Goal: Task Accomplishment & Management: Manage account settings

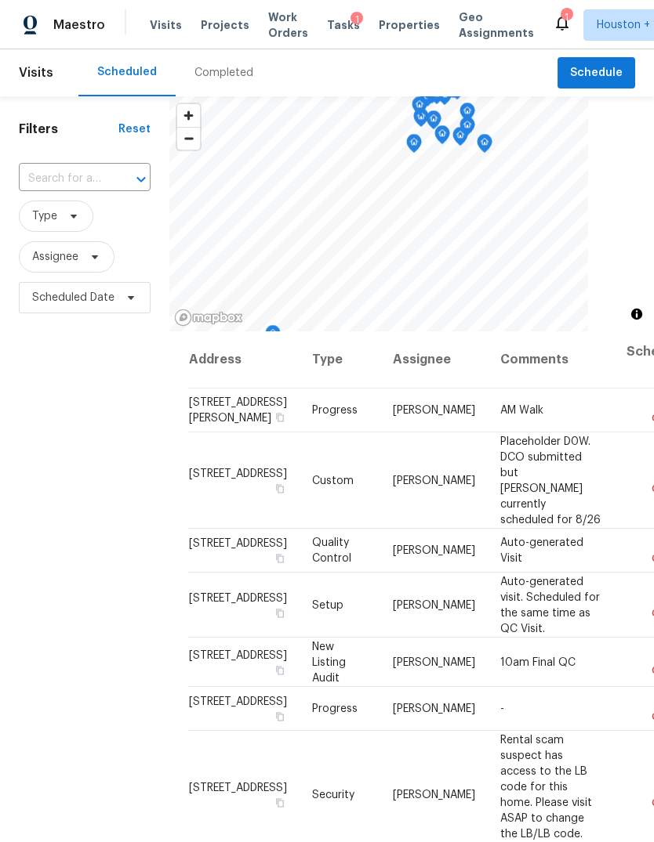
click at [78, 167] on input "text" at bounding box center [63, 179] width 88 height 24
type input "25914"
click at [48, 225] on li "25914 Indian Springs Way, Spring, TX 77373" at bounding box center [83, 215] width 131 height 26
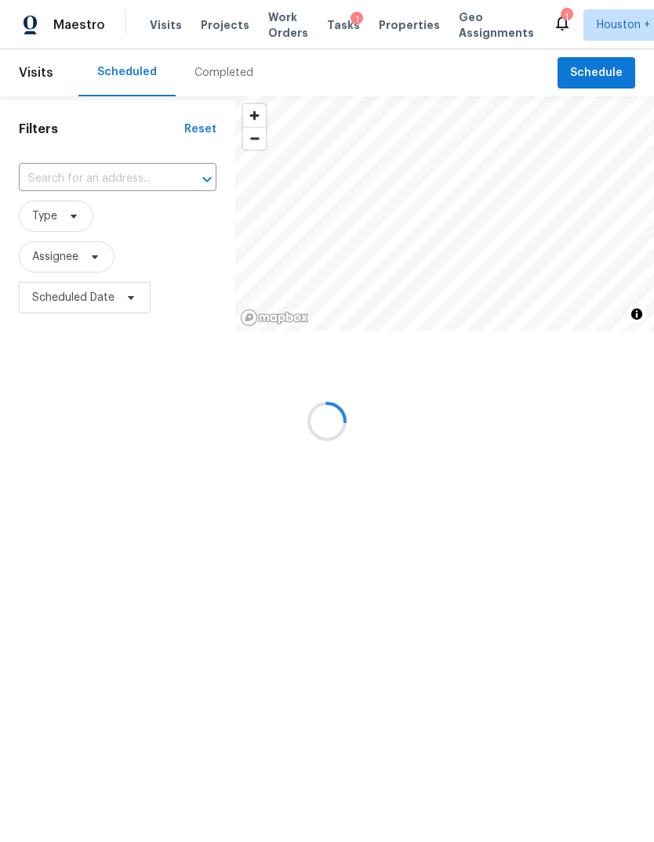
type input "25914 Indian Springs Way, Spring, TX 77373"
click at [186, 176] on icon "Clear" at bounding box center [187, 180] width 16 height 16
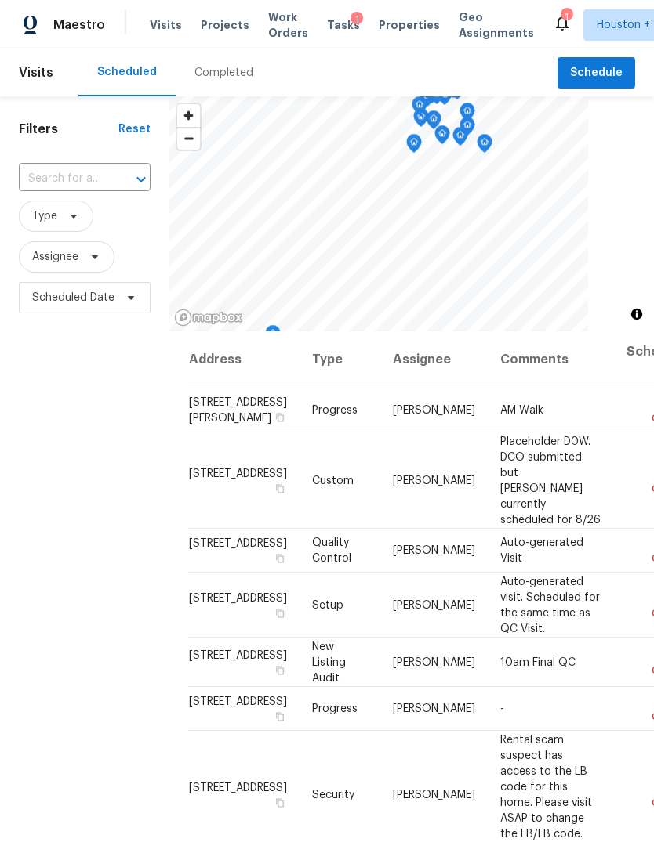
click at [60, 186] on input "text" at bounding box center [63, 179] width 88 height 24
type input "24914"
click at [60, 229] on li "24914 Hazel Ranch Dr, Katy, TX 77494" at bounding box center [83, 223] width 131 height 42
click at [215, 32] on span "Projects" at bounding box center [225, 25] width 49 height 16
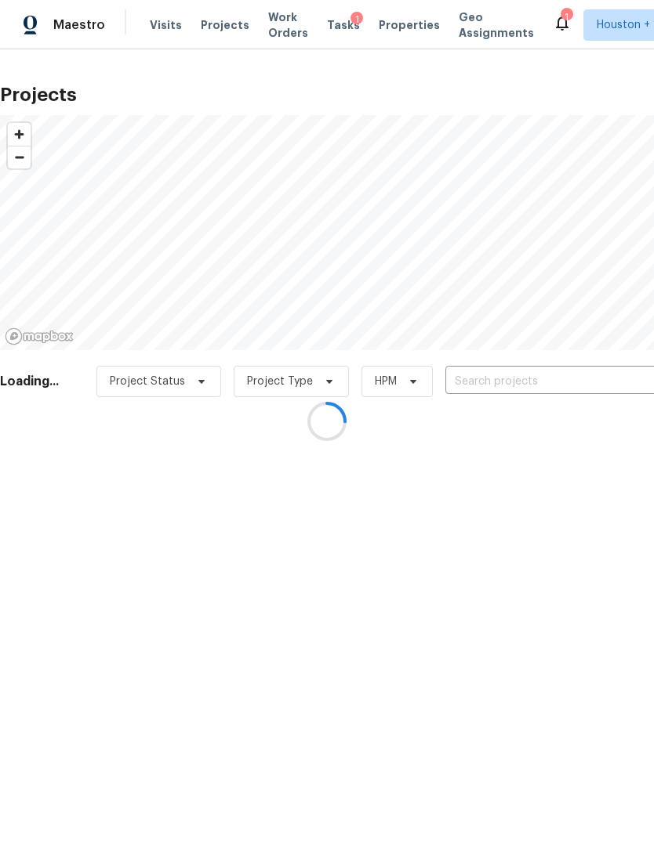
click at [606, 382] on div at bounding box center [327, 421] width 654 height 842
click at [605, 381] on input "text" at bounding box center [534, 382] width 179 height 24
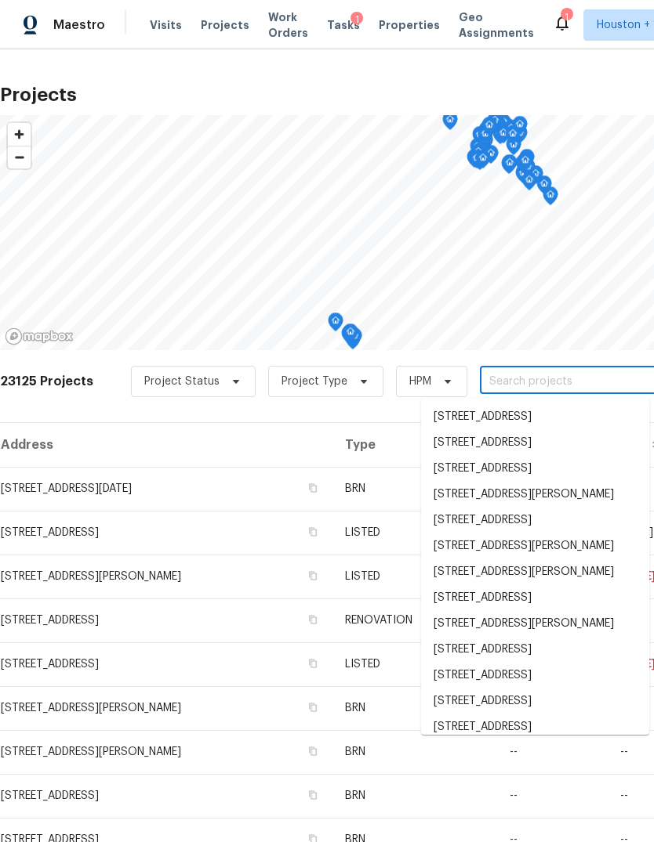
click at [604, 381] on input "text" at bounding box center [569, 382] width 179 height 24
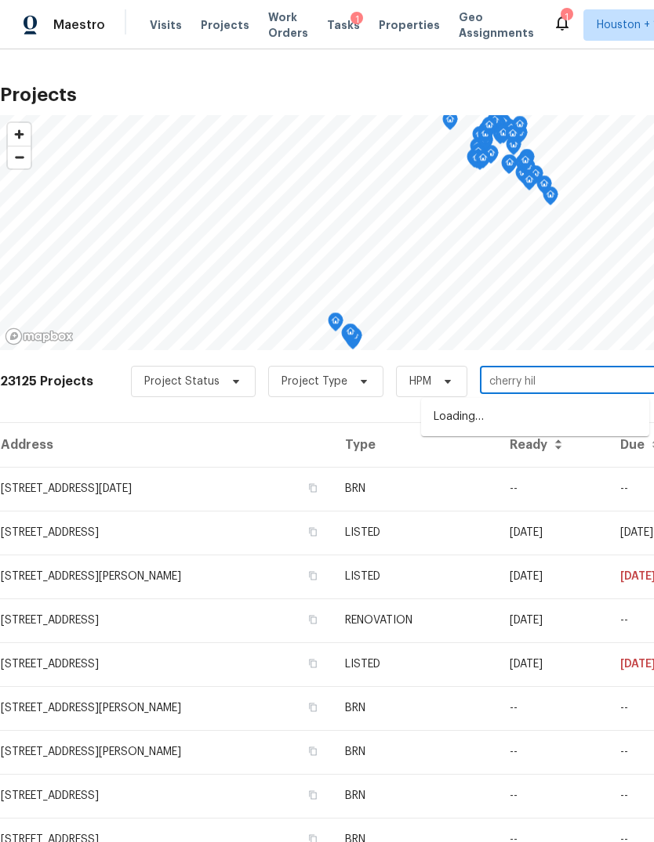
type input "cherry hill"
click at [581, 456] on li "6906 Cherry Hills Rd, Houston, TX 77069" at bounding box center [535, 443] width 228 height 26
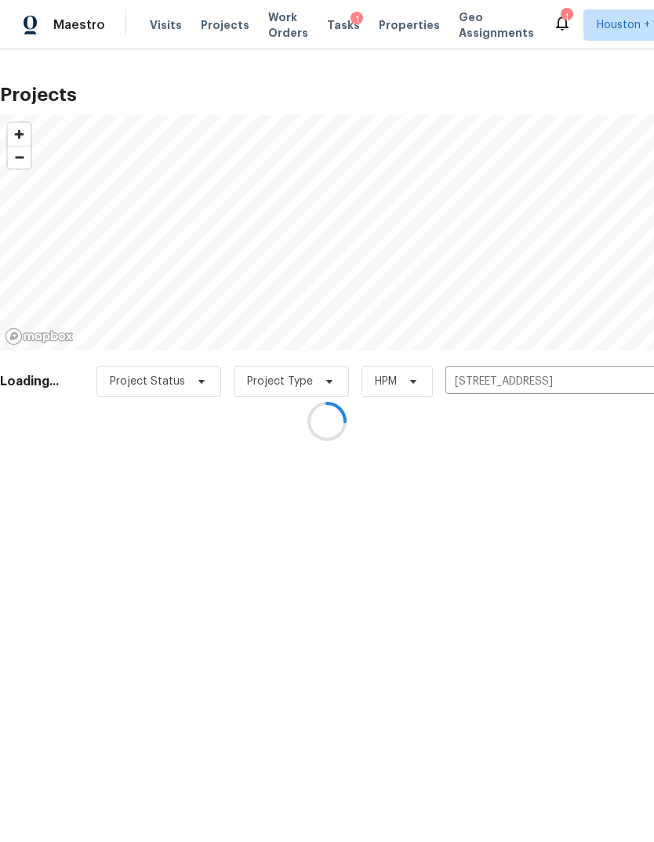
click at [59, 494] on div at bounding box center [327, 421] width 654 height 842
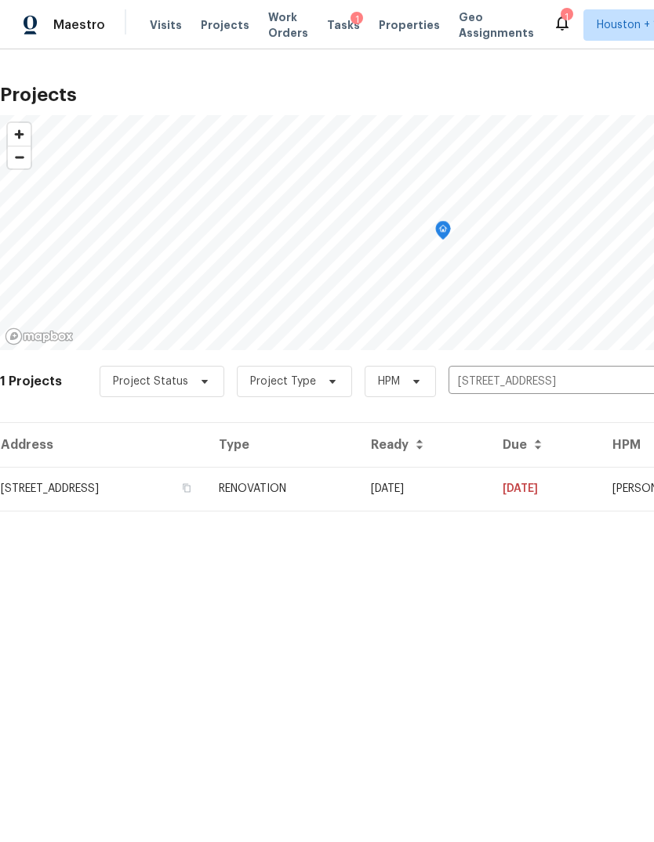
click at [67, 485] on td "[STREET_ADDRESS]" at bounding box center [103, 489] width 206 height 44
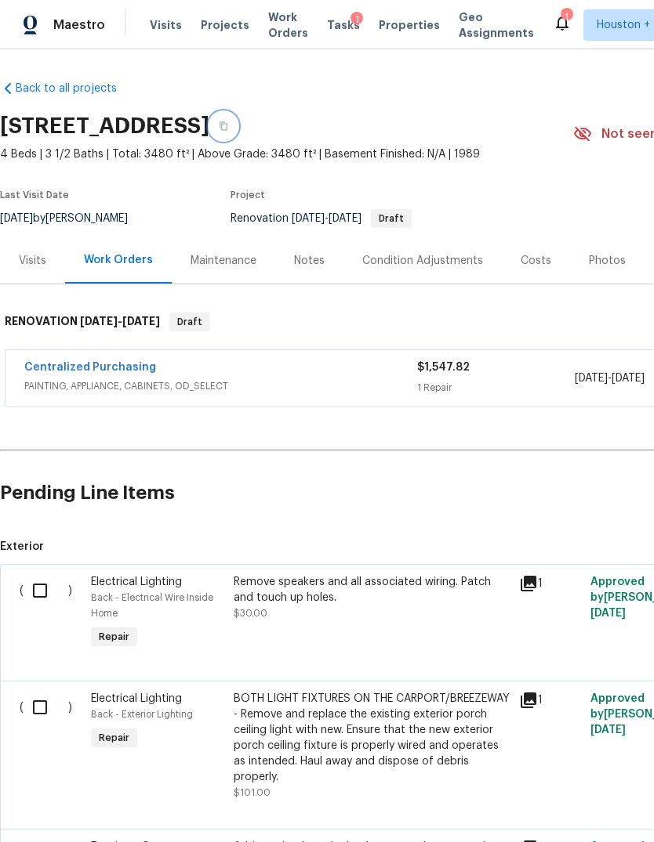
click at [227, 126] on icon "button" at bounding box center [223, 126] width 8 height 9
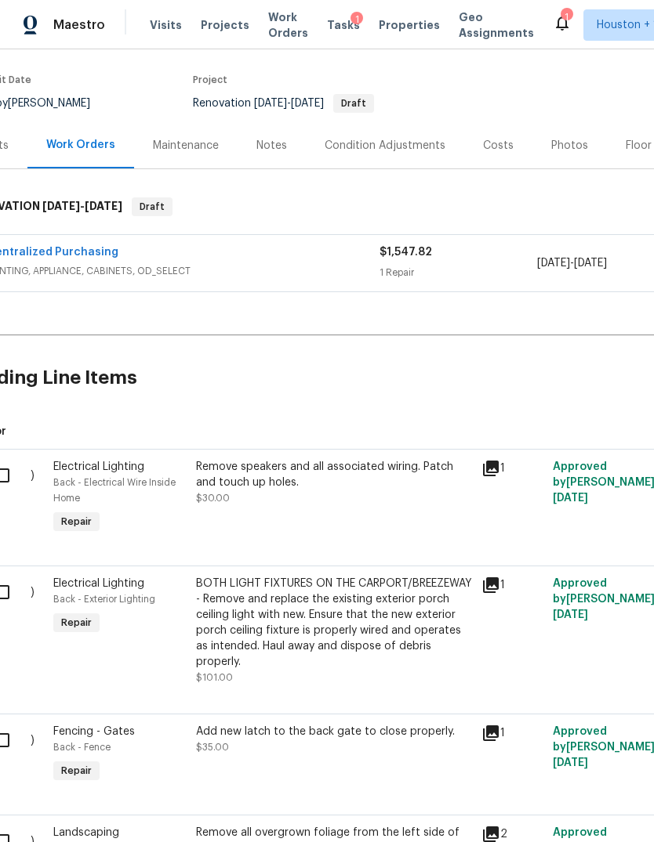
scroll to position [114, 38]
click at [21, 460] on input "checkbox" at bounding box center [8, 476] width 45 height 33
checkbox input "true"
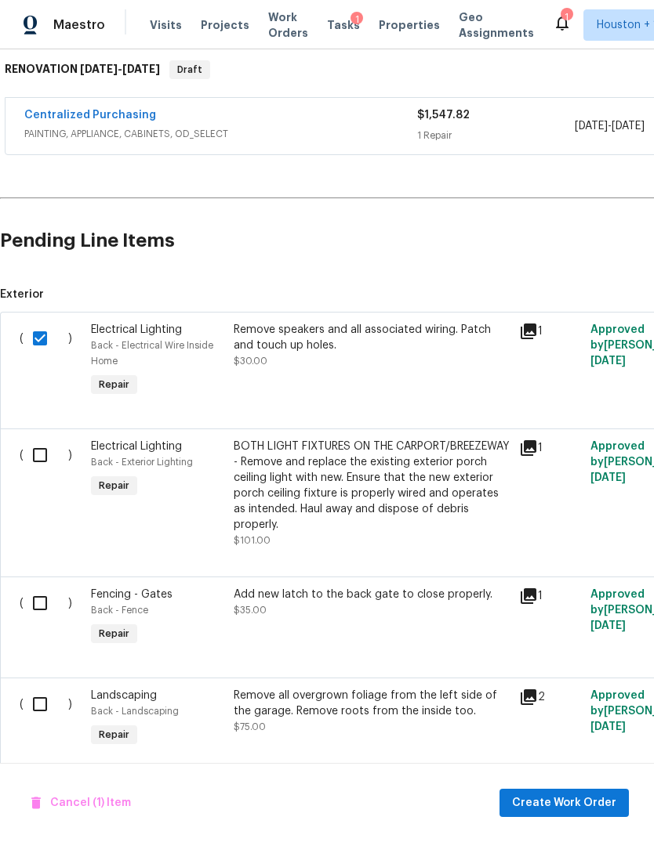
scroll to position [252, 0]
click at [42, 457] on input "checkbox" at bounding box center [46, 455] width 45 height 33
checkbox input "true"
click at [48, 599] on input "checkbox" at bounding box center [46, 603] width 45 height 33
checkbox input "true"
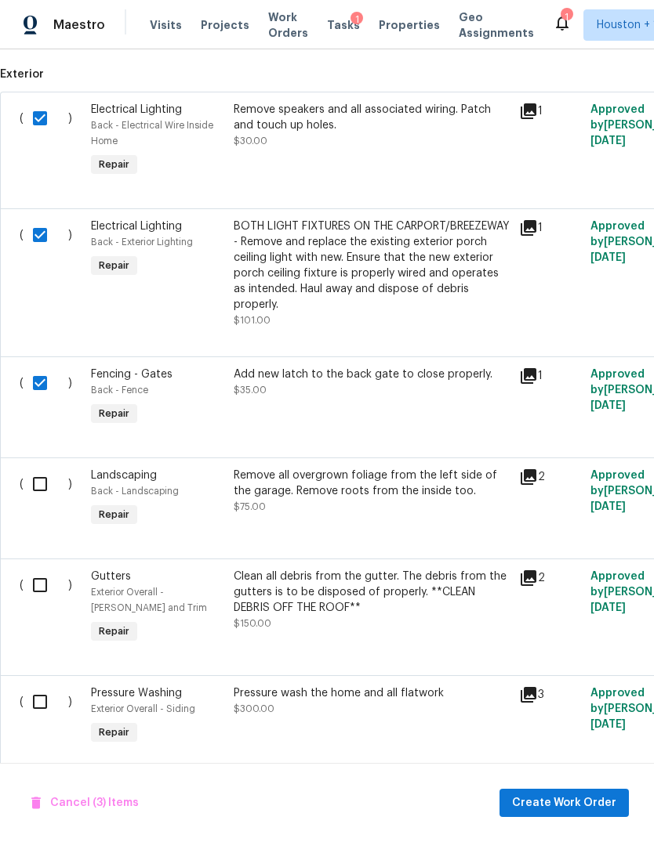
scroll to position [473, -1]
click at [40, 483] on input "checkbox" at bounding box center [46, 484] width 45 height 33
checkbox input "true"
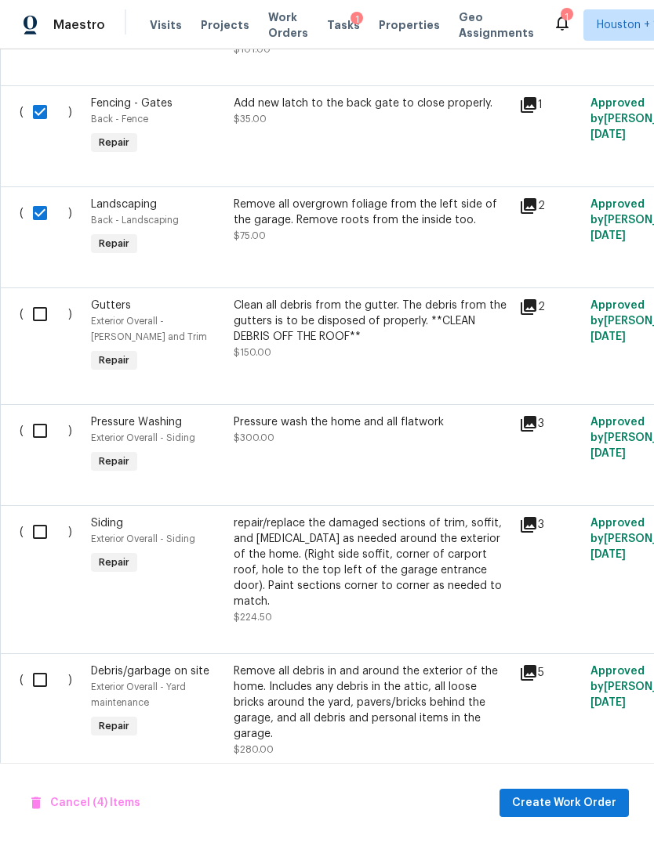
scroll to position [744, 0]
click at [30, 311] on input "checkbox" at bounding box center [46, 314] width 45 height 33
checkbox input "true"
click at [49, 433] on input "checkbox" at bounding box center [46, 431] width 45 height 33
checkbox input "true"
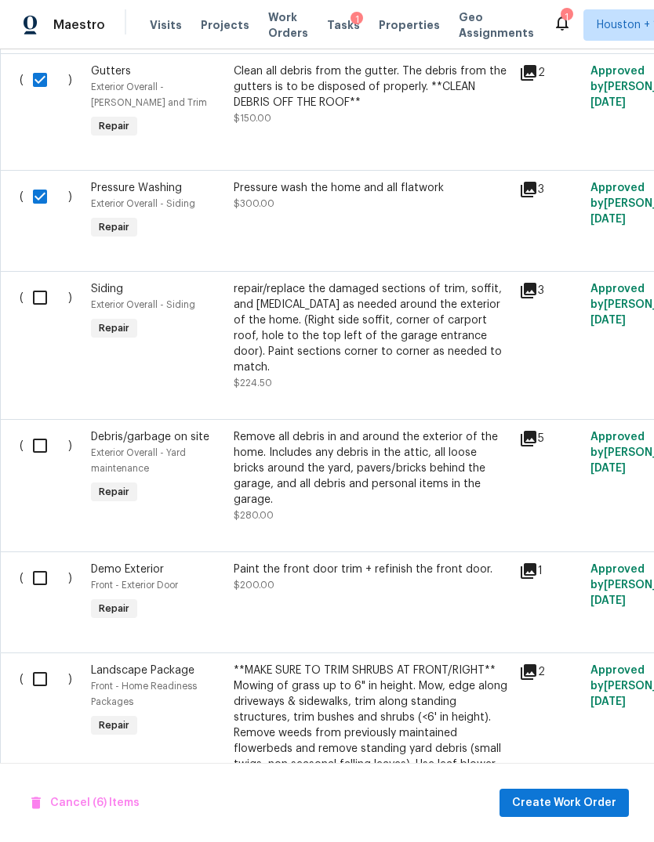
scroll to position [978, 0]
click at [37, 285] on input "checkbox" at bounding box center [46, 297] width 45 height 33
checkbox input "true"
click at [27, 429] on input "checkbox" at bounding box center [46, 445] width 45 height 33
checkbox input "true"
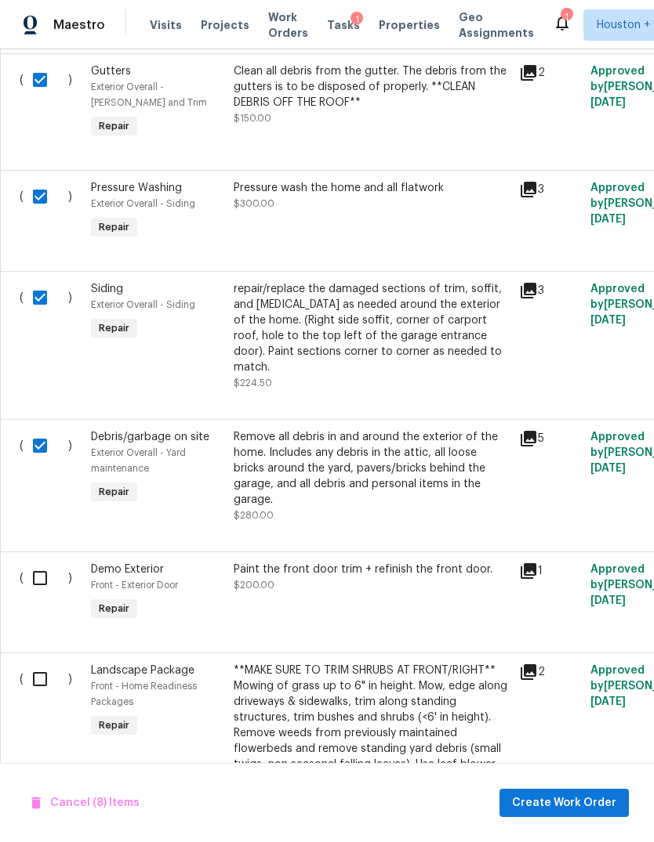
click at [45, 562] on input "checkbox" at bounding box center [46, 578] width 45 height 33
checkbox input "true"
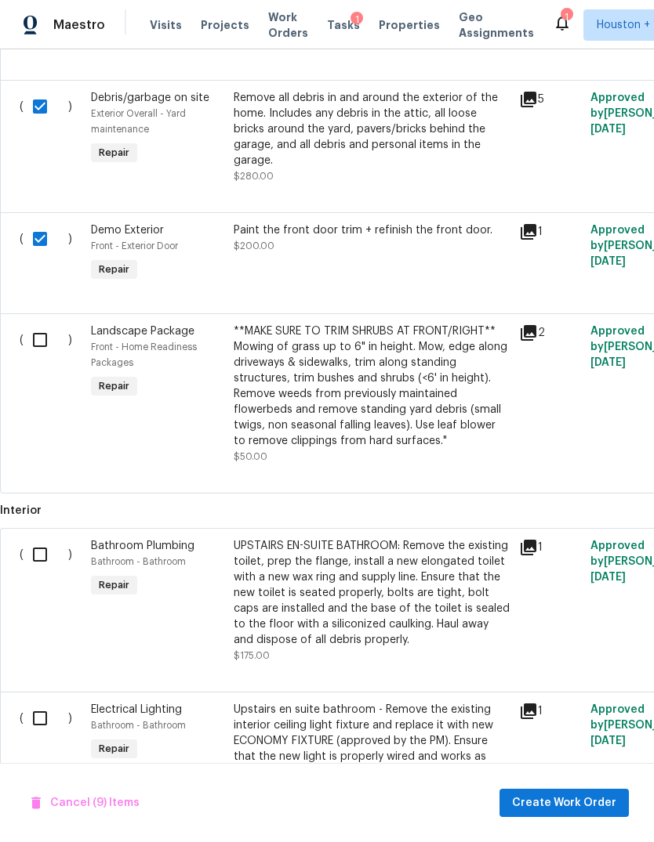
scroll to position [1317, 0]
click at [42, 324] on input "checkbox" at bounding box center [46, 340] width 45 height 33
checkbox input "true"
click at [53, 538] on input "checkbox" at bounding box center [46, 554] width 45 height 33
checkbox input "true"
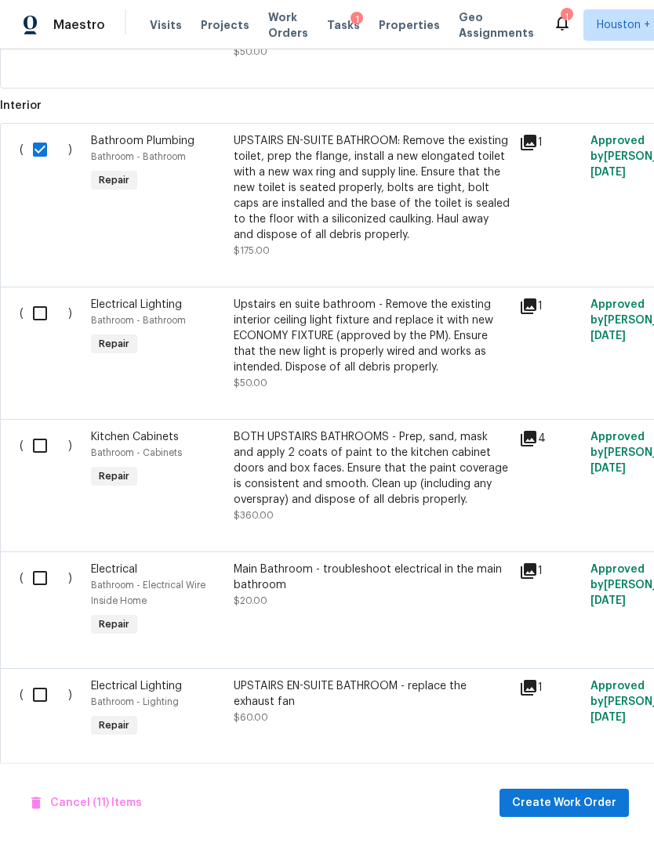
scroll to position [1718, 0]
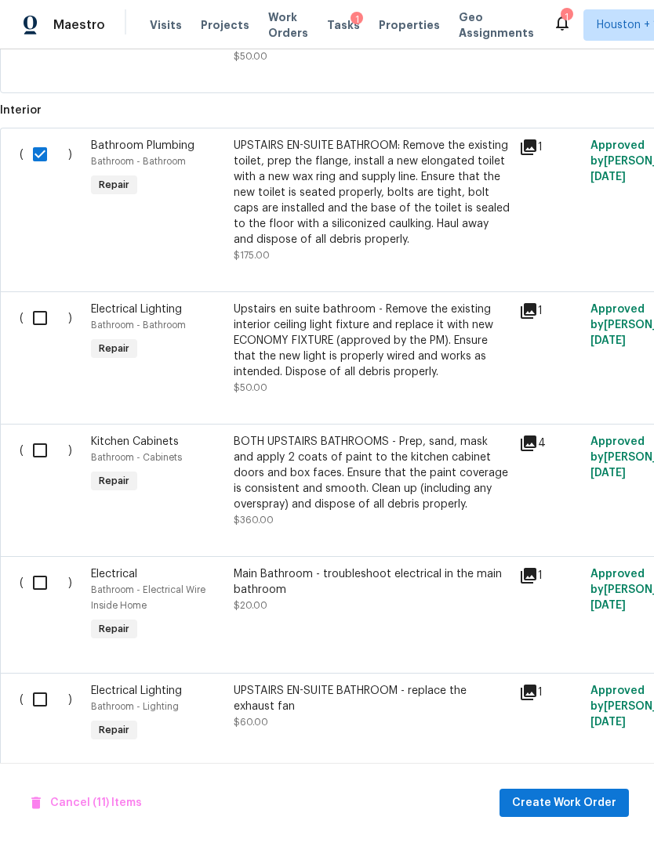
click at [45, 302] on input "checkbox" at bounding box center [46, 318] width 45 height 33
checkbox input "true"
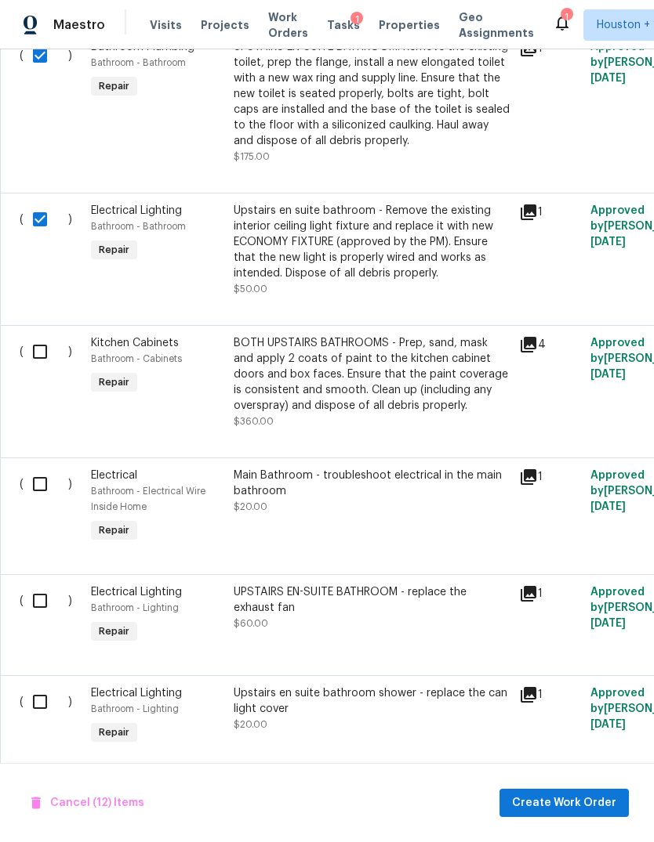
scroll to position [1816, 0]
click at [30, 335] on input "checkbox" at bounding box center [46, 351] width 45 height 33
checkbox input "true"
click at [47, 468] on input "checkbox" at bounding box center [46, 484] width 45 height 33
checkbox input "true"
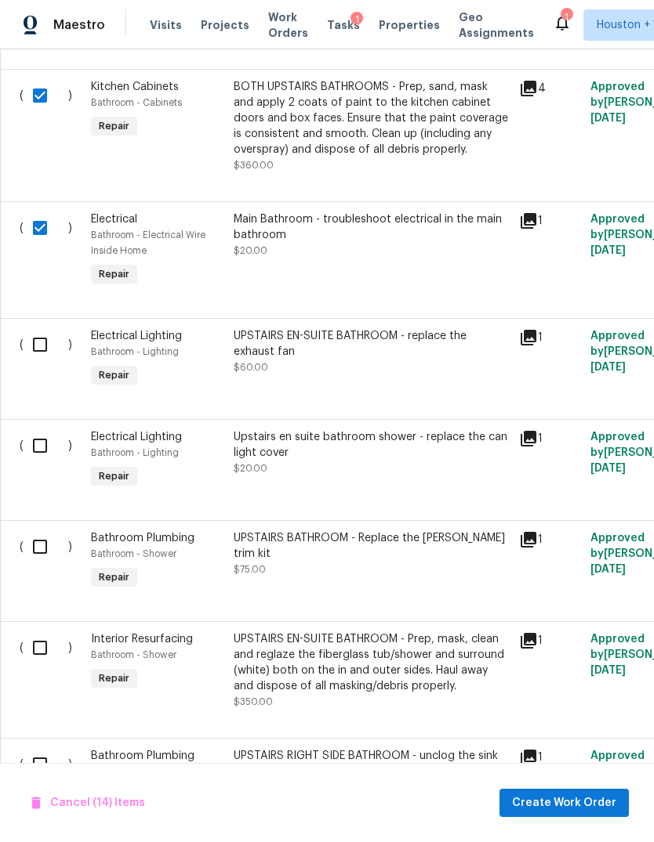
scroll to position [2073, 0]
click at [38, 328] on input "checkbox" at bounding box center [46, 344] width 45 height 33
checkbox input "true"
click at [37, 429] on input "checkbox" at bounding box center [46, 445] width 45 height 33
checkbox input "true"
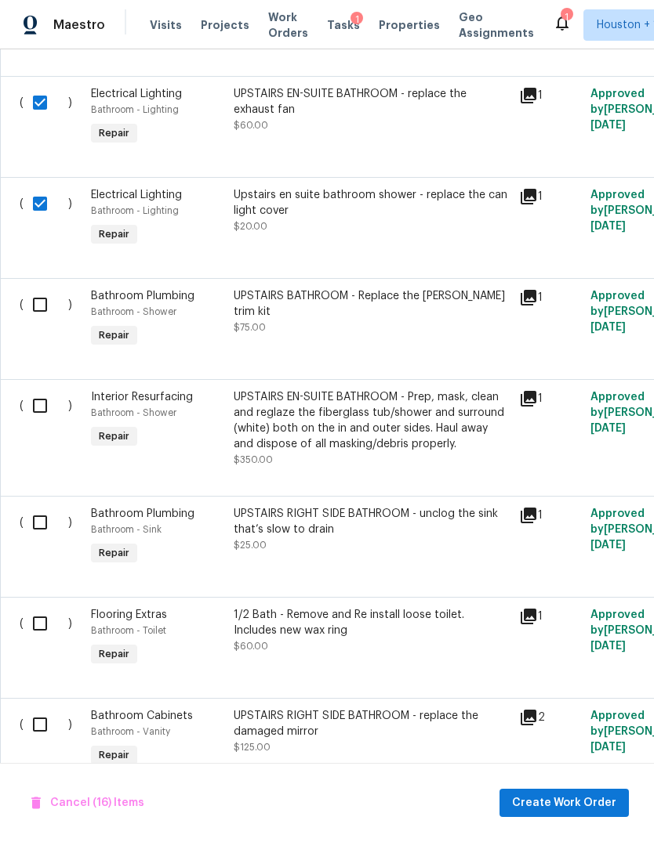
scroll to position [2315, 0]
click at [40, 288] on input "checkbox" at bounding box center [46, 304] width 45 height 33
checkbox input "true"
click at [41, 389] on input "checkbox" at bounding box center [46, 405] width 45 height 33
checkbox input "true"
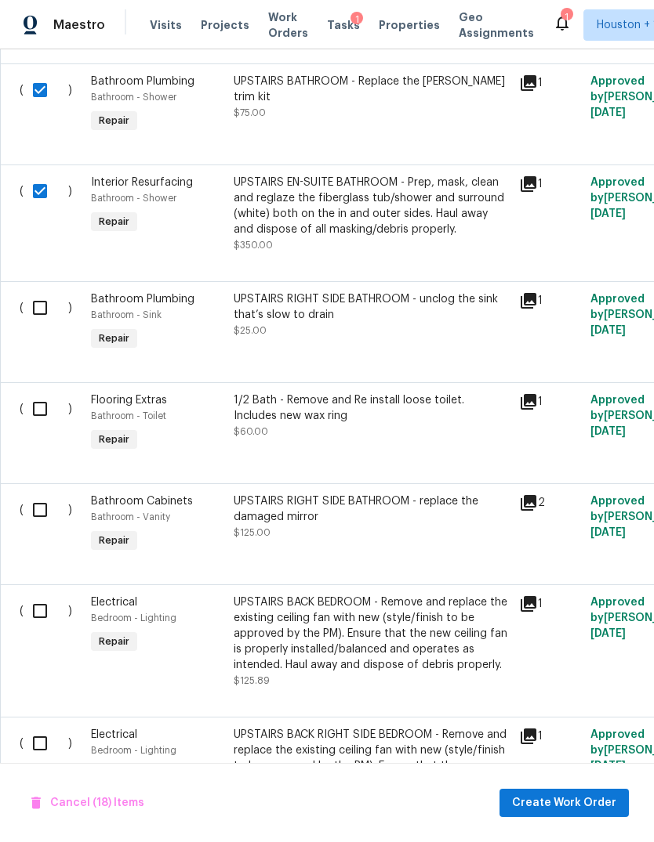
scroll to position [2529, 0]
click at [31, 291] on input "checkbox" at bounding box center [46, 307] width 45 height 33
checkbox input "true"
click at [42, 393] on input "checkbox" at bounding box center [46, 409] width 45 height 33
checkbox input "true"
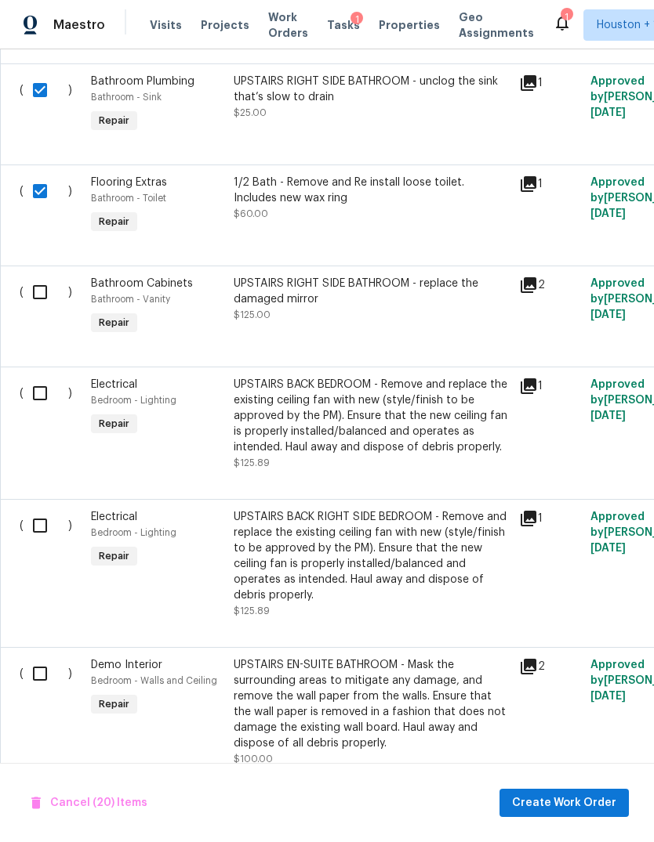
scroll to position [2747, -1]
click at [41, 276] on input "checkbox" at bounding box center [46, 292] width 45 height 33
checkbox input "true"
click at [33, 382] on input "checkbox" at bounding box center [46, 393] width 45 height 33
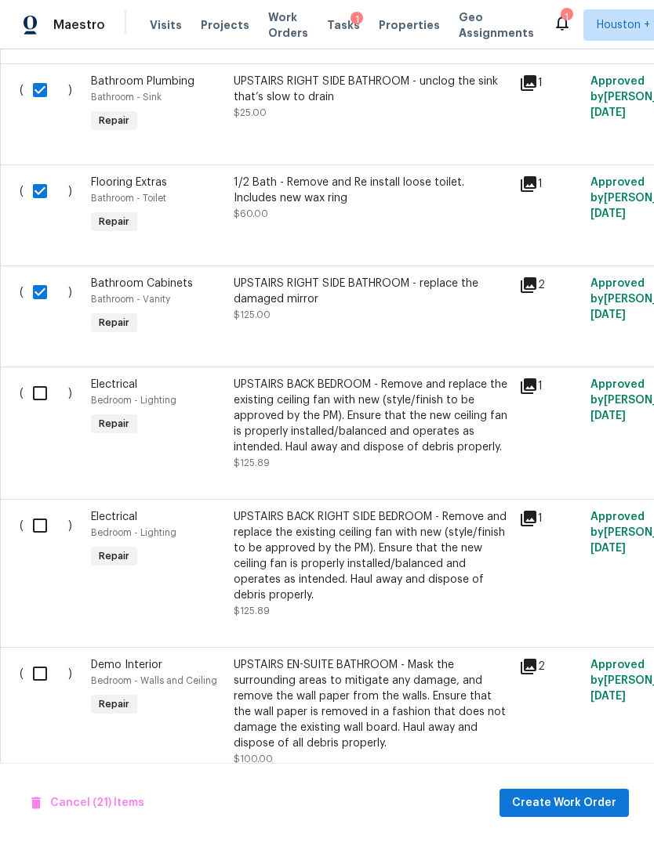
checkbox input "true"
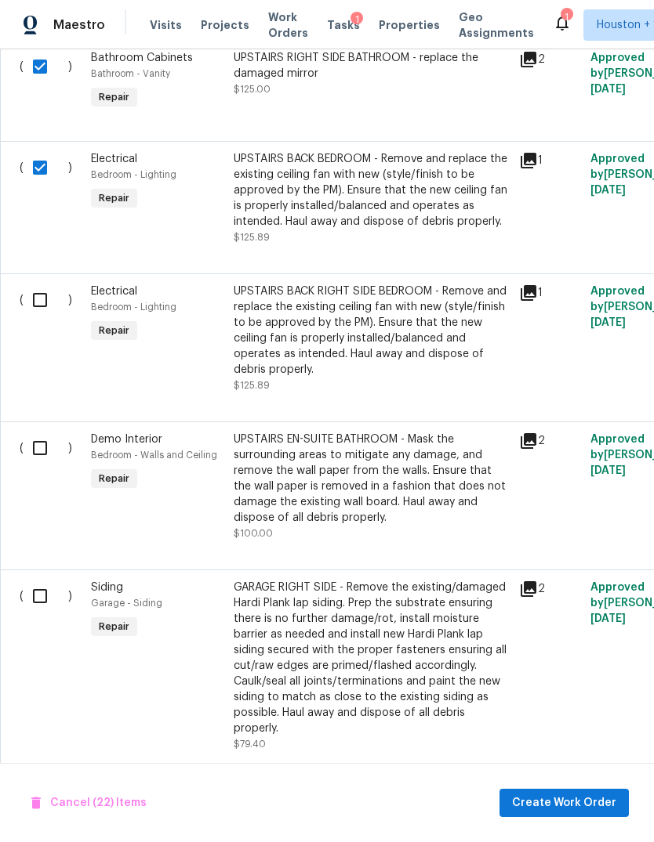
scroll to position [2973, 0]
click at [35, 437] on input "checkbox" at bounding box center [46, 448] width 45 height 33
checkbox input "true"
click at [37, 284] on input "checkbox" at bounding box center [46, 300] width 45 height 33
checkbox input "true"
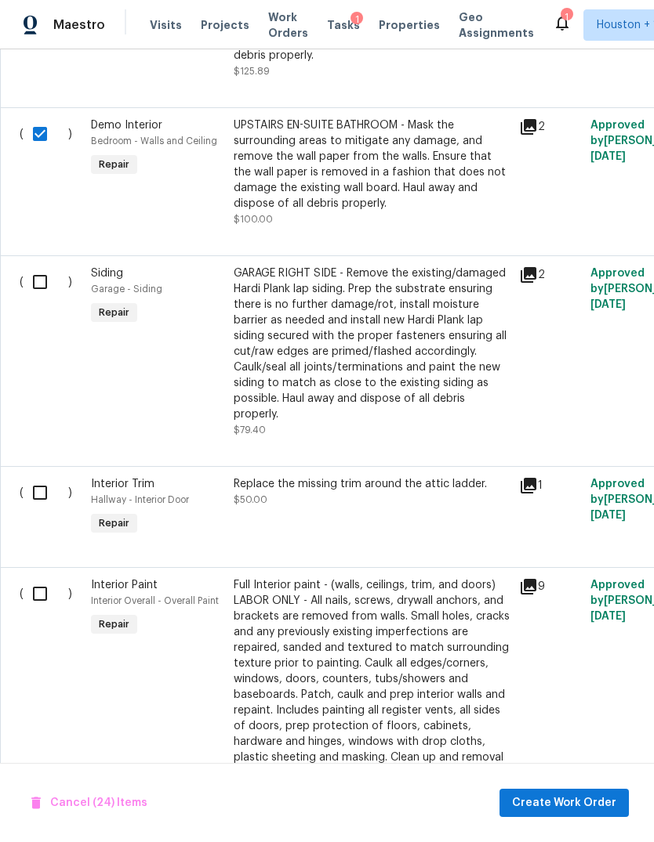
scroll to position [0, 0]
click at [38, 274] on input "checkbox" at bounding box center [46, 282] width 45 height 33
checkbox input "true"
click at [42, 488] on input "checkbox" at bounding box center [46, 493] width 45 height 33
checkbox input "true"
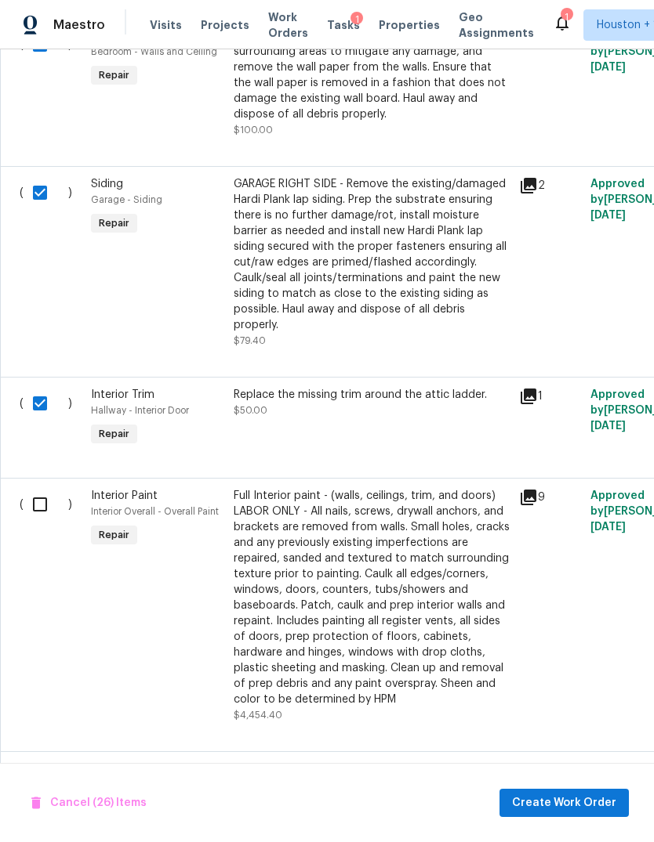
click at [55, 497] on input "checkbox" at bounding box center [46, 504] width 45 height 33
checkbox input "true"
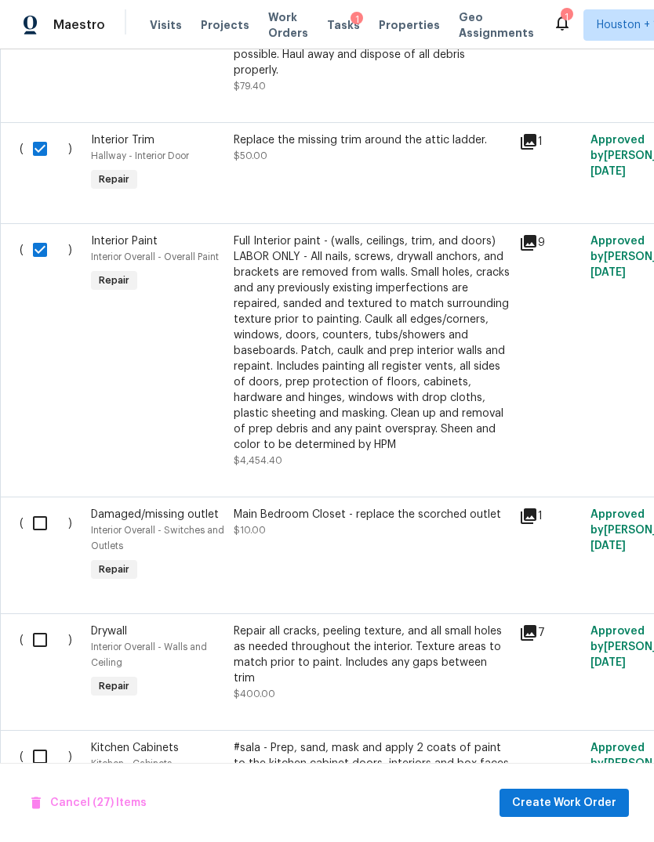
click at [44, 523] on input "checkbox" at bounding box center [46, 523] width 45 height 33
checkbox input "true"
click at [45, 624] on input "checkbox" at bounding box center [46, 640] width 45 height 33
checkbox input "true"
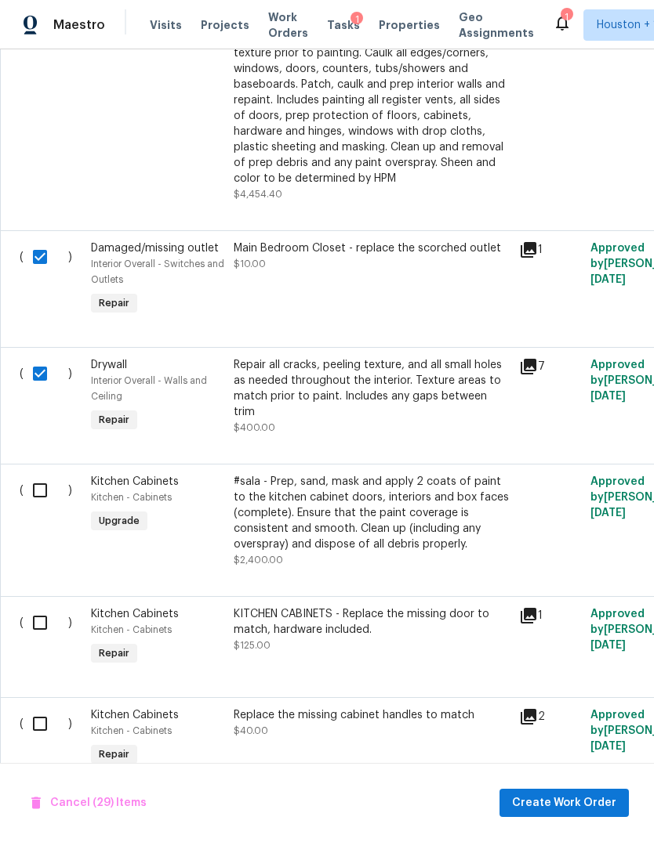
click at [45, 490] on input "checkbox" at bounding box center [46, 490] width 45 height 33
checkbox input "true"
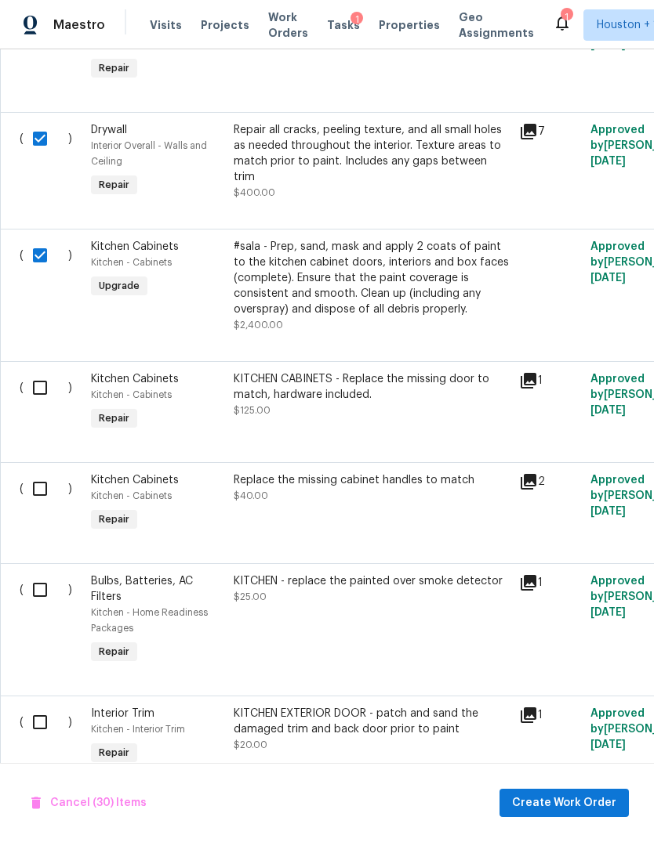
click at [33, 383] on input "checkbox" at bounding box center [46, 387] width 45 height 33
checkbox input "true"
click at [41, 494] on input "checkbox" at bounding box center [46, 489] width 45 height 33
checkbox input "true"
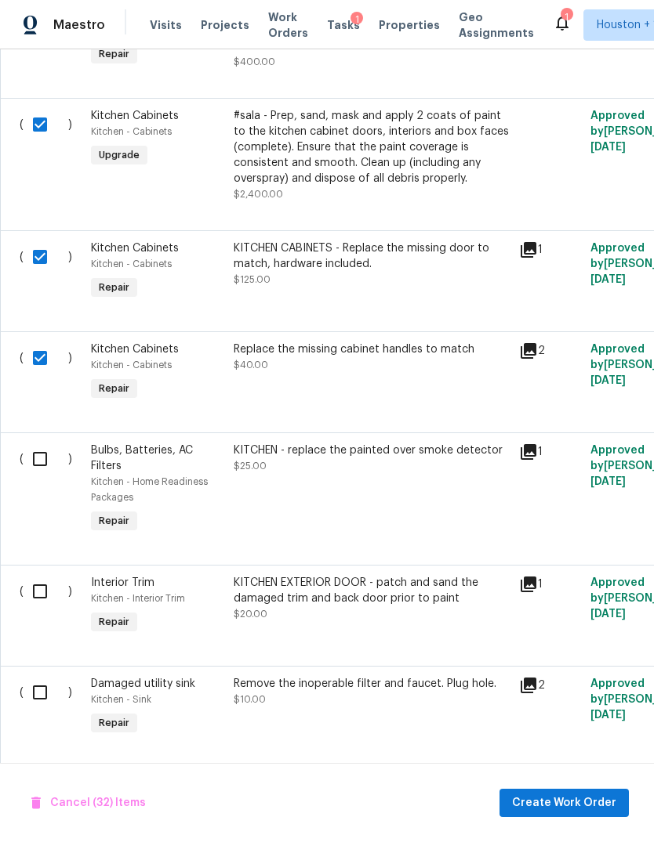
click at [42, 458] on input "checkbox" at bounding box center [46, 459] width 45 height 33
checkbox input "true"
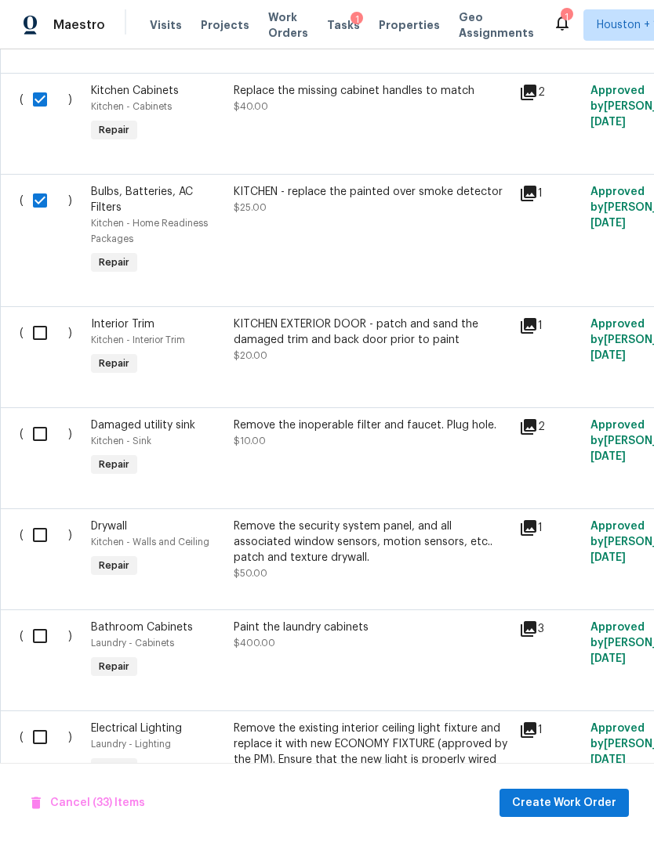
click at [44, 339] on input "checkbox" at bounding box center [46, 333] width 45 height 33
checkbox input "true"
click at [38, 449] on input "checkbox" at bounding box center [46, 434] width 45 height 33
checkbox input "true"
click at [47, 532] on input "checkbox" at bounding box center [46, 535] width 45 height 33
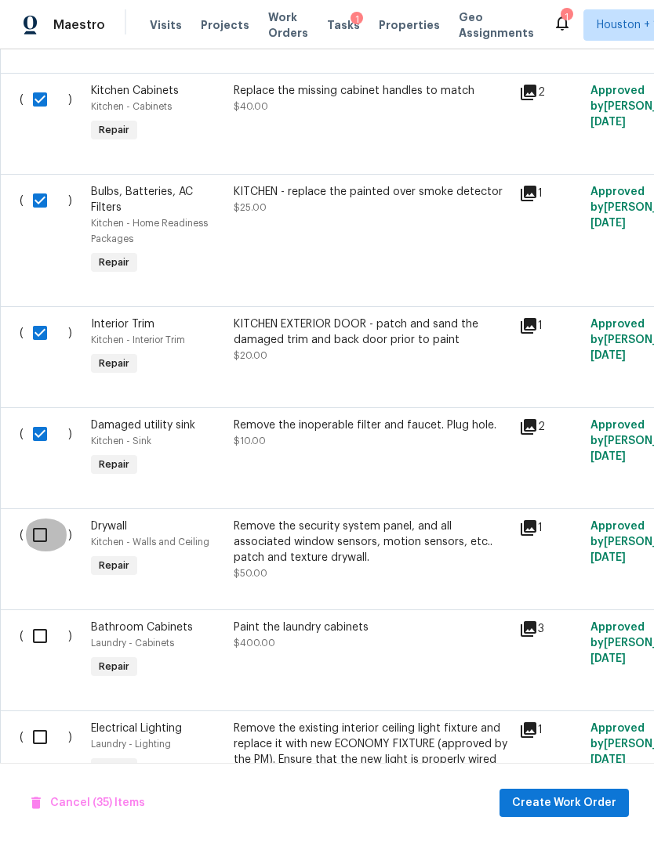
checkbox input "true"
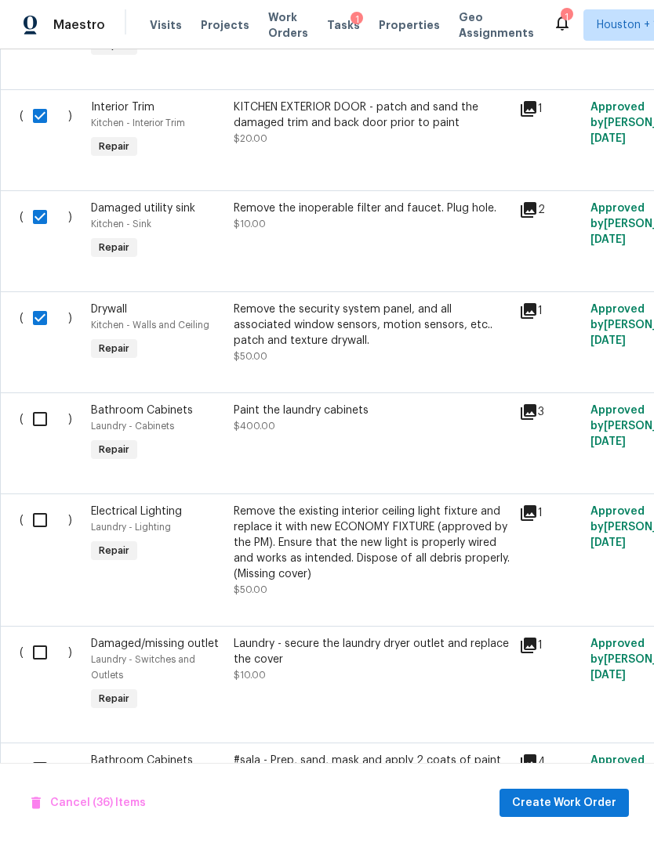
click at [34, 436] on input "checkbox" at bounding box center [46, 419] width 45 height 33
checkbox input "true"
click at [35, 515] on input "checkbox" at bounding box center [46, 520] width 45 height 33
checkbox input "true"
click at [57, 650] on input "checkbox" at bounding box center [46, 652] width 45 height 33
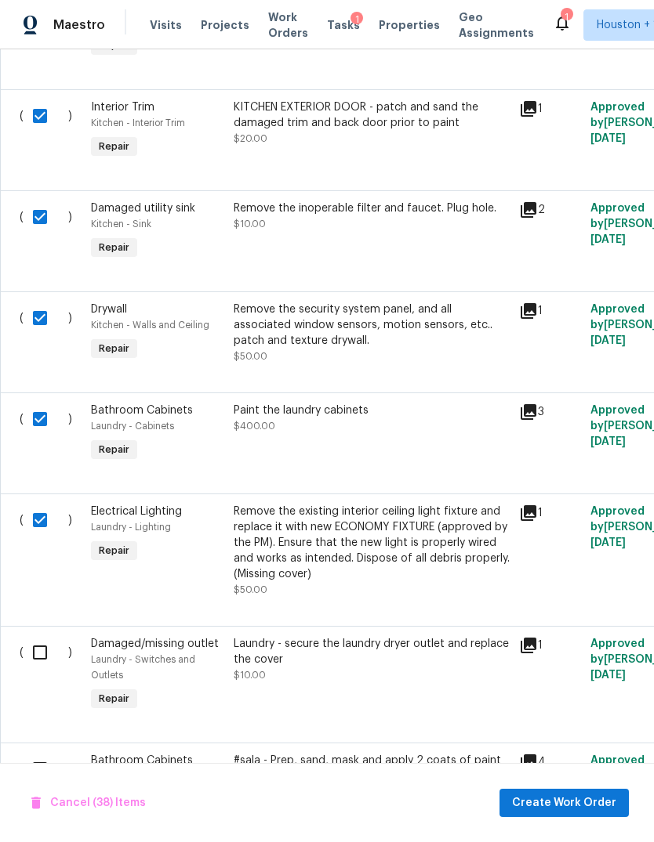
checkbox input "true"
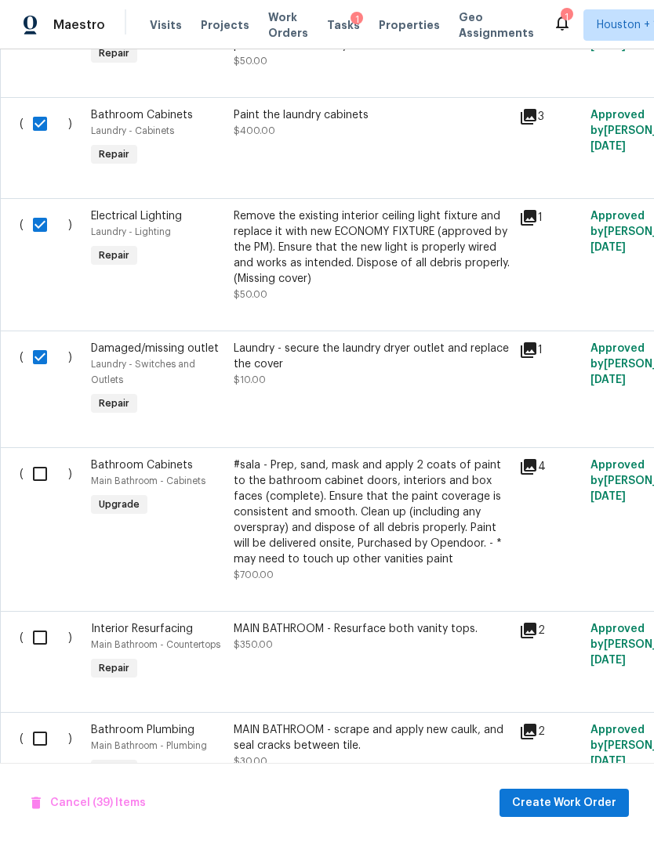
click at [38, 487] on input "checkbox" at bounding box center [46, 474] width 45 height 33
checkbox input "true"
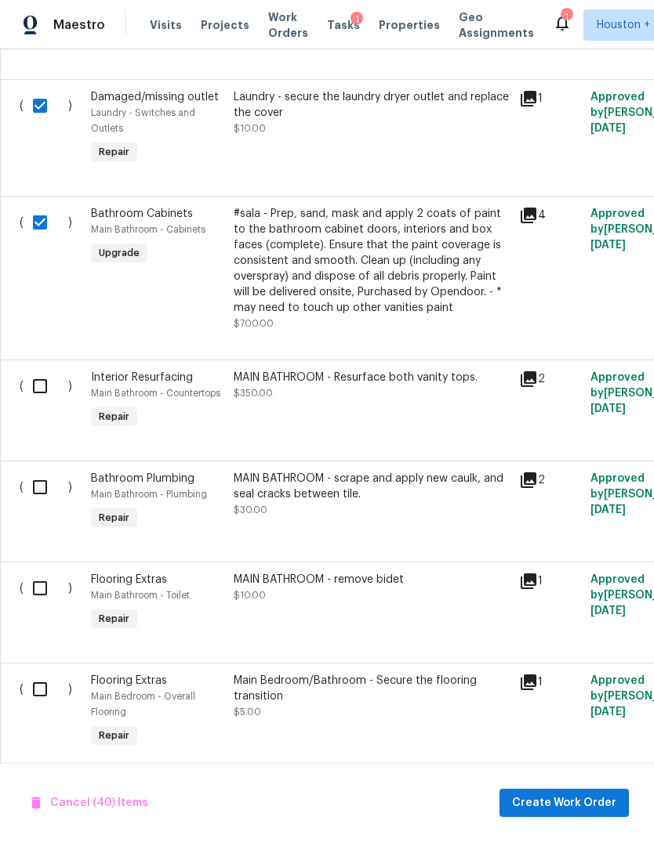
click at [45, 502] on input "checkbox" at bounding box center [46, 487] width 45 height 33
checkbox input "true"
click at [38, 393] on input "checkbox" at bounding box center [46, 386] width 45 height 33
checkbox input "true"
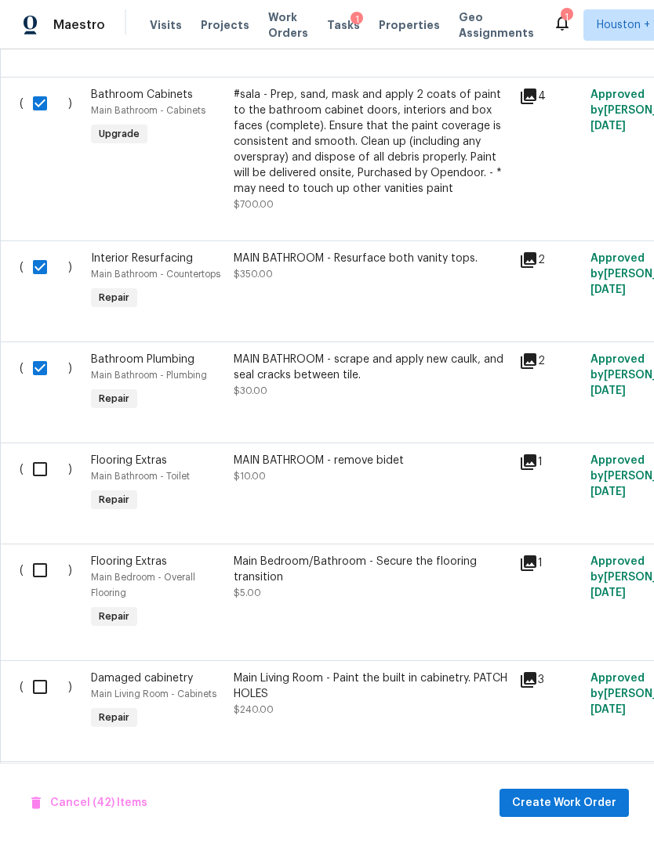
click at [42, 467] on input "checkbox" at bounding box center [46, 469] width 45 height 33
checkbox input "true"
click at [40, 570] on input "checkbox" at bounding box center [46, 570] width 45 height 33
checkbox input "true"
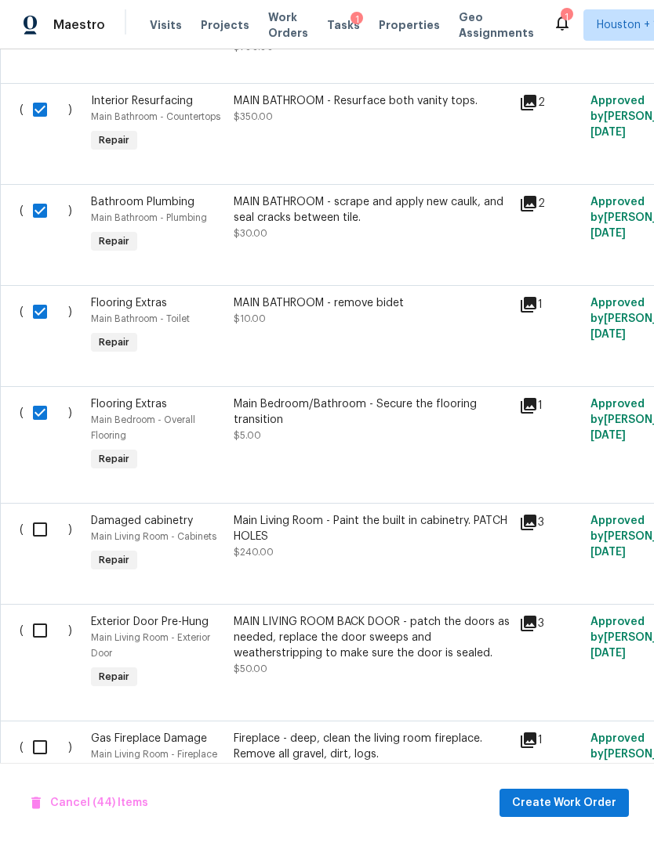
click at [33, 546] on input "checkbox" at bounding box center [46, 529] width 45 height 33
checkbox input "true"
click at [33, 635] on input "checkbox" at bounding box center [46, 630] width 45 height 33
checkbox input "true"
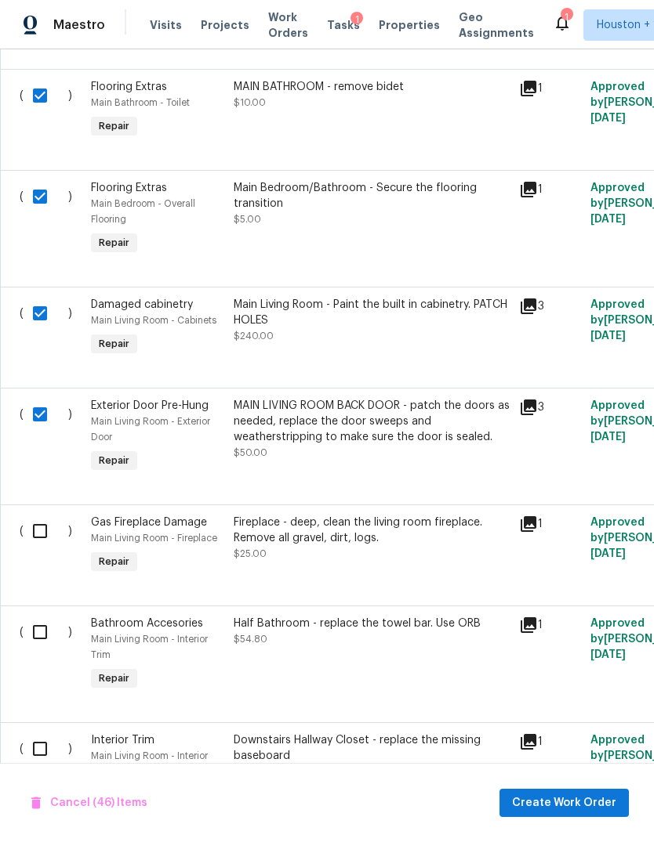
click at [41, 545] on input "checkbox" at bounding box center [46, 531] width 45 height 33
checkbox input "true"
click at [34, 646] on input "checkbox" at bounding box center [46, 632] width 45 height 33
checkbox input "true"
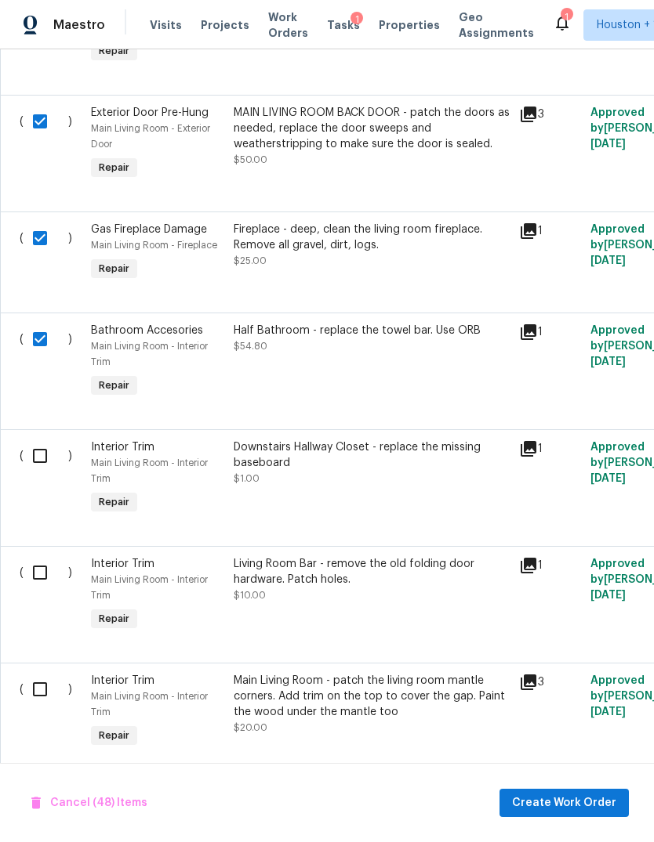
click at [42, 473] on input "checkbox" at bounding box center [46, 456] width 45 height 33
checkbox input "true"
click at [45, 589] on input "checkbox" at bounding box center [46, 572] width 45 height 33
checkbox input "true"
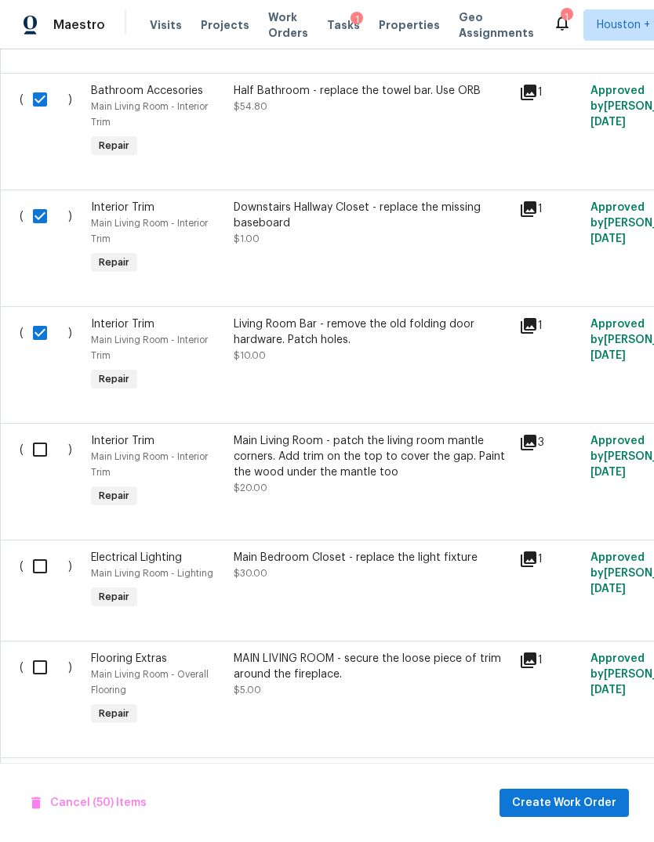
click at [34, 466] on input "checkbox" at bounding box center [46, 449] width 45 height 33
checkbox input "true"
click at [45, 583] on input "checkbox" at bounding box center [46, 566] width 45 height 33
checkbox input "true"
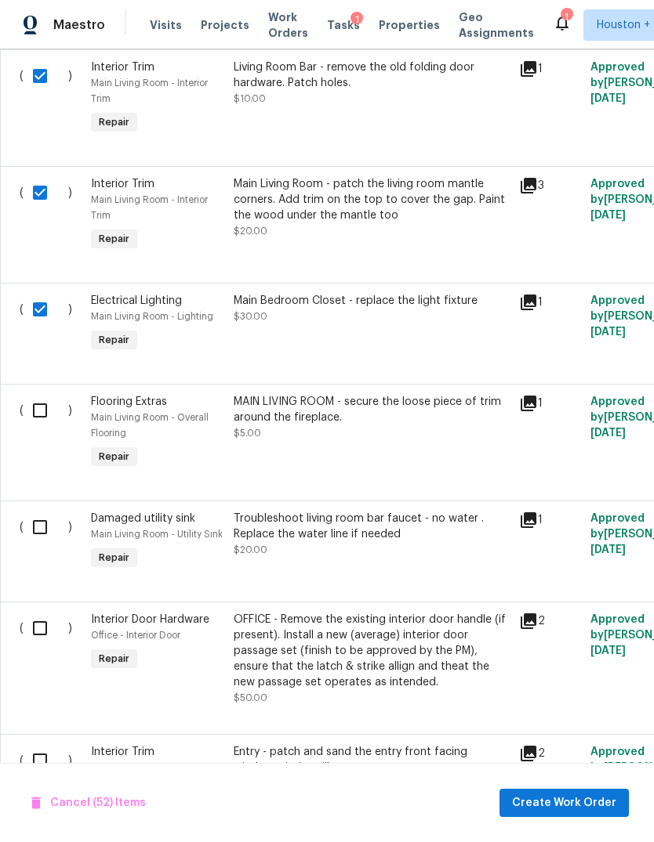
click at [38, 427] on input "checkbox" at bounding box center [46, 410] width 45 height 33
checkbox input "true"
click at [46, 544] on input "checkbox" at bounding box center [46, 527] width 45 height 33
checkbox input "true"
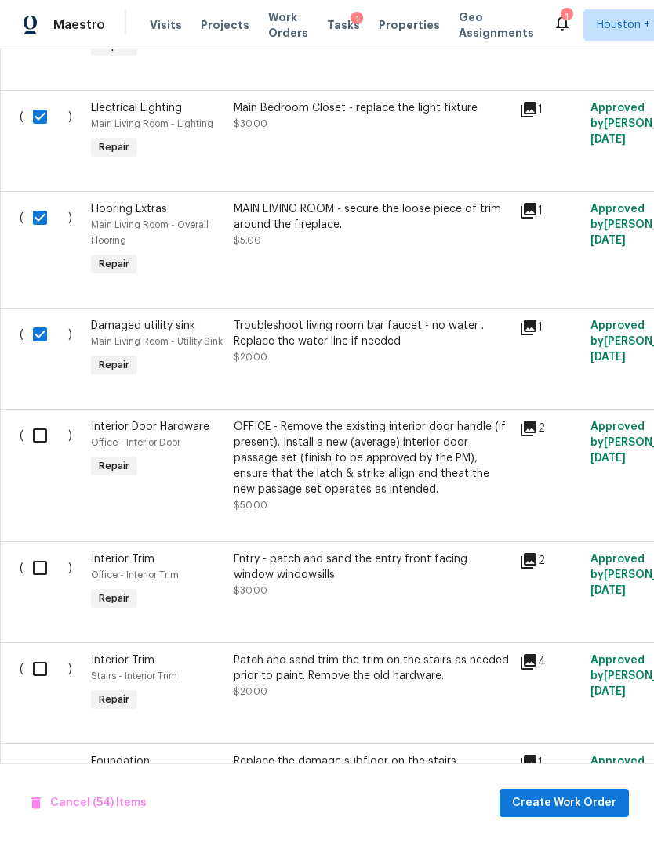
click at [45, 585] on input "checkbox" at bounding box center [46, 568] width 45 height 33
checkbox input "true"
click at [49, 452] on input "checkbox" at bounding box center [46, 435] width 45 height 33
checkbox input "true"
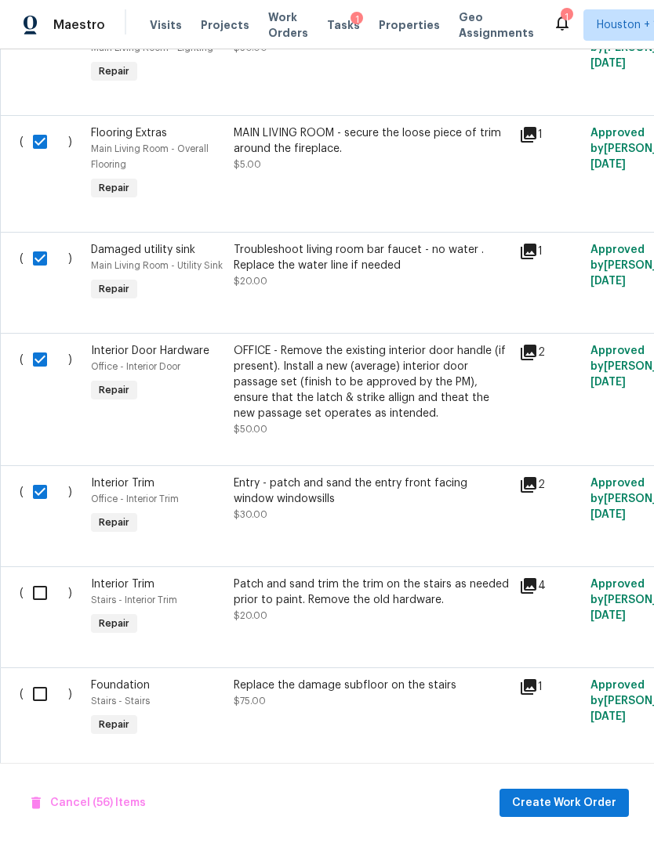
click at [36, 610] on input "checkbox" at bounding box center [46, 593] width 45 height 33
checkbox input "true"
click at [41, 711] on input "checkbox" at bounding box center [46, 694] width 45 height 33
checkbox input "true"
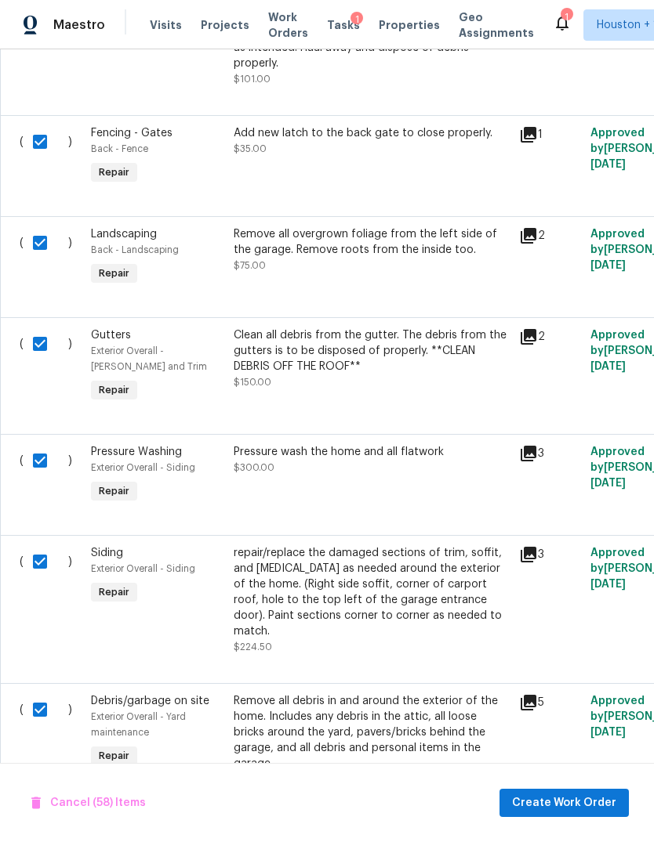
scroll to position [714, 0]
click at [43, 250] on input "checkbox" at bounding box center [46, 242] width 45 height 33
checkbox input "false"
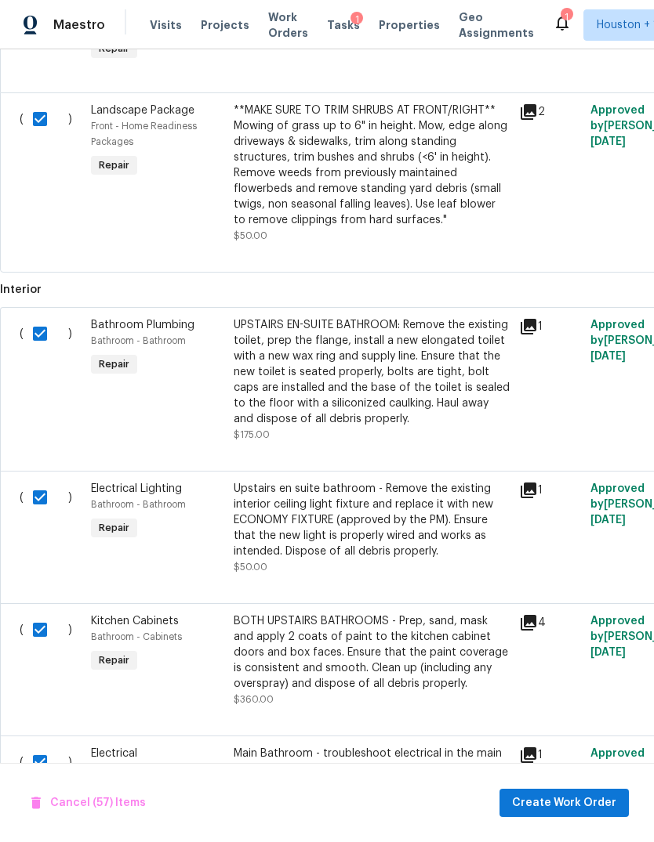
scroll to position [1537, 0]
click at [46, 103] on input "checkbox" at bounding box center [46, 119] width 45 height 33
checkbox input "false"
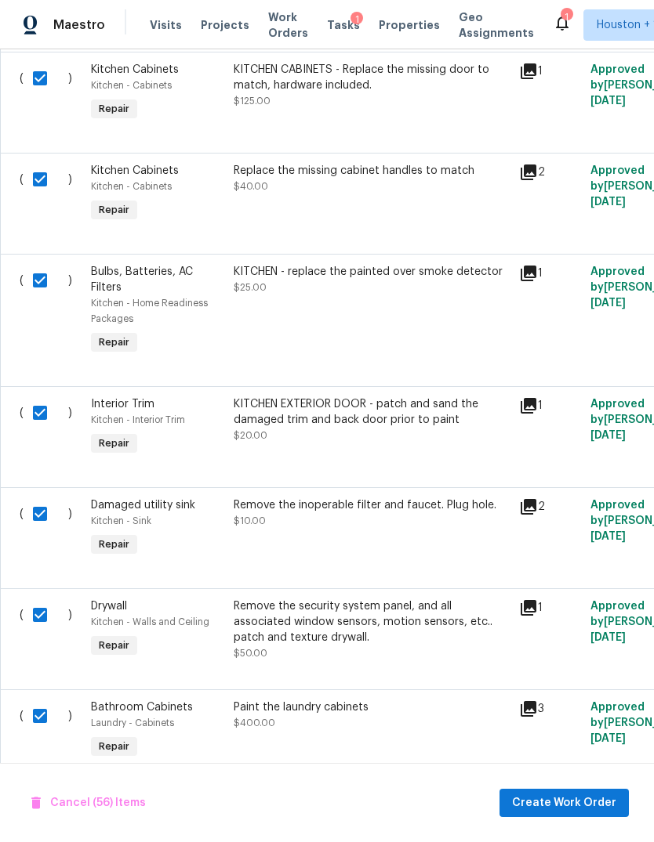
scroll to position [4452, -1]
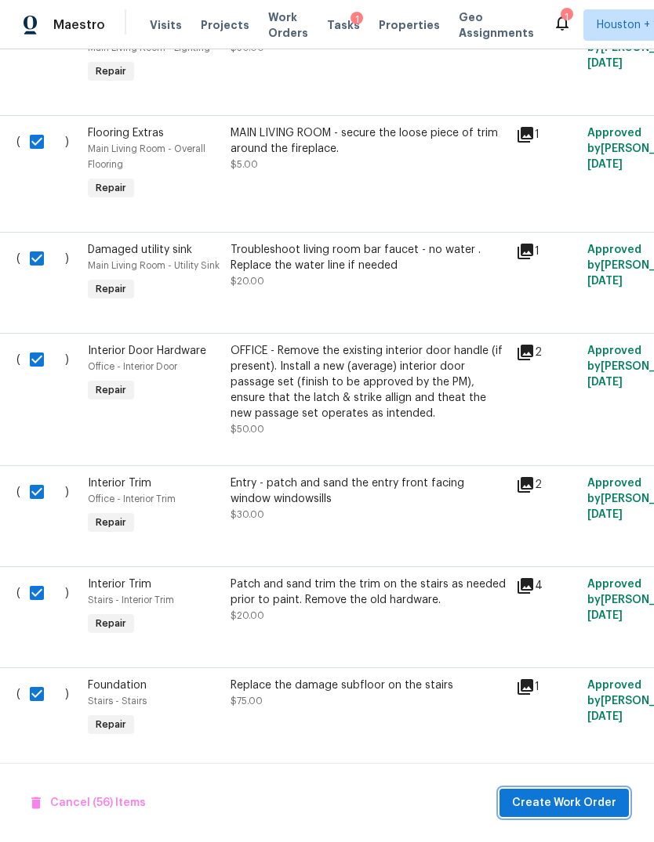
click at [602, 805] on span "Create Work Order" at bounding box center [564, 804] width 104 height 20
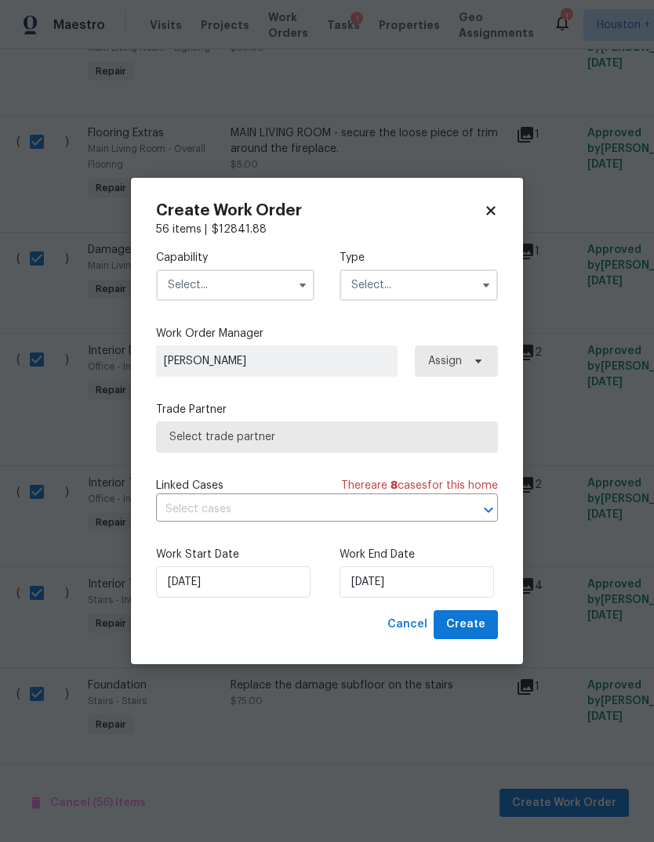
click at [264, 284] on input "text" at bounding box center [235, 285] width 158 height 31
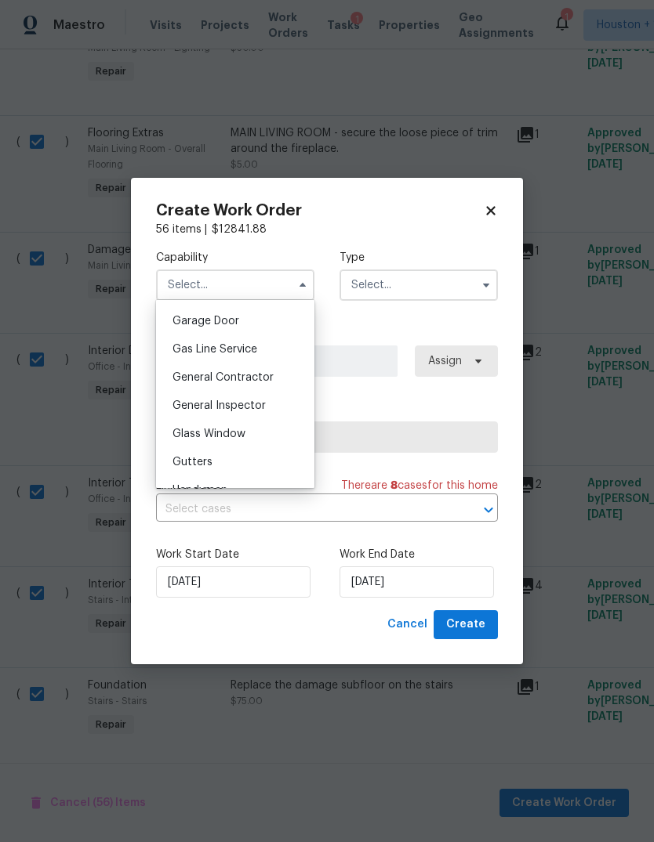
scroll to position [687, 0]
click at [268, 379] on span "General Contractor" at bounding box center [222, 380] width 101 height 11
type input "General Contractor"
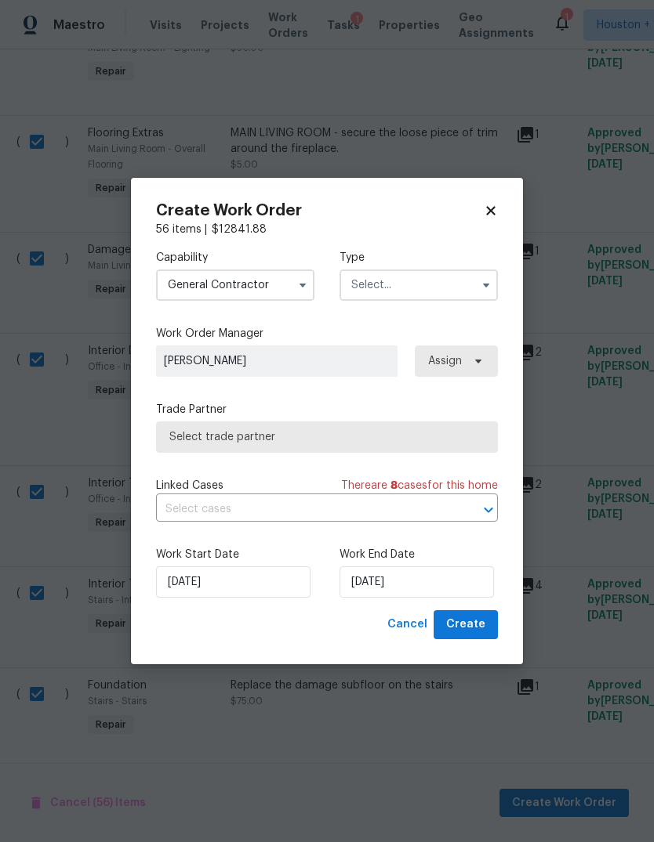
click at [413, 290] on input "text" at bounding box center [418, 285] width 158 height 31
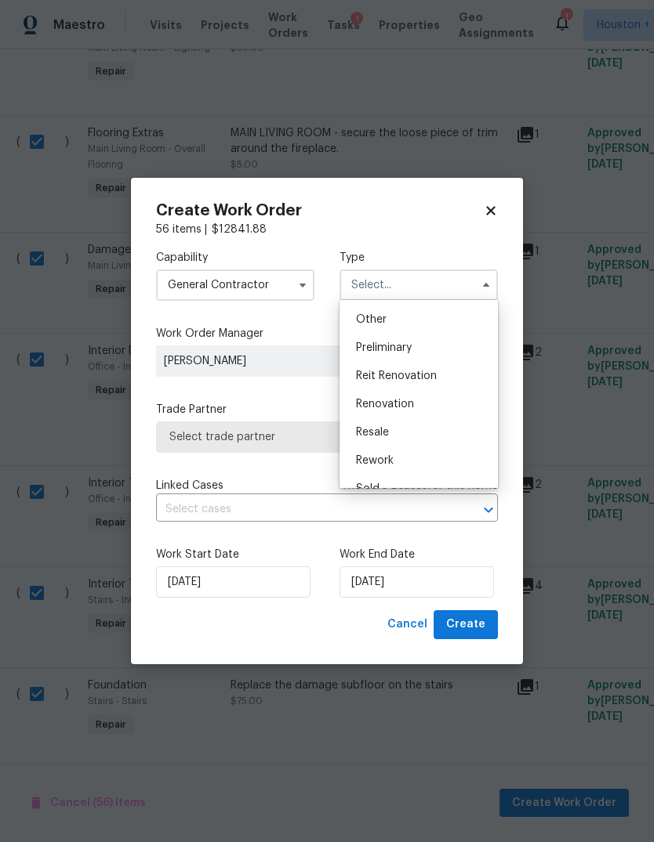
scroll to position [308, 0]
click at [421, 398] on div "Renovation" at bounding box center [418, 405] width 150 height 28
type input "Renovation"
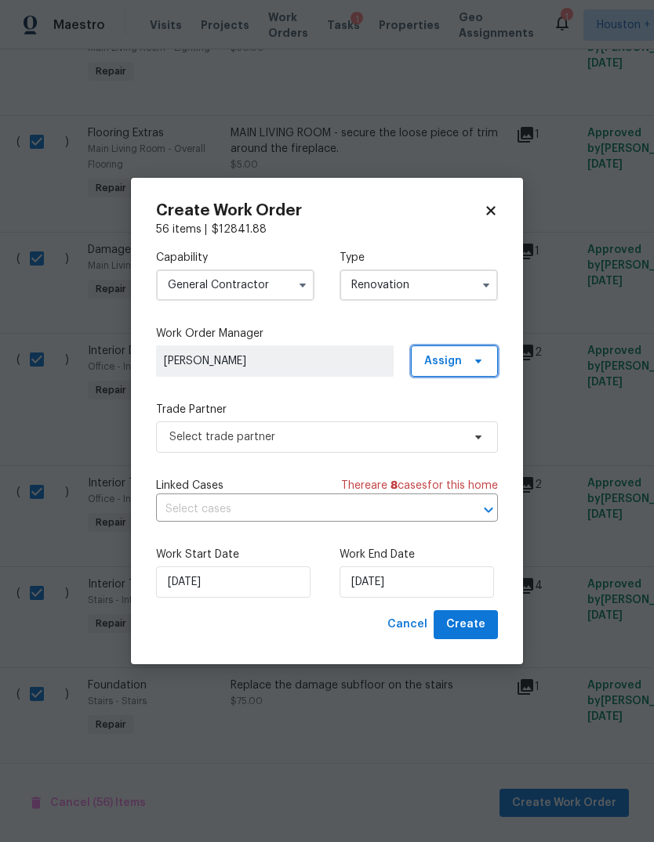
click at [463, 364] on span "Assign" at bounding box center [454, 361] width 87 height 31
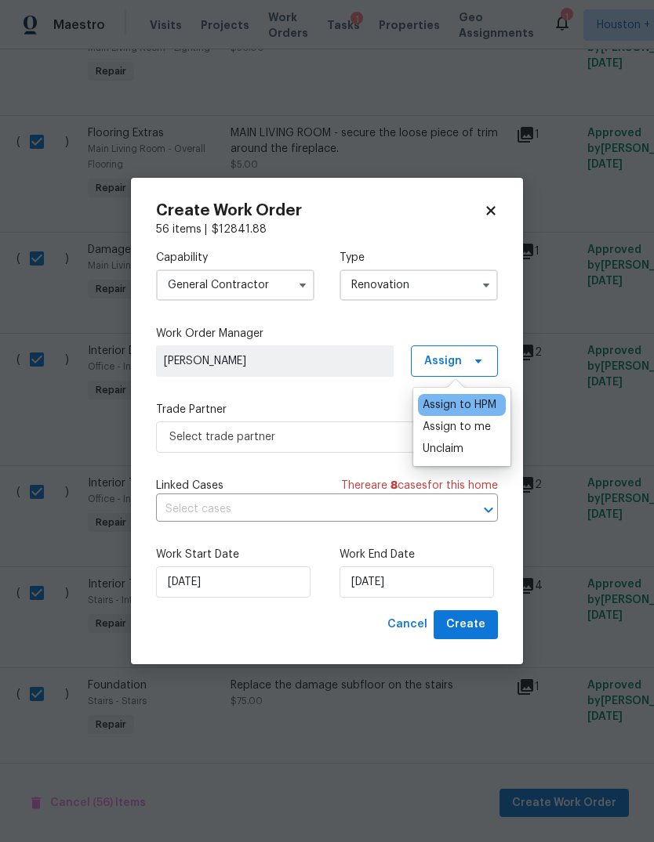
click at [326, 402] on label "Trade Partner" at bounding box center [327, 410] width 342 height 16
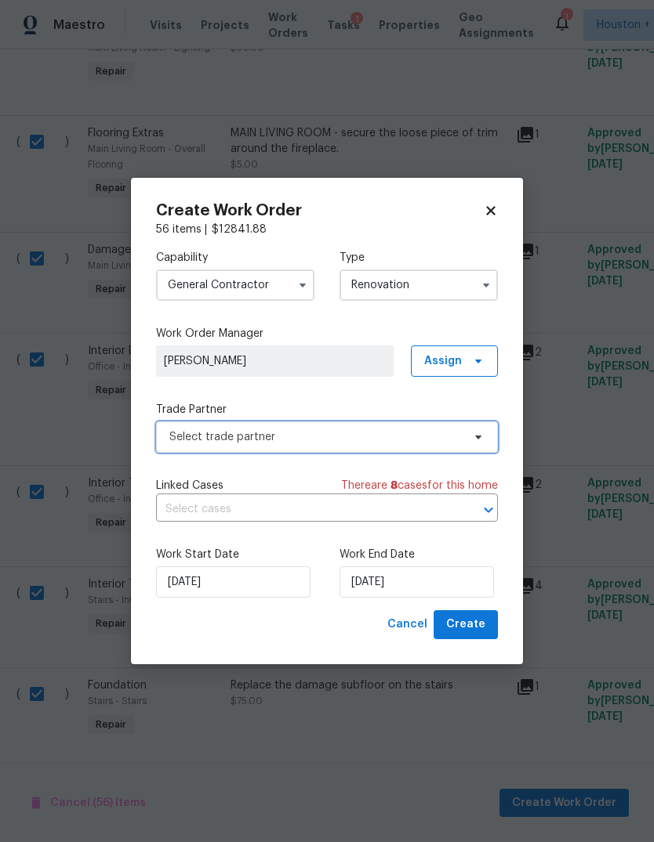
click at [455, 446] on span "Select trade partner" at bounding box center [327, 437] width 342 height 31
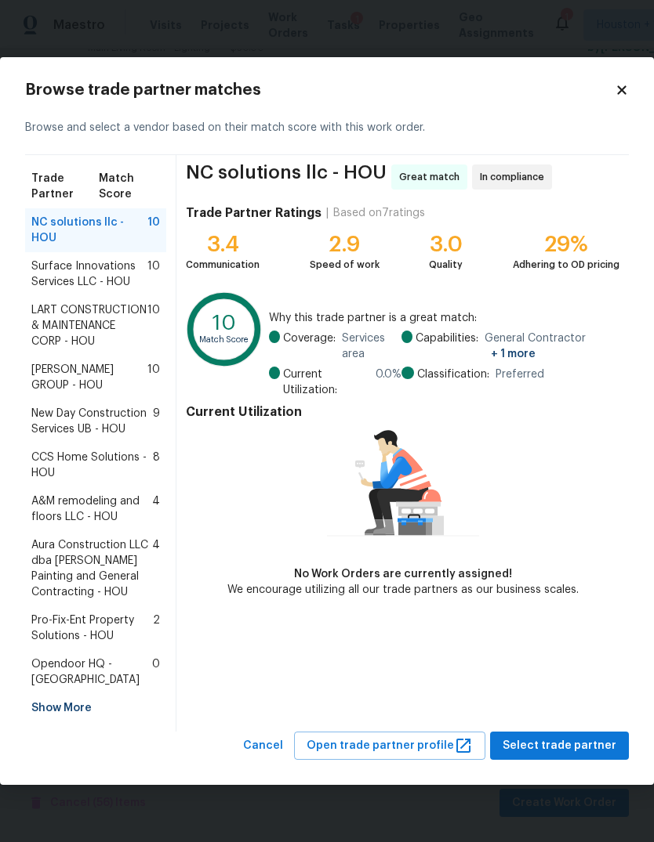
click at [58, 275] on span "Surface Innovations Services LLC - HOU" at bounding box center [89, 274] width 116 height 31
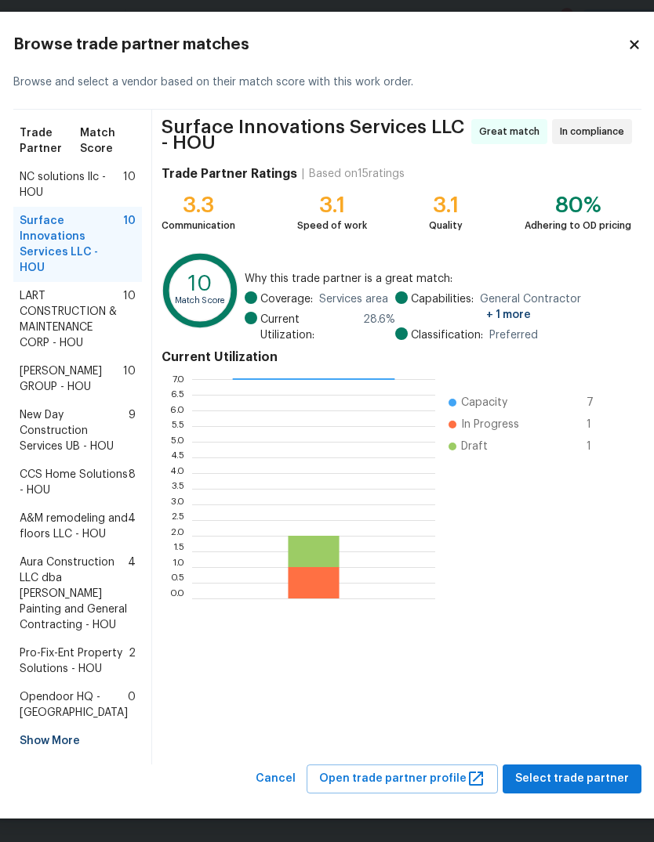
scroll to position [105, 0]
click at [599, 778] on span "Select trade partner" at bounding box center [572, 779] width 114 height 20
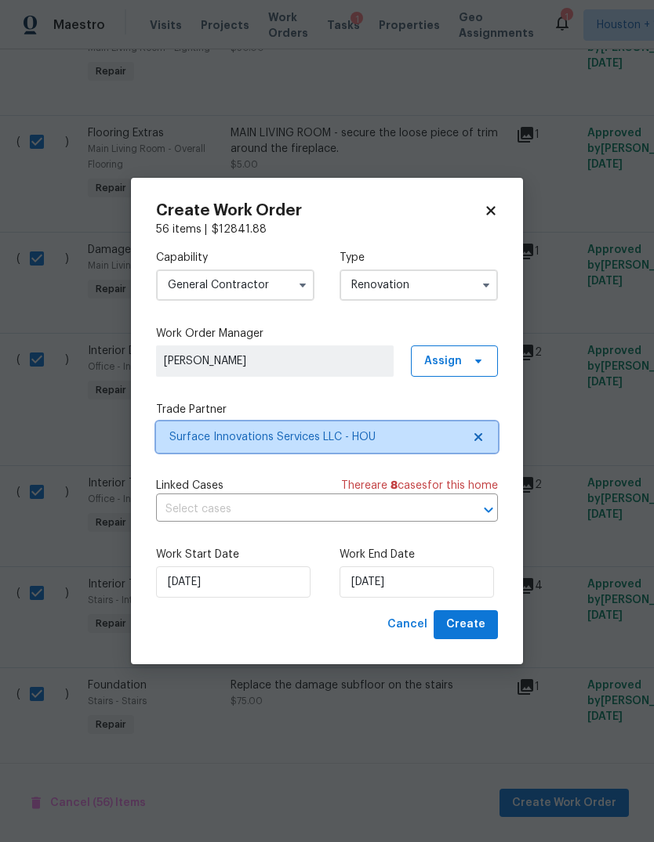
scroll to position [0, 0]
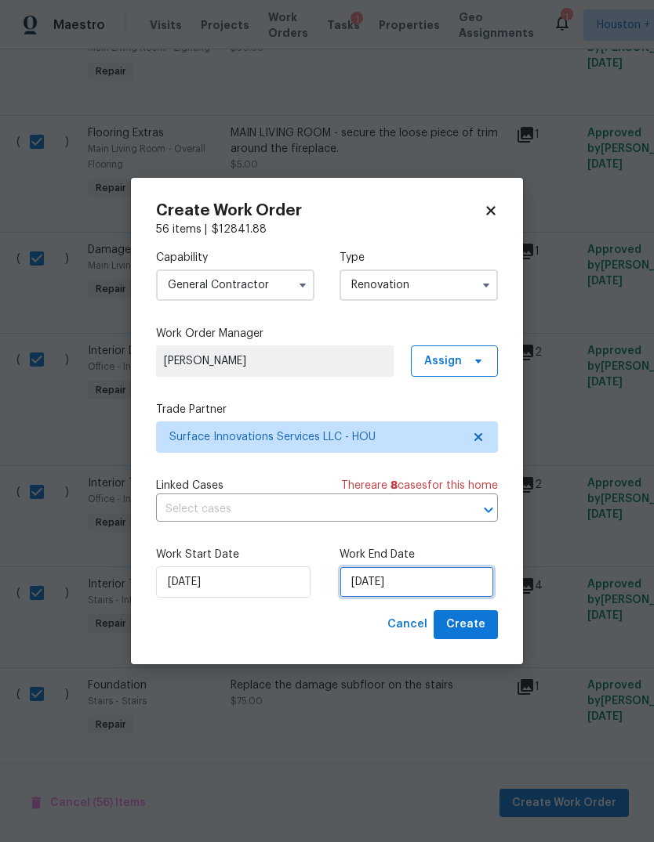
click at [439, 572] on input "[DATE]" at bounding box center [416, 582] width 154 height 31
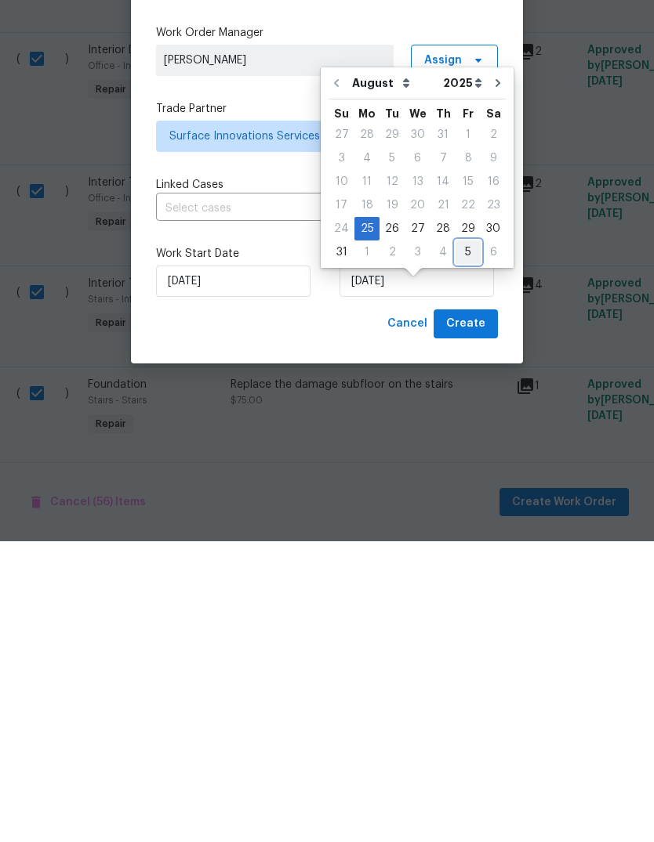
click at [455, 542] on div "5" at bounding box center [467, 553] width 25 height 22
type input "9/5/2025"
select select "8"
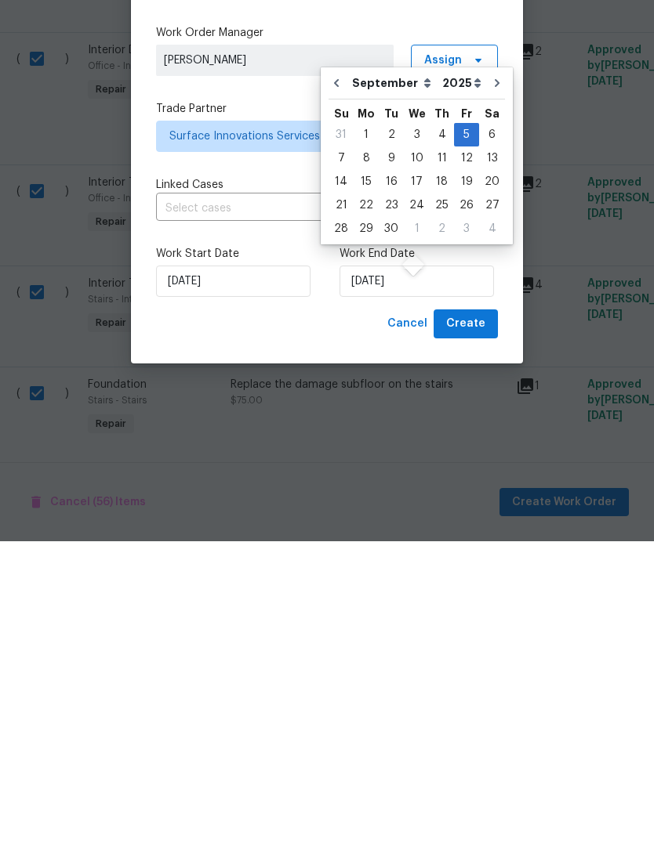
scroll to position [59, 0]
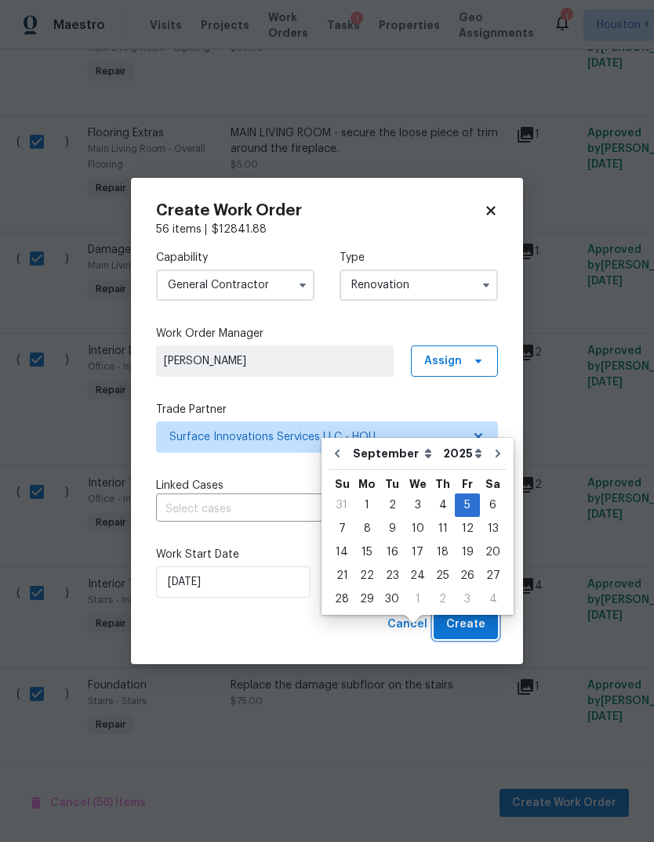
click at [479, 625] on span "Create" at bounding box center [465, 625] width 39 height 20
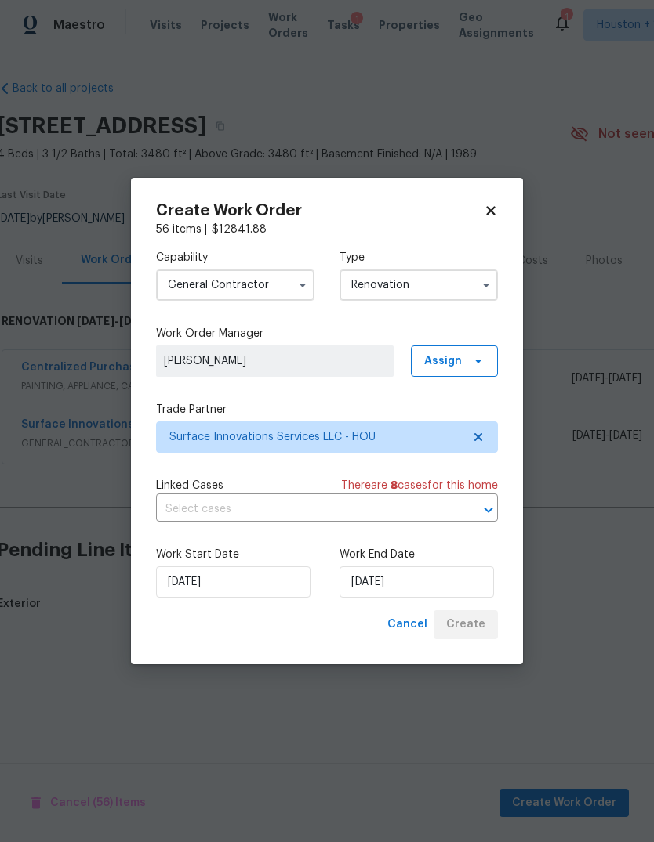
scroll to position [0, 3]
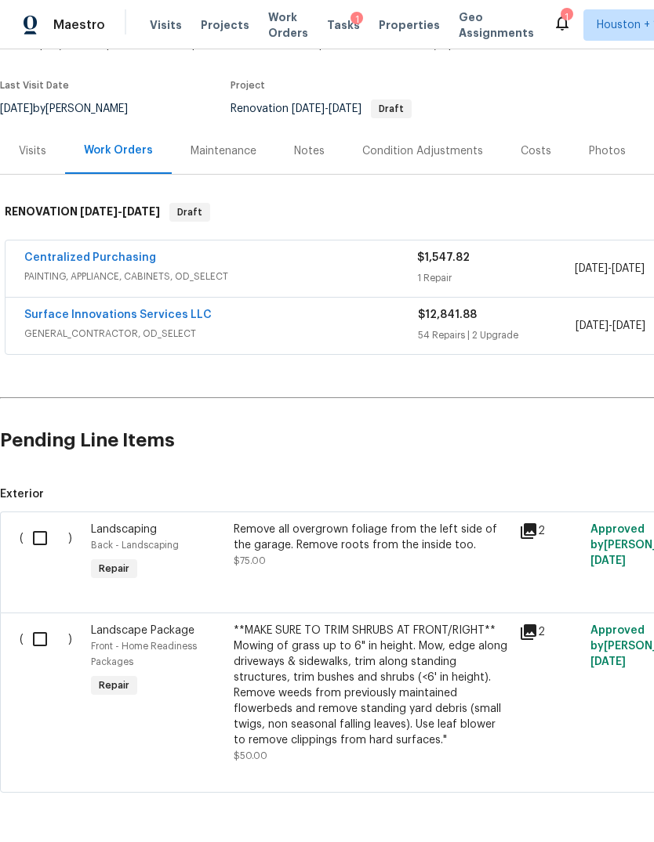
scroll to position [109, 0]
click at [51, 549] on input "checkbox" at bounding box center [46, 539] width 45 height 33
checkbox input "true"
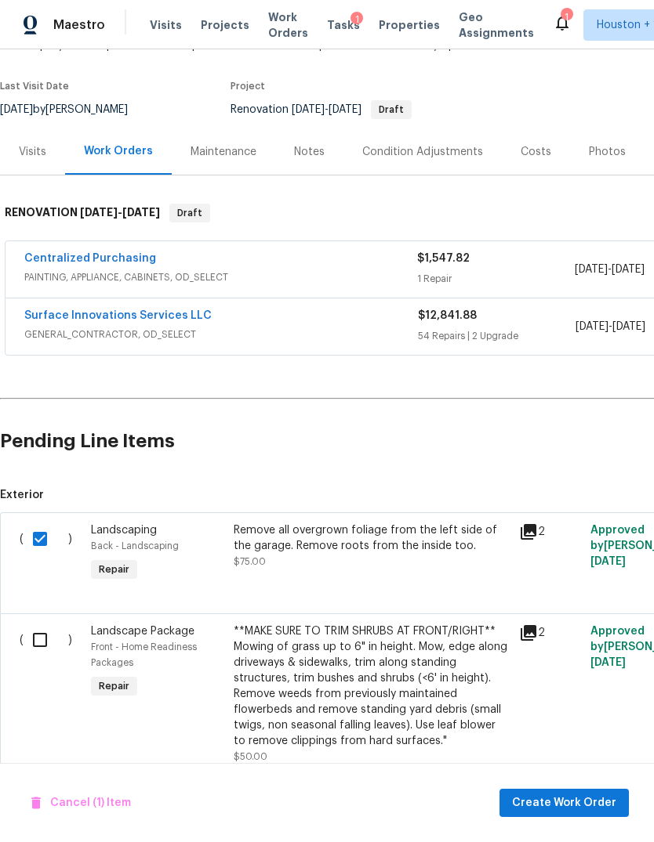
click at [43, 669] on div "( )" at bounding box center [50, 694] width 71 height 150
click at [41, 640] on input "checkbox" at bounding box center [46, 640] width 45 height 33
checkbox input "true"
click at [586, 805] on span "Create Work Order" at bounding box center [564, 804] width 104 height 20
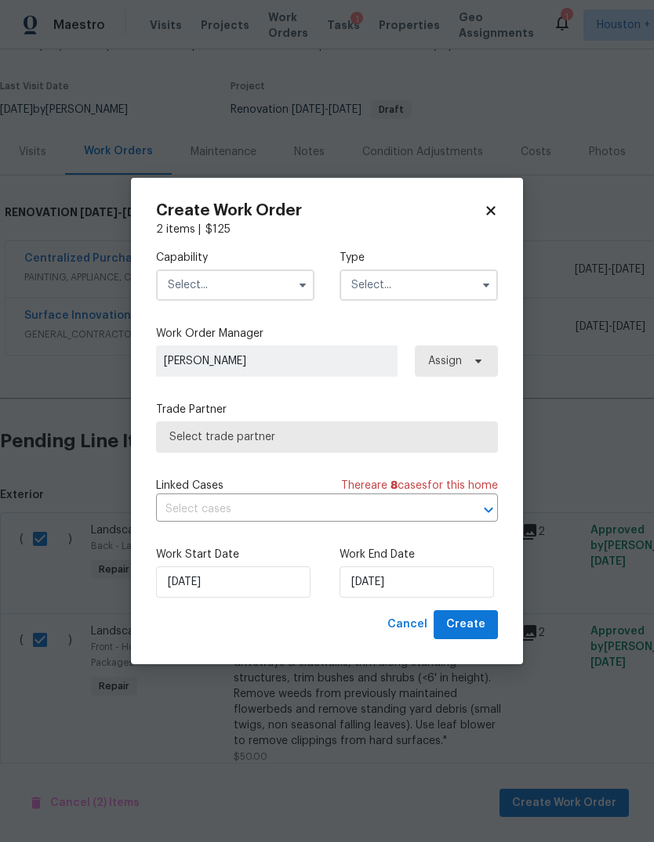
click at [285, 289] on input "text" at bounding box center [235, 285] width 158 height 31
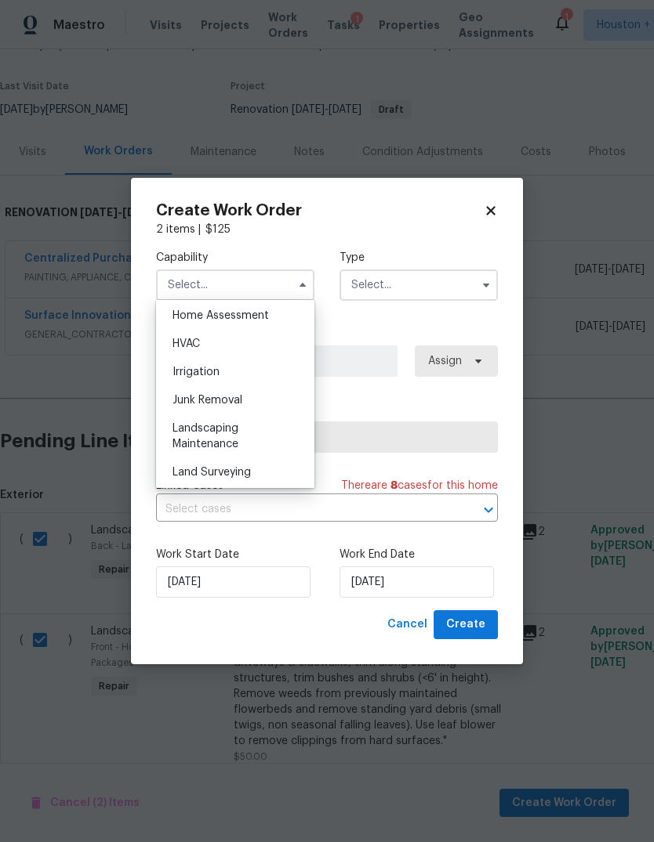
scroll to position [920, 0]
click at [266, 438] on div "Landscaping Maintenance" at bounding box center [235, 437] width 150 height 44
type input "Landscaping Maintenance"
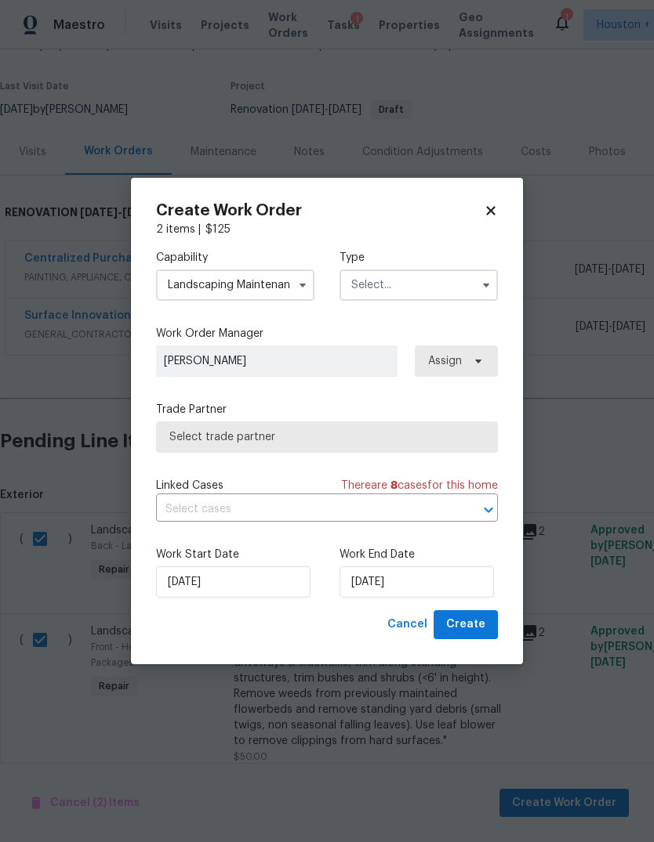
click at [430, 282] on input "text" at bounding box center [418, 285] width 158 height 31
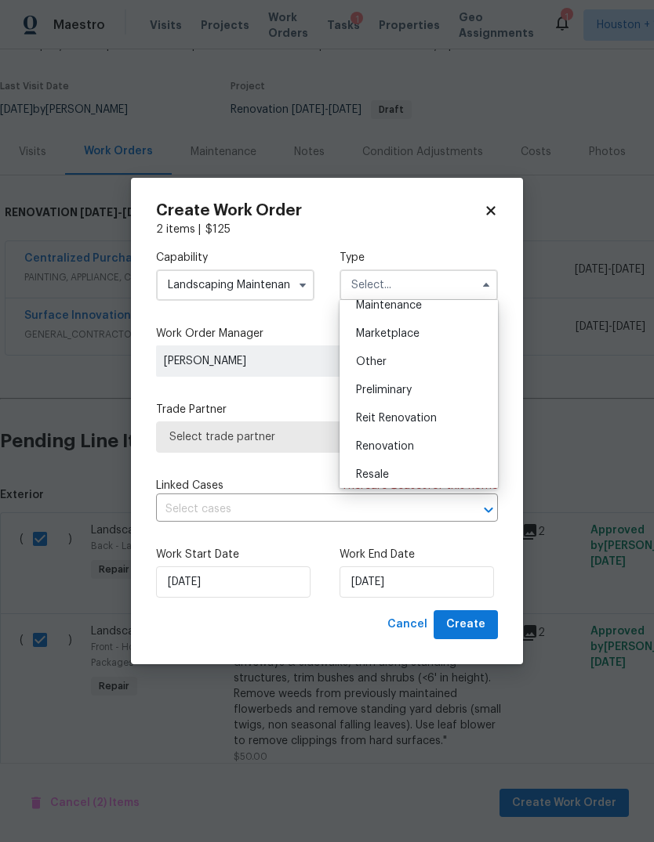
scroll to position [270, 0]
click at [429, 444] on div "Renovation" at bounding box center [418, 443] width 150 height 28
type input "Renovation"
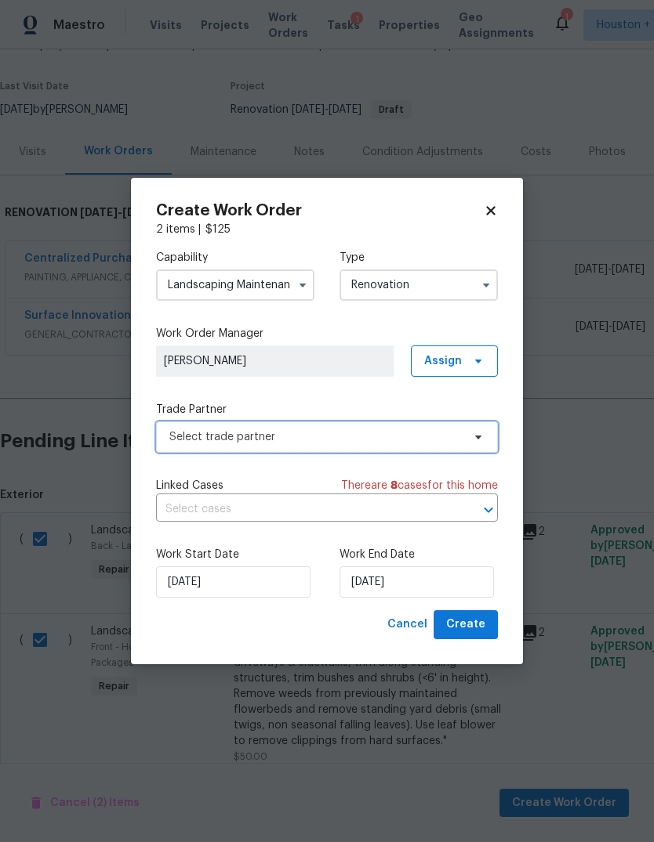
click at [424, 443] on span "Select trade partner" at bounding box center [315, 437] width 292 height 16
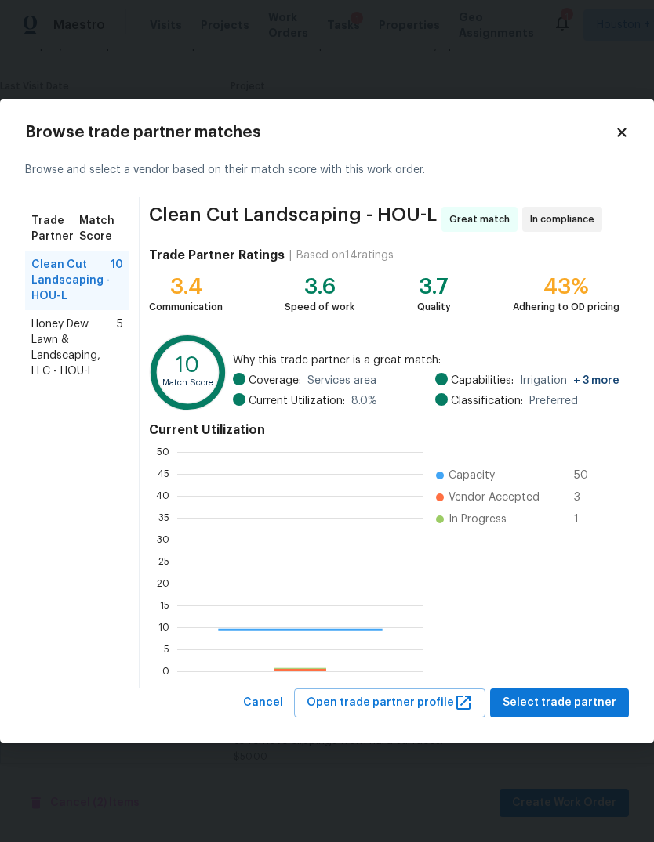
scroll to position [219, 246]
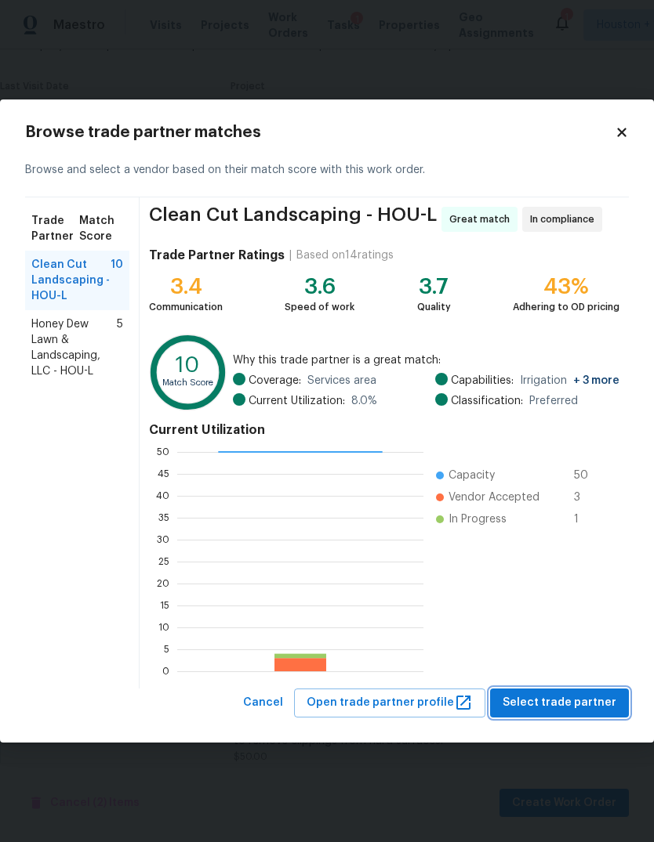
click at [576, 703] on span "Select trade partner" at bounding box center [559, 703] width 114 height 20
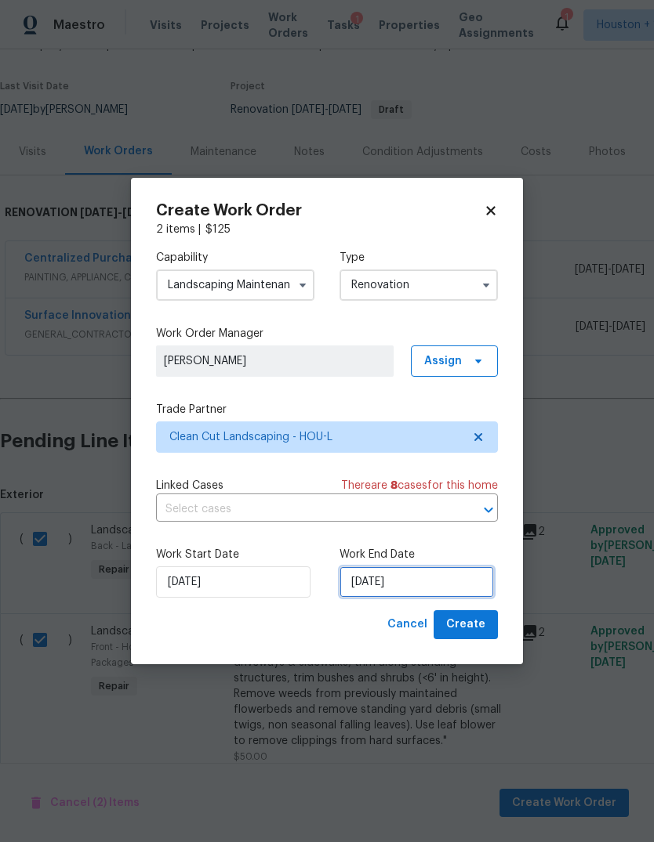
click at [443, 576] on input "[DATE]" at bounding box center [416, 582] width 154 height 31
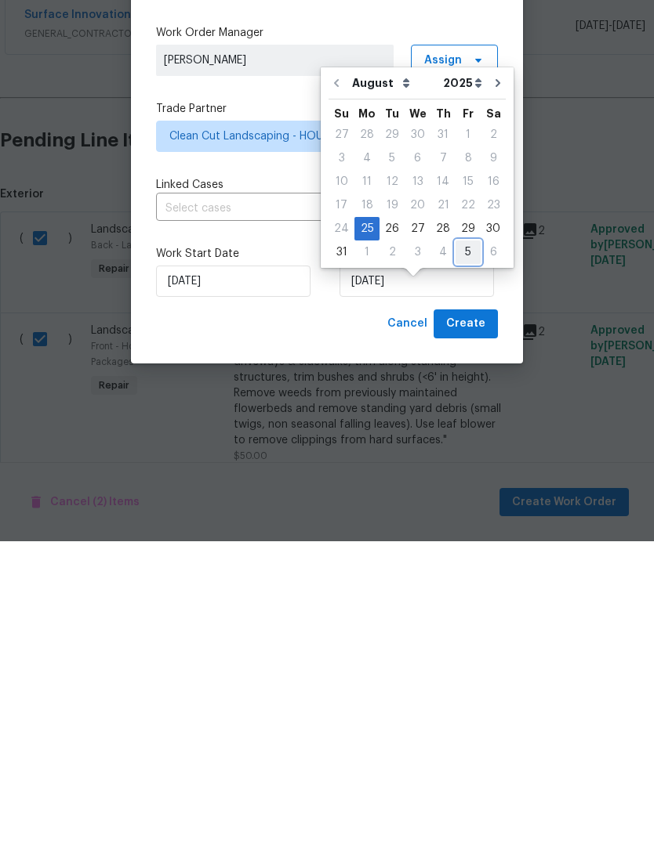
click at [461, 542] on div "5" at bounding box center [467, 553] width 25 height 22
type input "[DATE]"
select select "8"
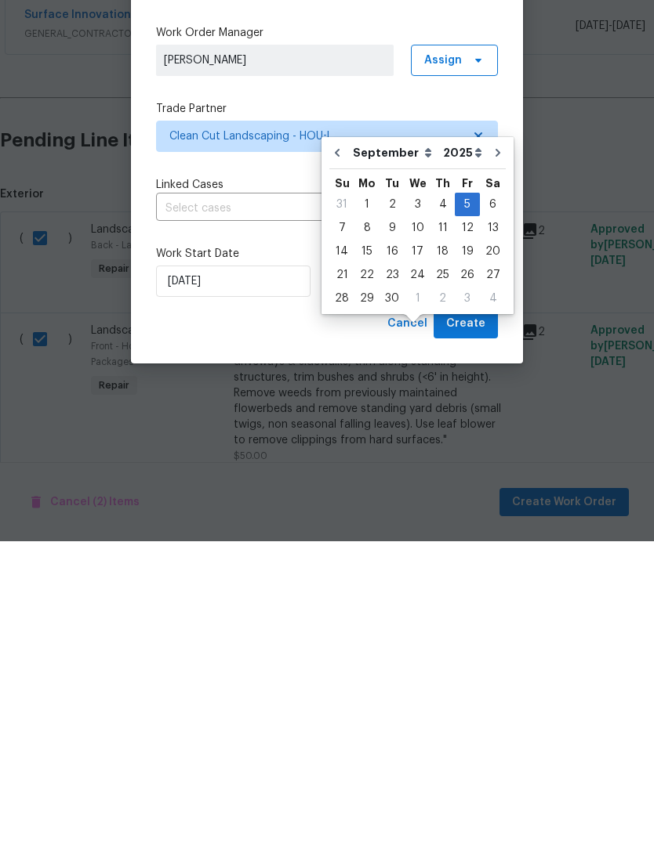
scroll to position [59, 0]
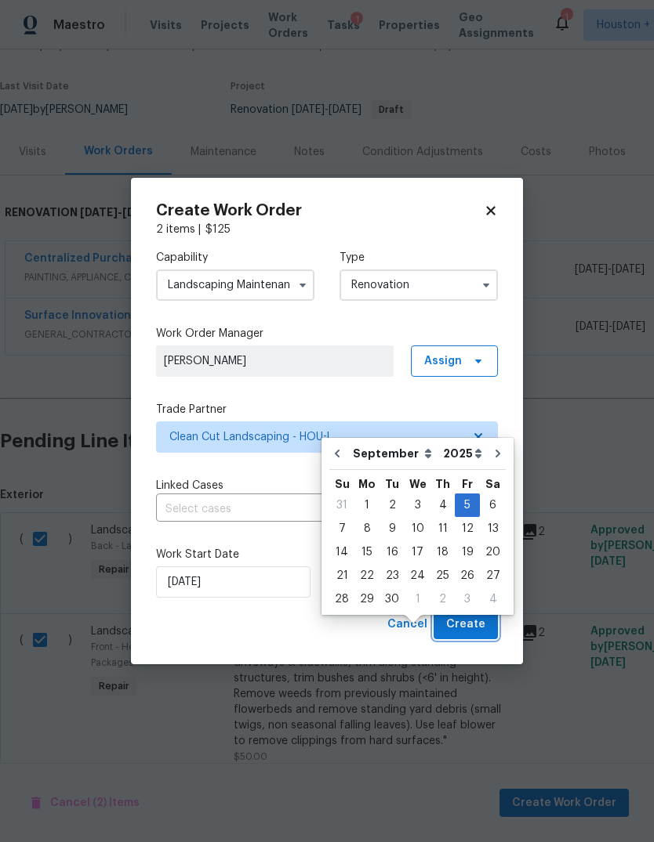
click at [471, 622] on span "Create" at bounding box center [465, 625] width 39 height 20
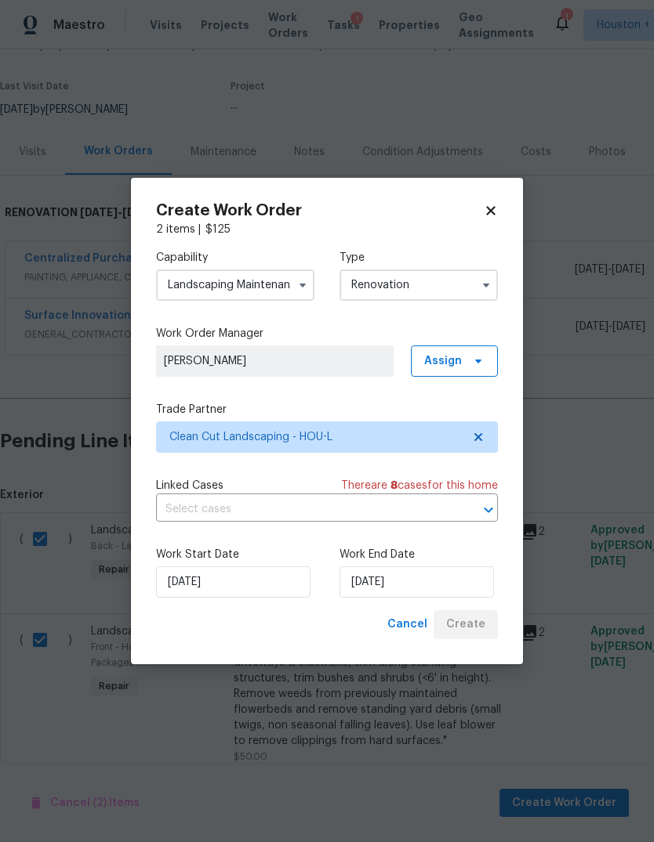
scroll to position [0, 0]
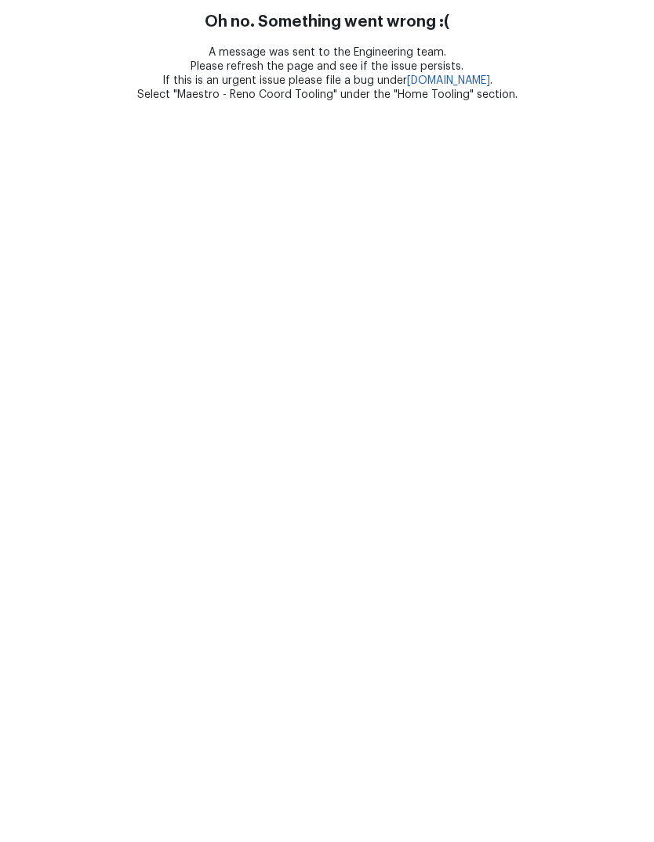
click at [611, 102] on html "Oh no. Something went wrong :( A message was sent to the Engineering team. Plea…" at bounding box center [327, 51] width 654 height 102
click at [617, 102] on html "Oh no. Something went wrong :( A message was sent to the Engineering team. Plea…" at bounding box center [327, 51] width 654 height 102
click at [608, 102] on html "Oh no. Something went wrong :( A message was sent to the Engineering team. Plea…" at bounding box center [327, 51] width 654 height 102
click at [614, 102] on html "Oh no. Something went wrong :( A message was sent to the Engineering team. Plea…" at bounding box center [327, 51] width 654 height 102
click at [613, 102] on html "Oh no. Something went wrong :( A message was sent to the Engineering team. Plea…" at bounding box center [327, 51] width 654 height 102
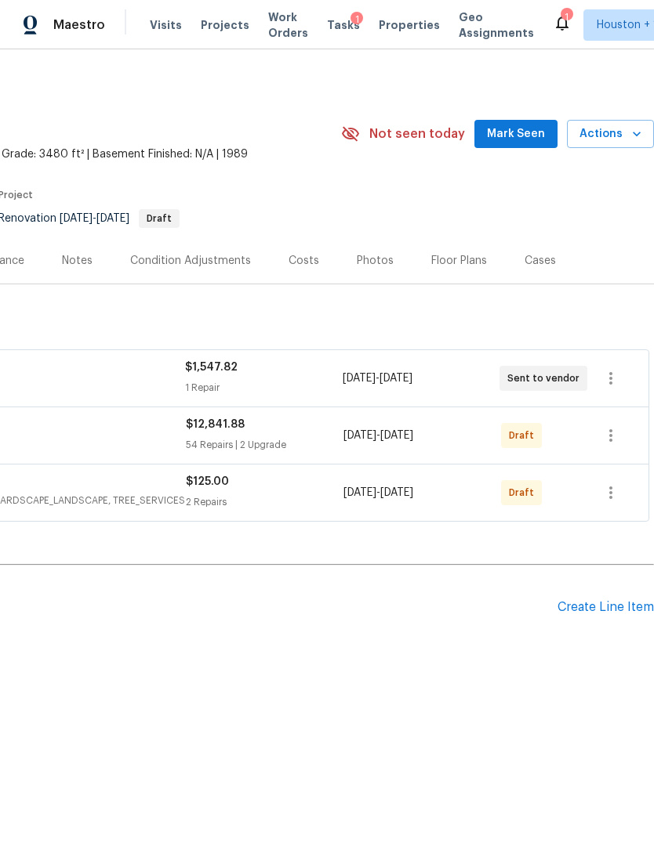
scroll to position [0, 232]
click at [610, 438] on icon "button" at bounding box center [610, 435] width 19 height 19
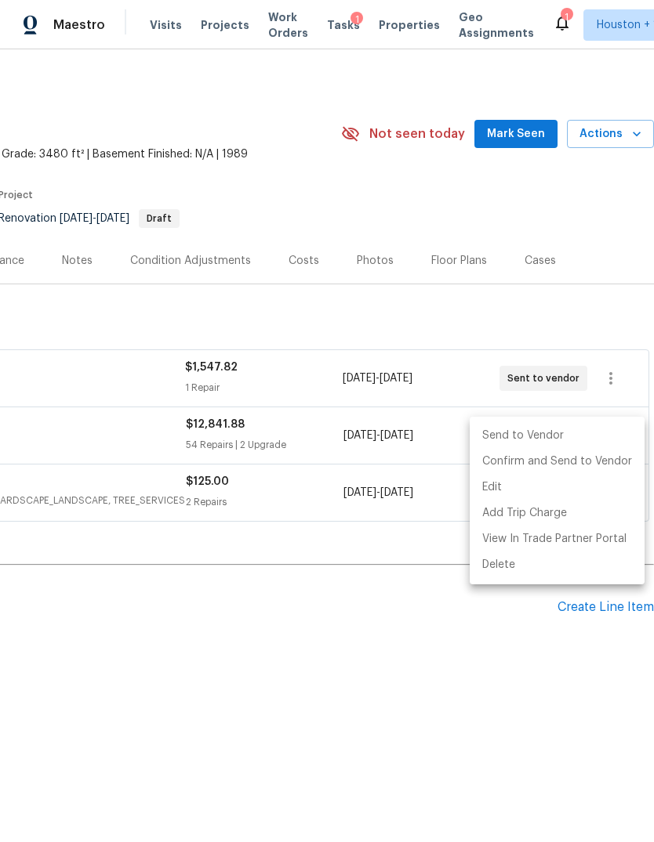
click at [512, 442] on li "Send to Vendor" at bounding box center [556, 436] width 175 height 26
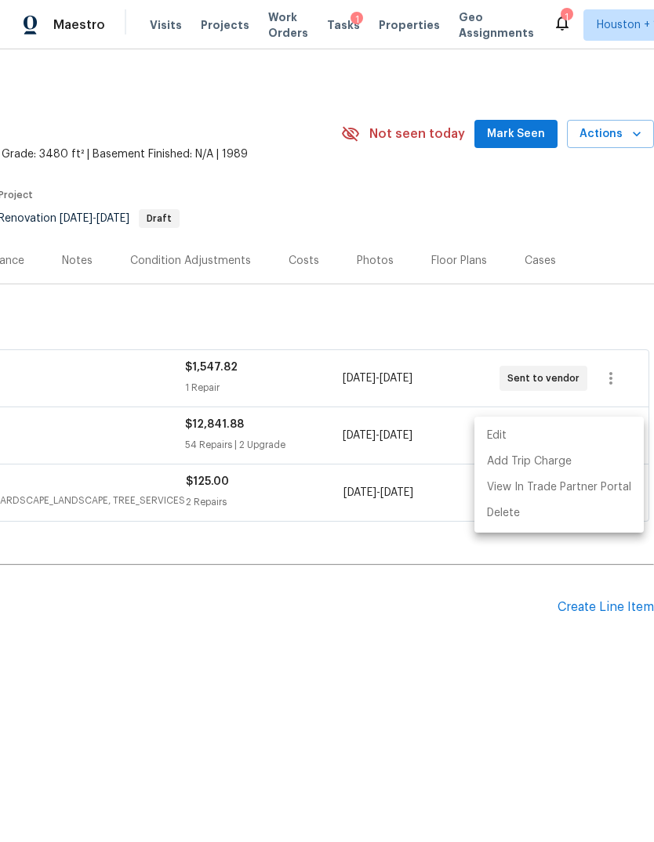
click at [280, 665] on div at bounding box center [327, 421] width 654 height 842
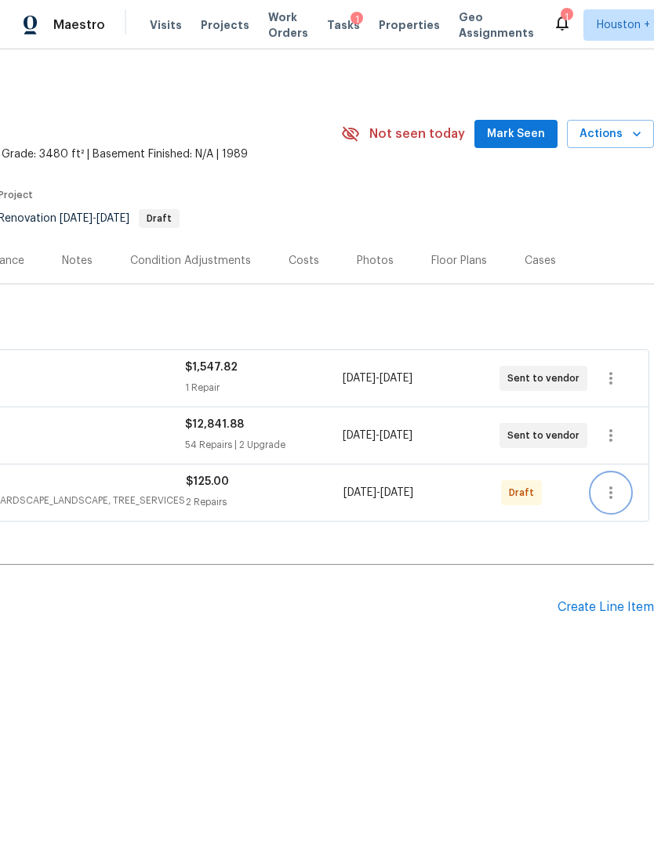
click at [604, 490] on icon "button" at bounding box center [610, 492] width 19 height 19
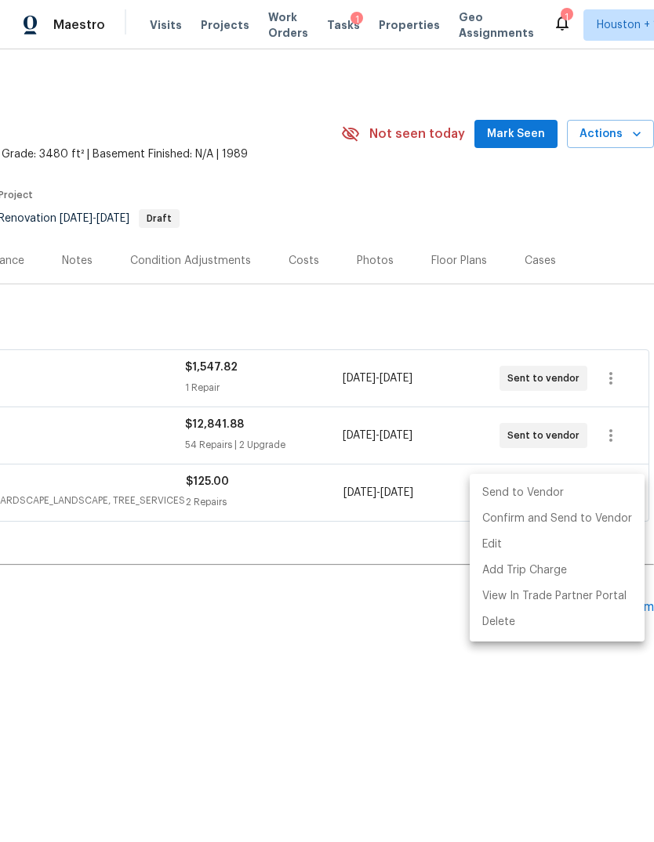
click at [502, 502] on li "Send to Vendor" at bounding box center [556, 493] width 175 height 26
click at [331, 716] on div at bounding box center [327, 421] width 654 height 842
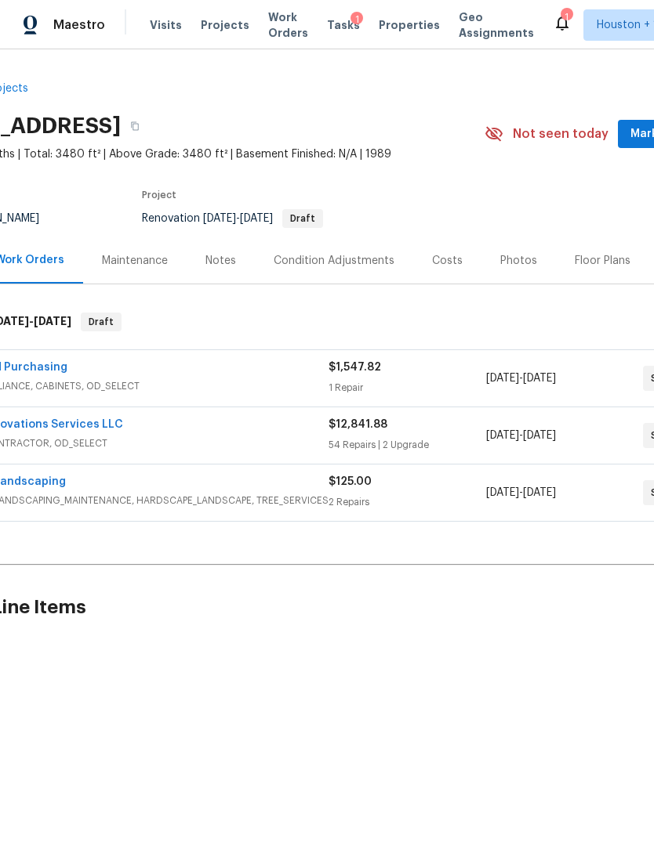
scroll to position [0, 11]
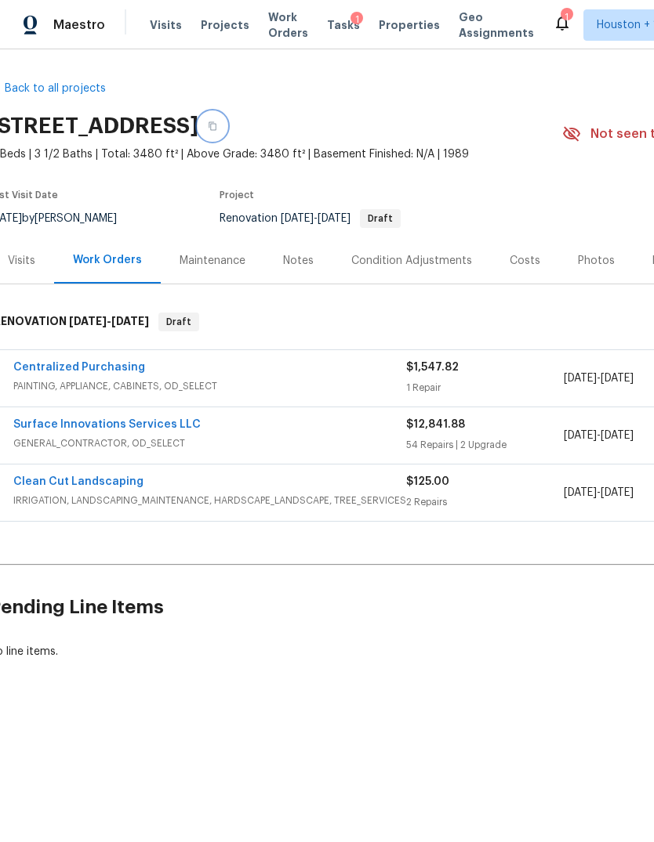
click at [217, 124] on icon "button" at bounding box center [212, 125] width 9 height 9
click at [576, 433] on span "[DATE]" at bounding box center [579, 435] width 33 height 11
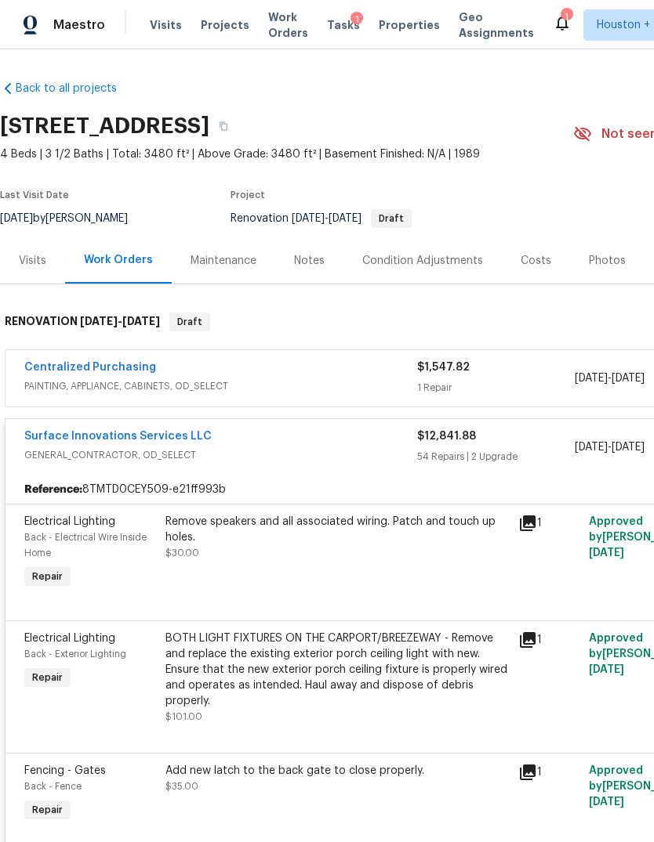
scroll to position [0, 0]
click at [306, 253] on div "Notes" at bounding box center [309, 261] width 31 height 16
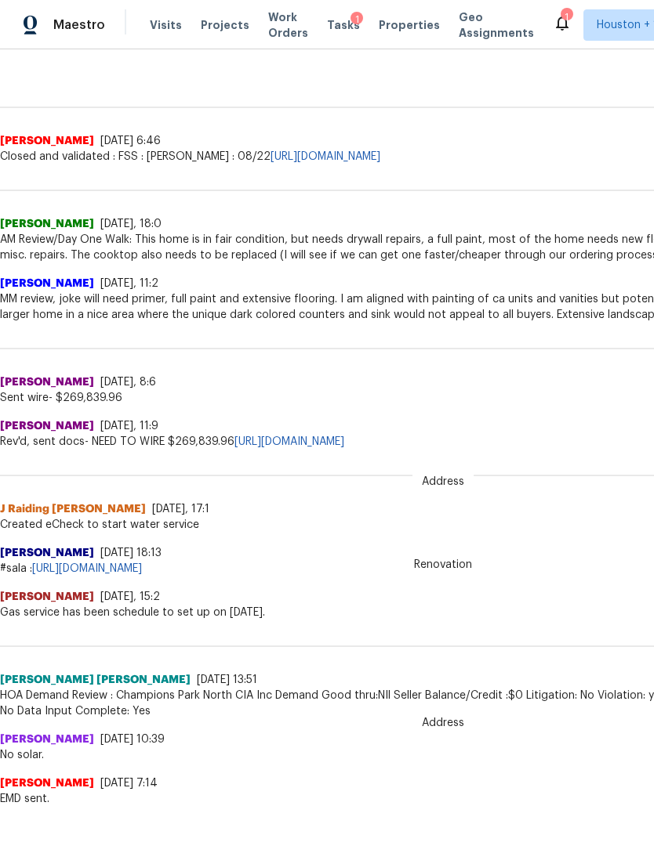
scroll to position [374, 0]
click at [142, 566] on link "[URL][DOMAIN_NAME]" at bounding box center [87, 569] width 110 height 11
click at [142, 569] on link "[URL][DOMAIN_NAME]" at bounding box center [87, 569] width 110 height 11
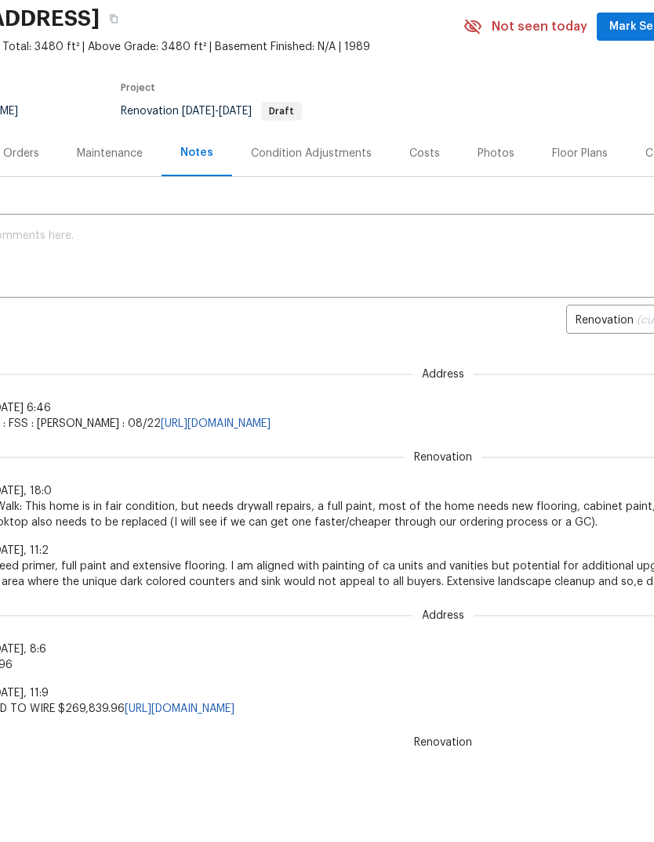
scroll to position [0, 110]
click at [572, 158] on div "Floor Plans" at bounding box center [580, 154] width 56 height 16
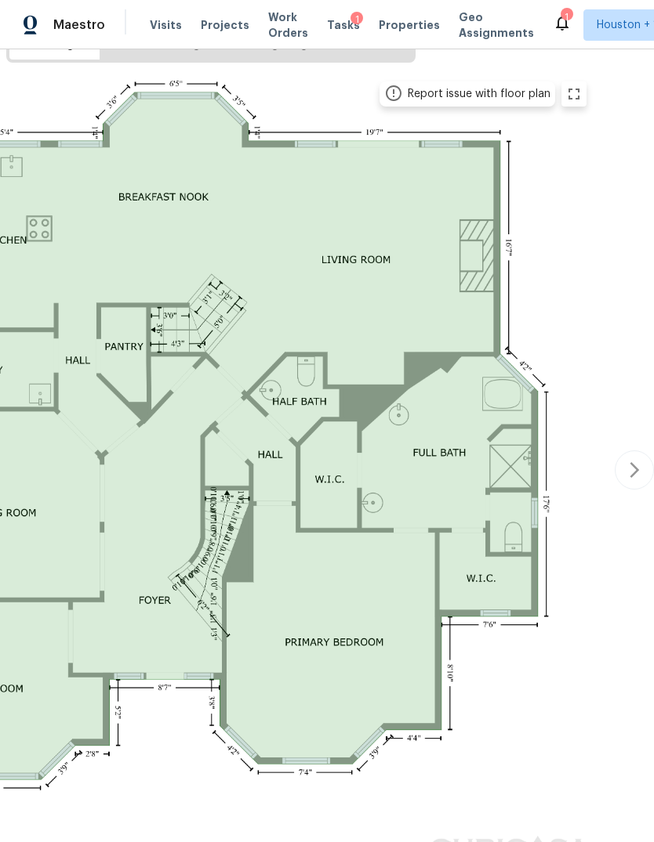
scroll to position [276, 232]
click at [631, 461] on icon "button" at bounding box center [634, 470] width 19 height 19
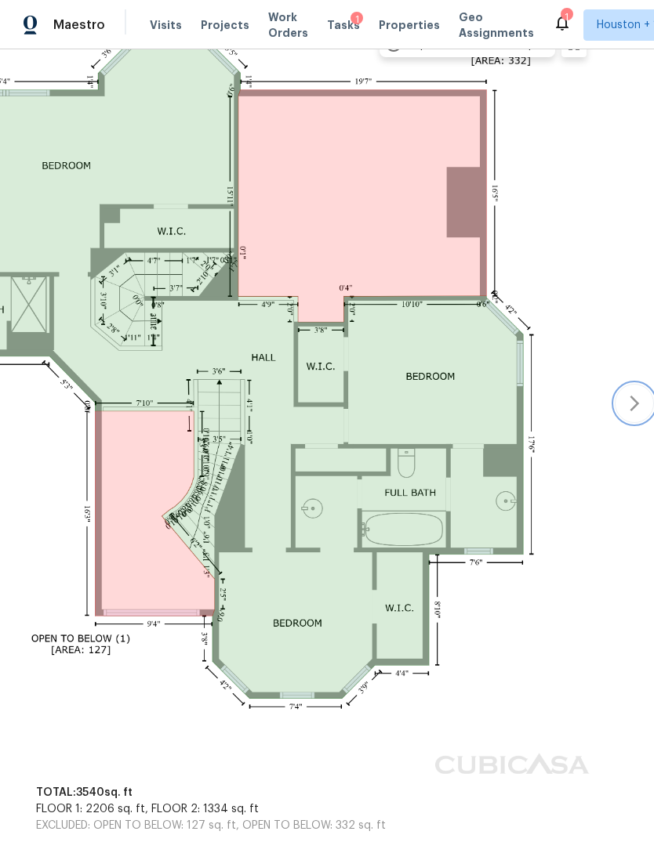
scroll to position [326, 232]
click at [630, 393] on icon "button" at bounding box center [634, 402] width 19 height 19
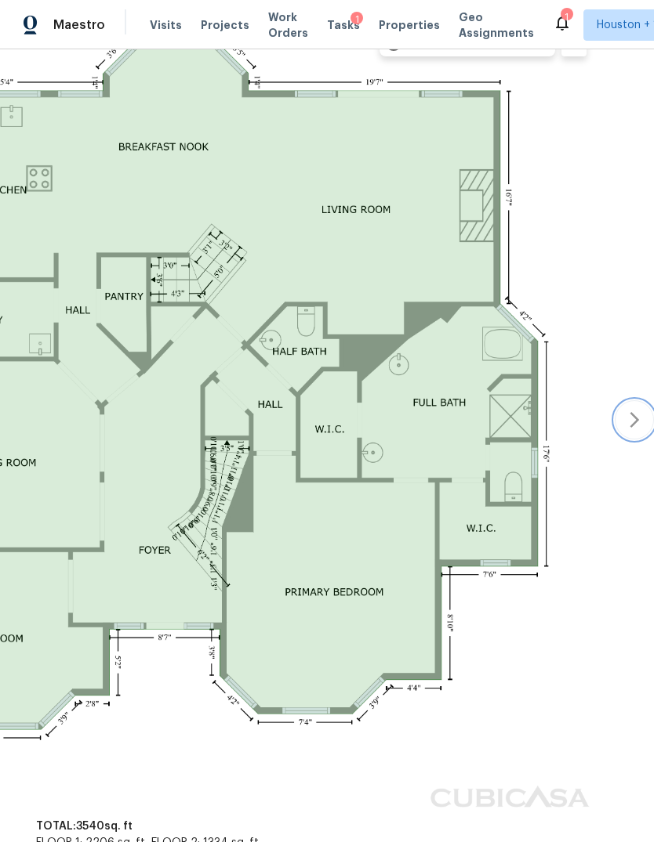
click at [630, 411] on icon "button" at bounding box center [634, 420] width 19 height 19
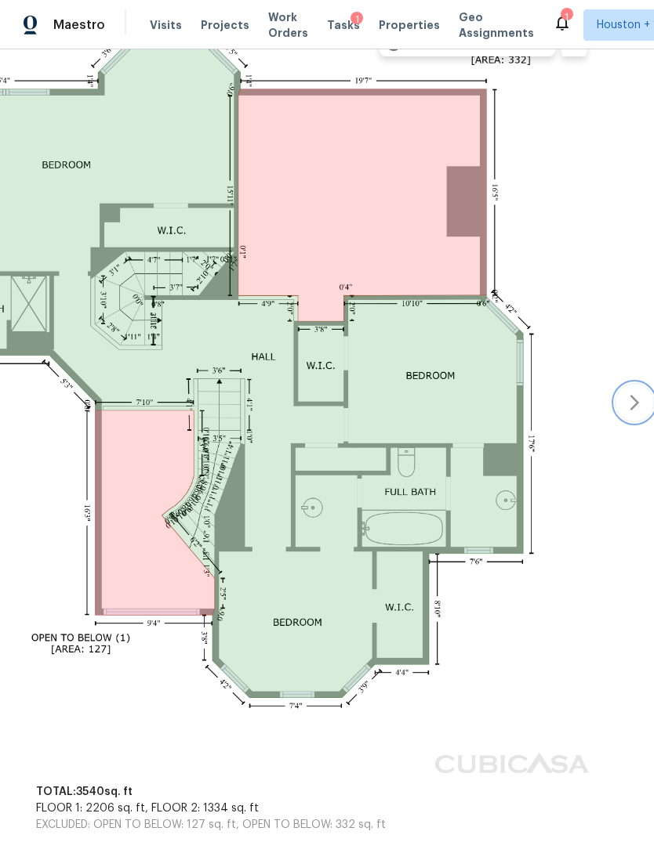
click at [631, 396] on icon "button" at bounding box center [634, 402] width 19 height 19
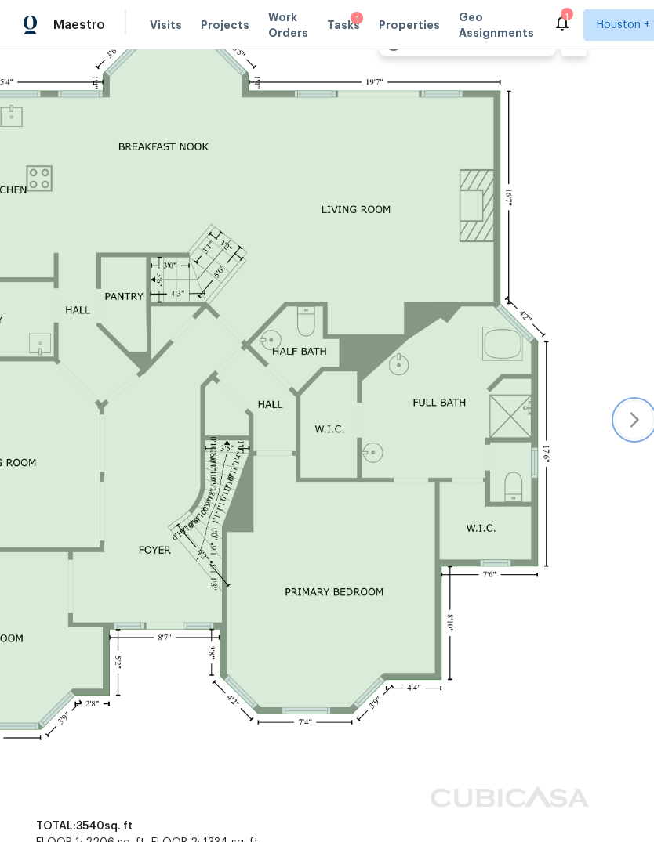
click at [628, 400] on button "button" at bounding box center [633, 419] width 39 height 39
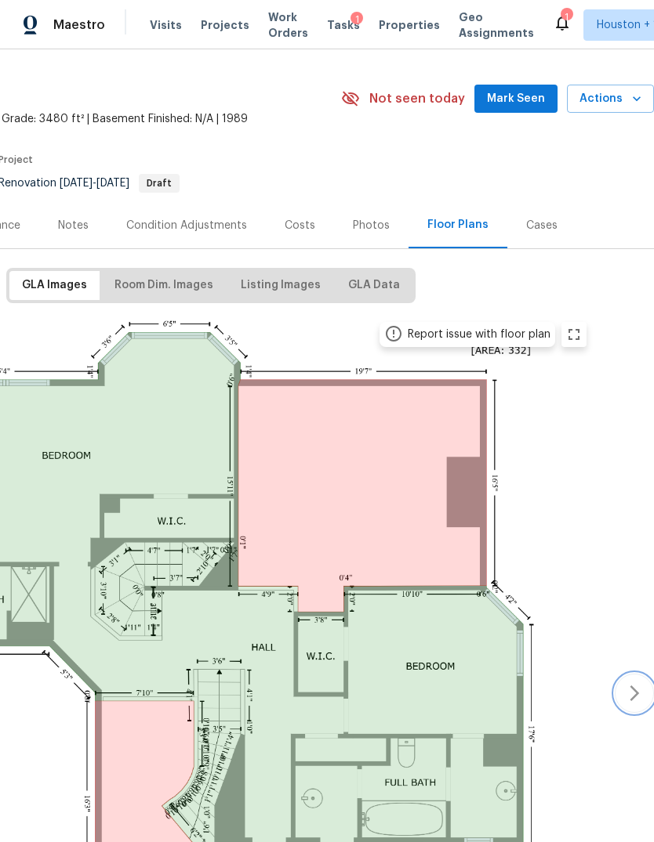
scroll to position [35, 232]
click at [259, 276] on span "Listing Images" at bounding box center [281, 286] width 80 height 20
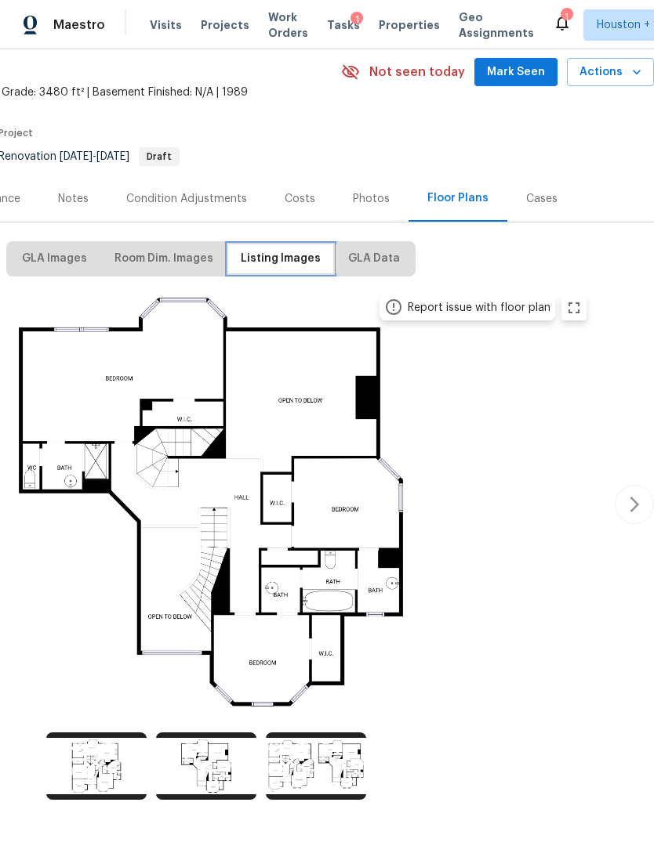
scroll to position [62, 232]
click at [634, 513] on button "button" at bounding box center [633, 504] width 39 height 39
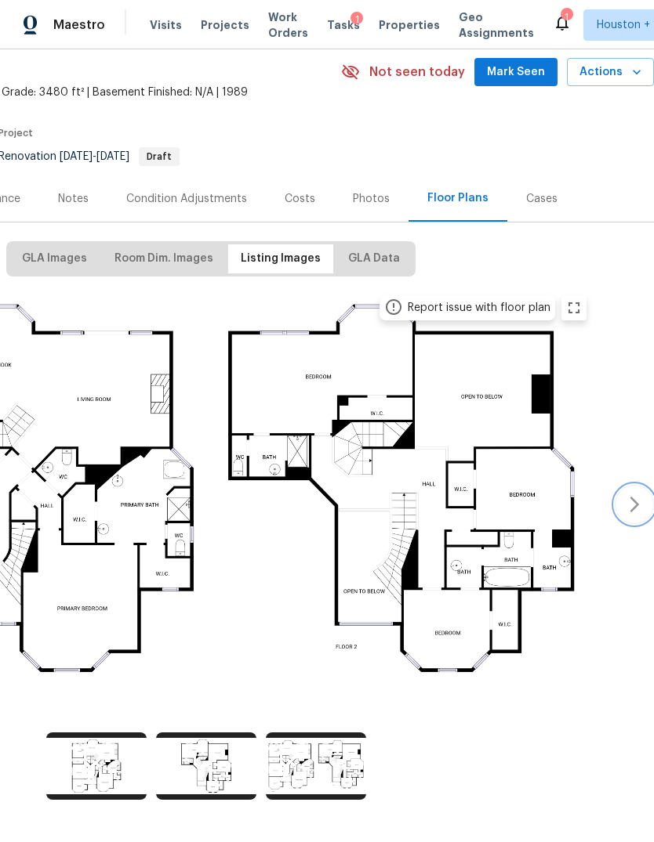
click at [629, 504] on icon "button" at bounding box center [634, 504] width 19 height 19
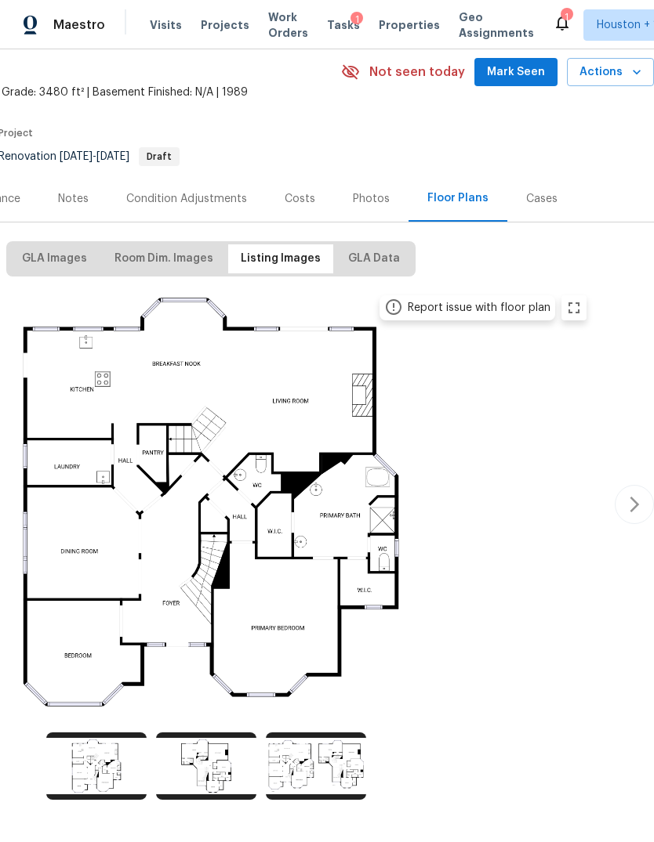
click at [631, 538] on div "Report issue with floor plan Report issue with floor plan Report issue with flo…" at bounding box center [210, 504] width 885 height 437
click at [630, 538] on div "Report issue with floor plan Report issue with floor plan Report issue with flo…" at bounding box center [210, 504] width 885 height 437
click at [71, 573] on img at bounding box center [210, 502] width 769 height 433
click at [154, 588] on img at bounding box center [210, 502] width 769 height 433
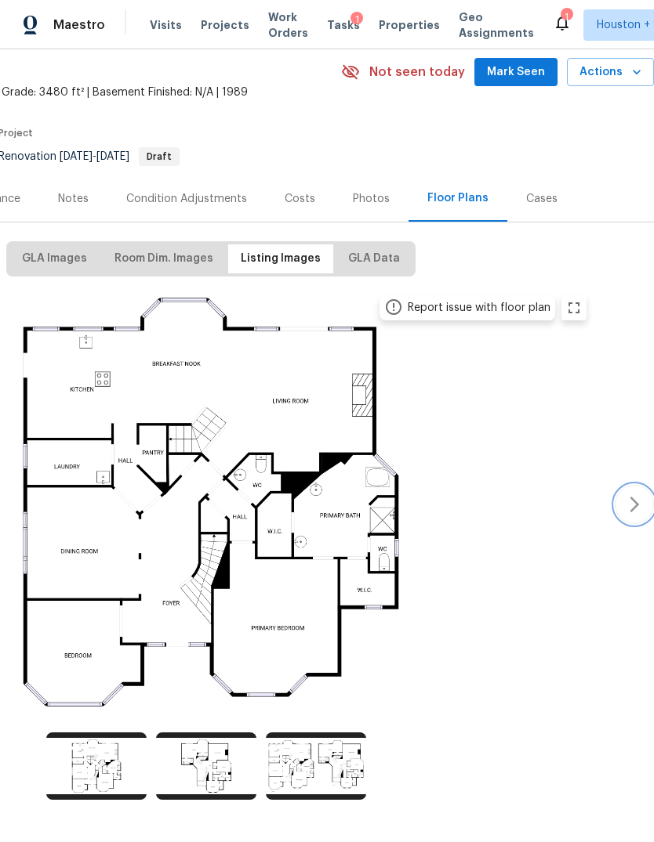
click at [635, 495] on icon "button" at bounding box center [634, 504] width 19 height 19
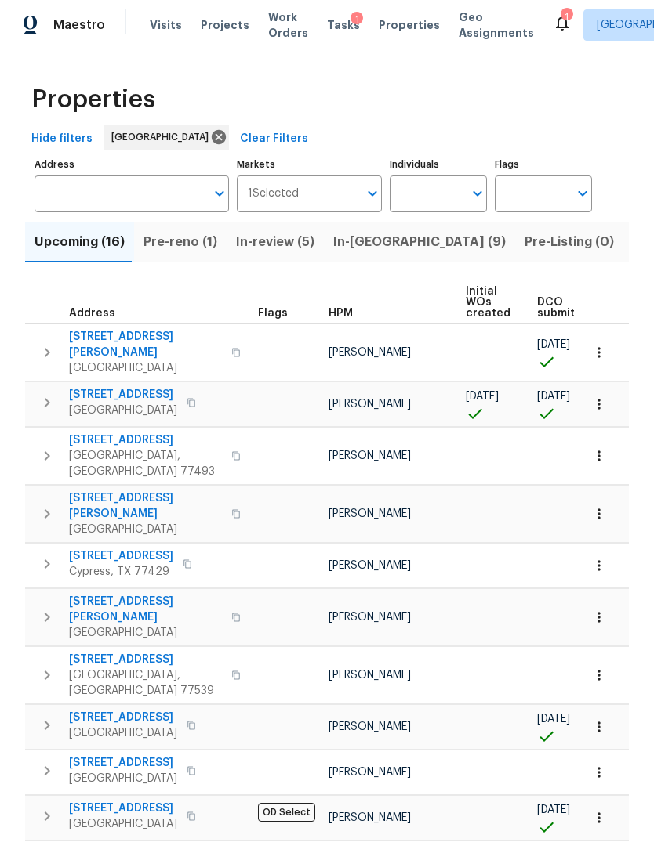
click at [188, 233] on span "Pre-reno (1)" at bounding box center [180, 242] width 74 height 22
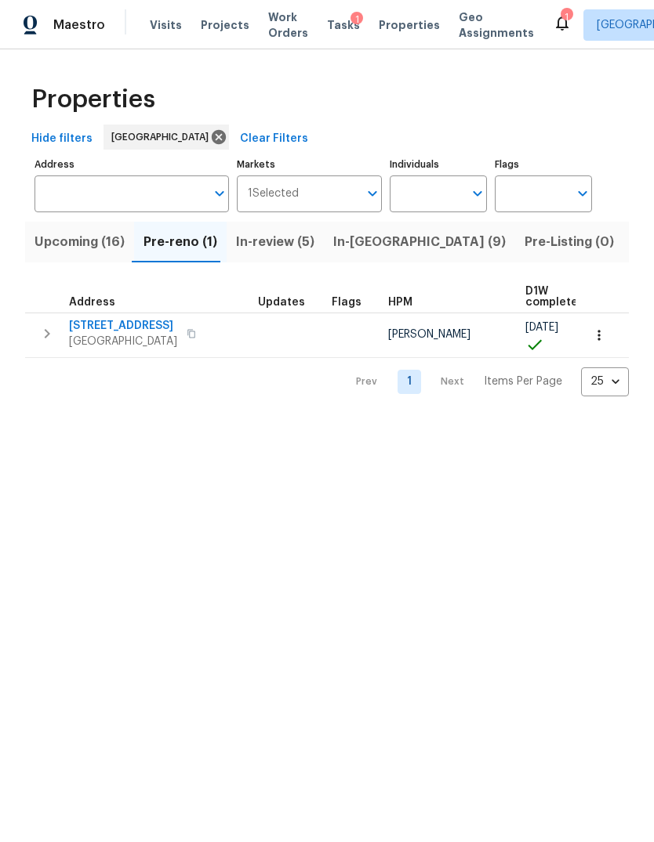
click at [70, 245] on span "Upcoming (16)" at bounding box center [79, 242] width 90 height 22
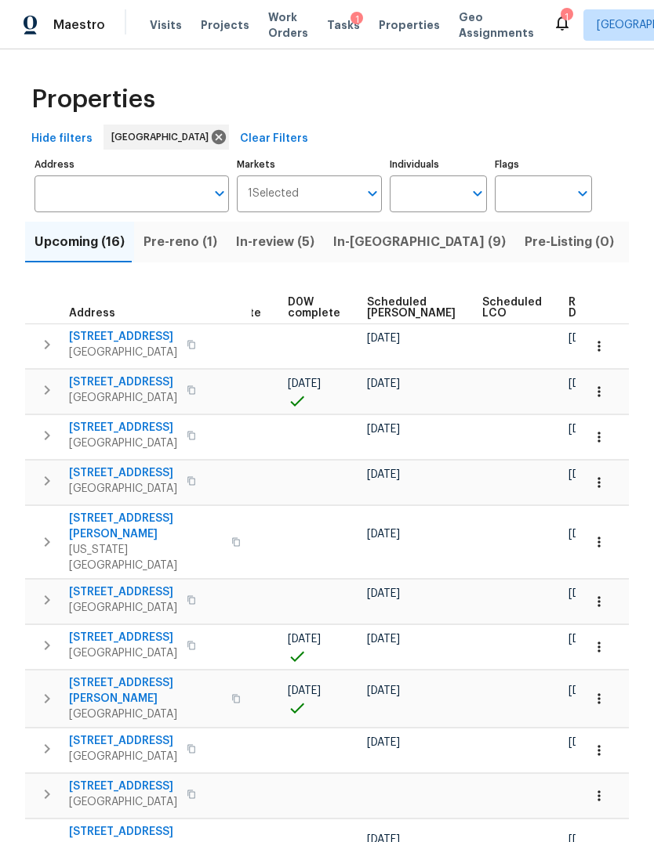
scroll to position [0, 411]
click at [569, 318] on span "Ready Date" at bounding box center [586, 308] width 34 height 22
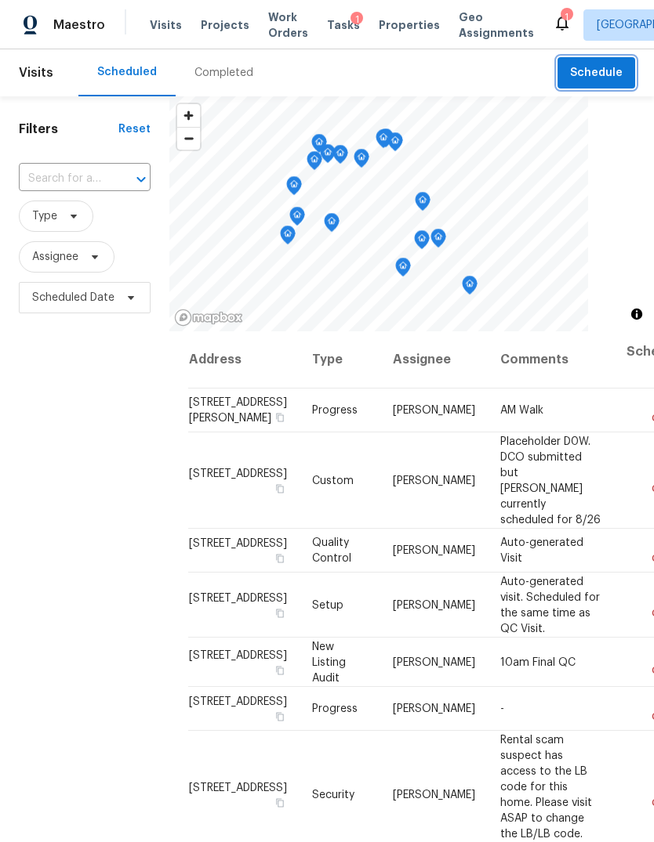
click at [612, 70] on span "Schedule" at bounding box center [596, 73] width 53 height 20
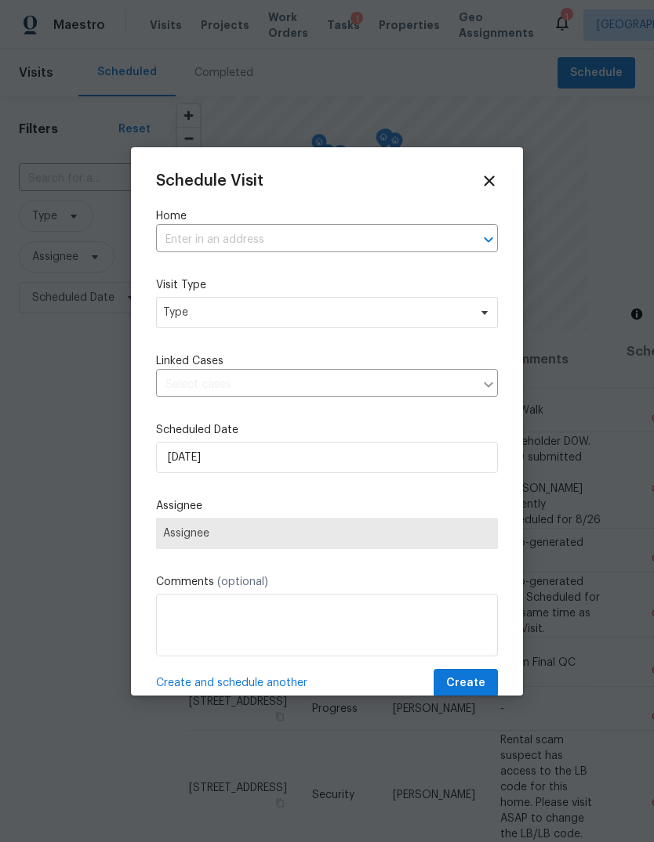
click at [450, 228] on input "text" at bounding box center [305, 240] width 298 height 24
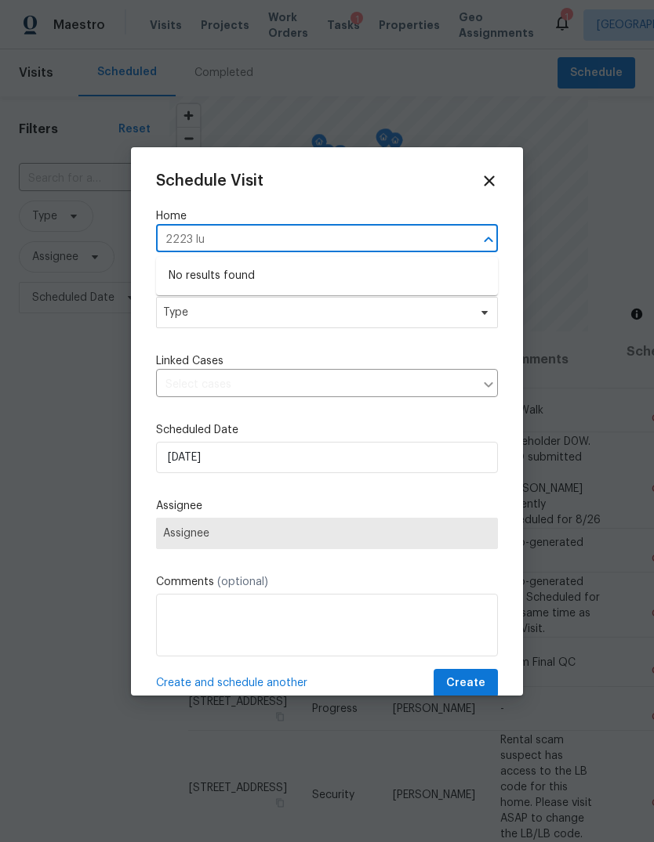
type input "2223 lu"
click at [483, 172] on icon at bounding box center [488, 180] width 17 height 17
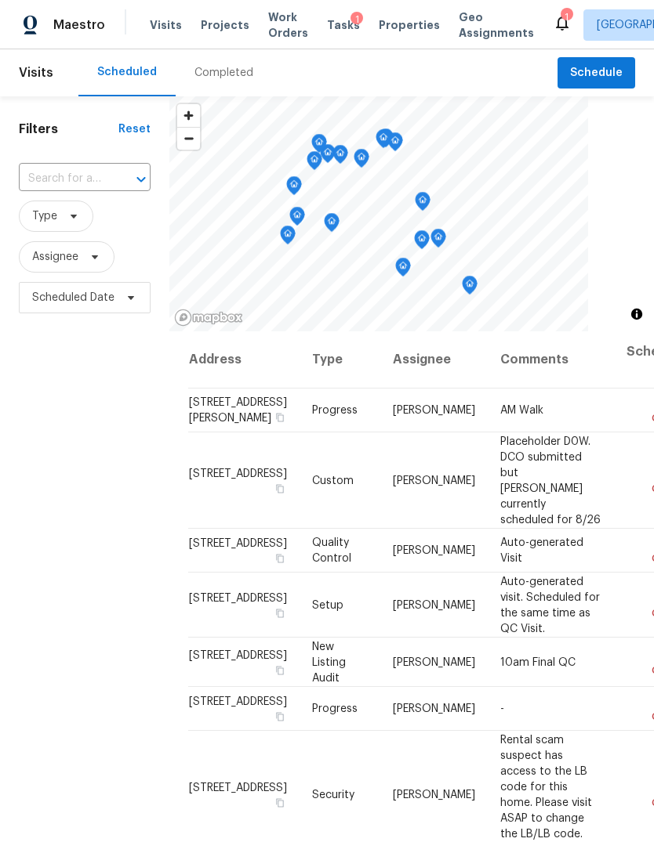
click at [67, 170] on input "text" at bounding box center [63, 179] width 88 height 24
type input "2223 laurel"
click at [49, 270] on li "[STREET_ADDRESS][PERSON_NAME]" at bounding box center [83, 249] width 131 height 42
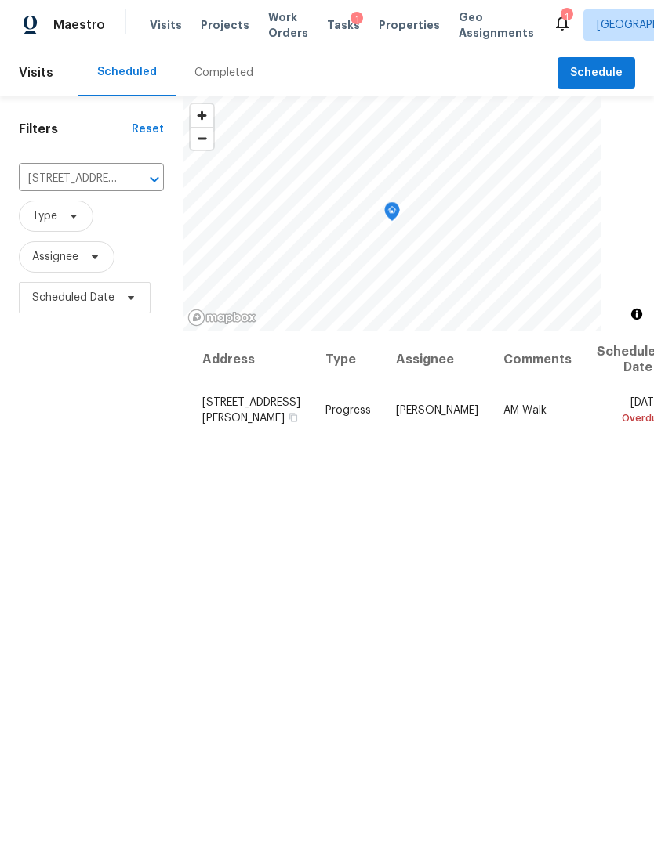
click at [0, 0] on icon at bounding box center [0, 0] width 0 height 0
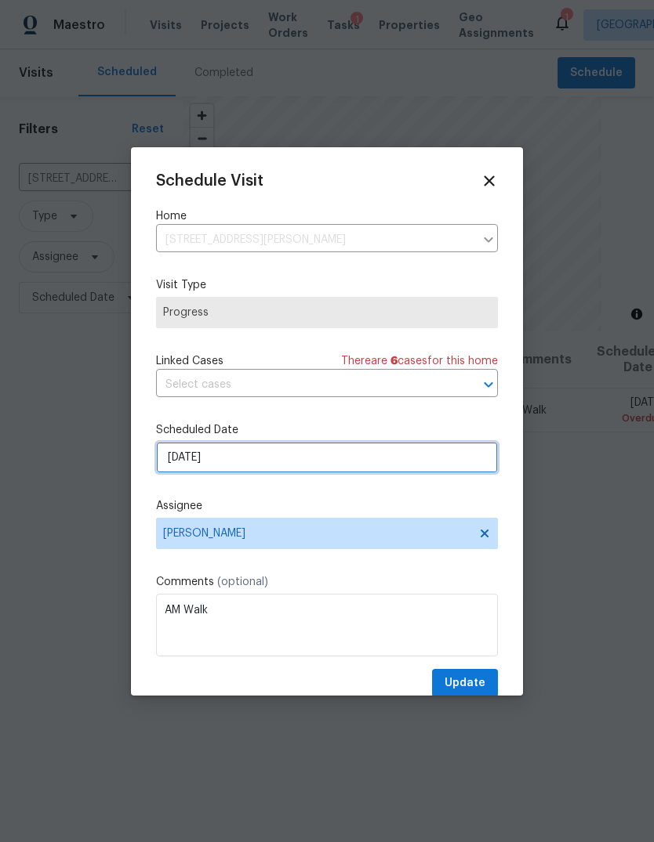
click at [350, 473] on input "[DATE]" at bounding box center [327, 457] width 342 height 31
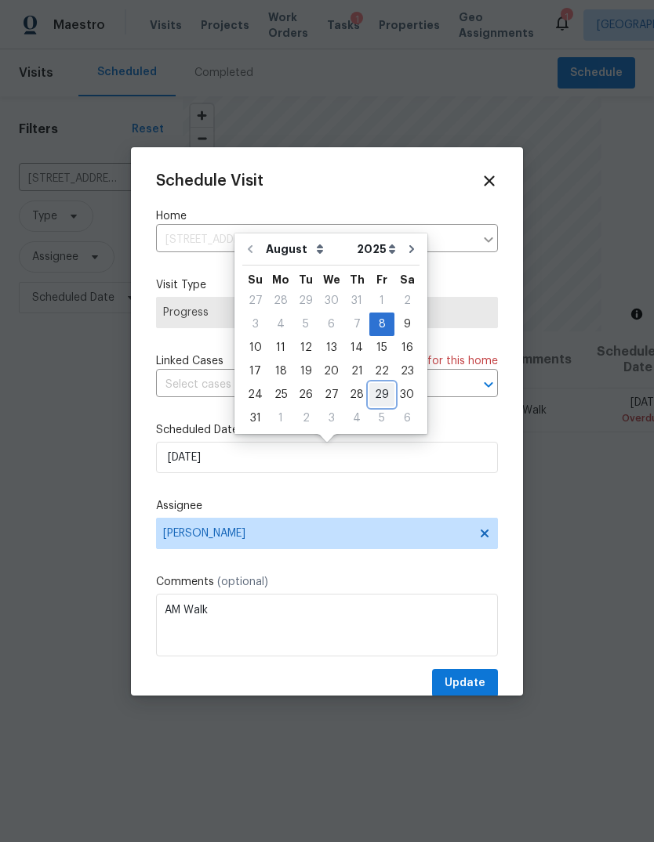
click at [373, 395] on div "29" at bounding box center [381, 395] width 25 height 22
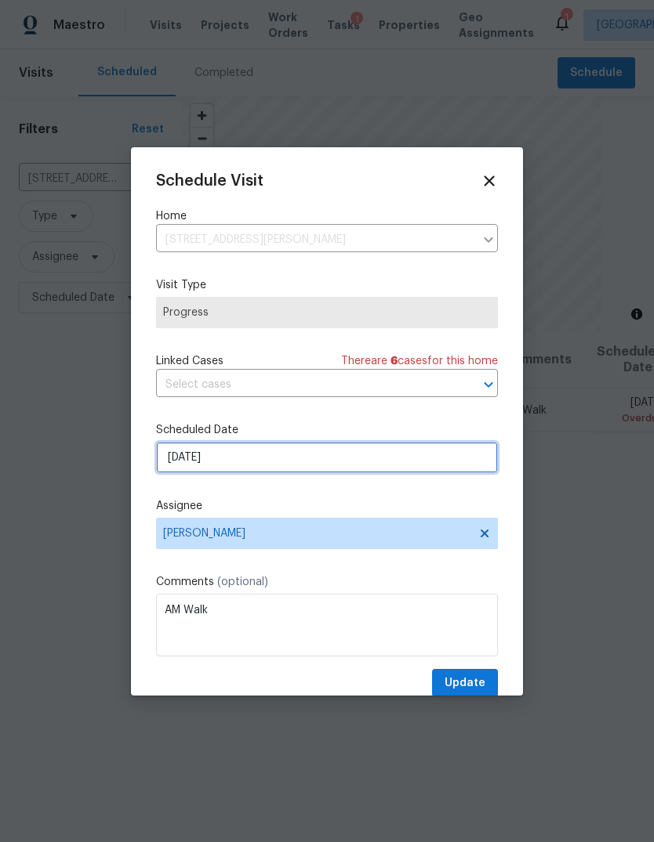
click at [404, 473] on input "[DATE]" at bounding box center [327, 457] width 342 height 31
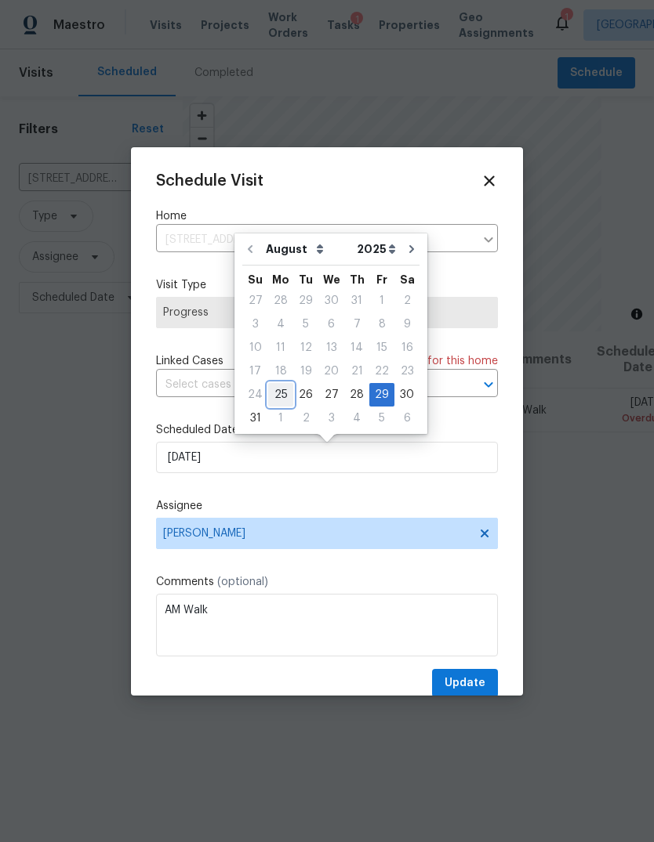
click at [280, 387] on div "25" at bounding box center [280, 395] width 25 height 22
type input "[DATE]"
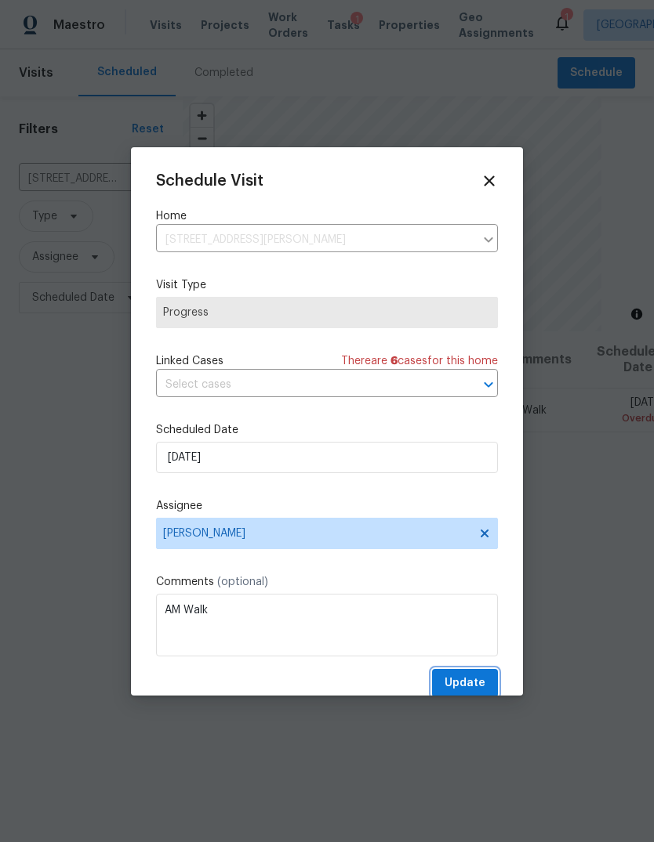
click at [467, 677] on span "Update" at bounding box center [464, 684] width 41 height 20
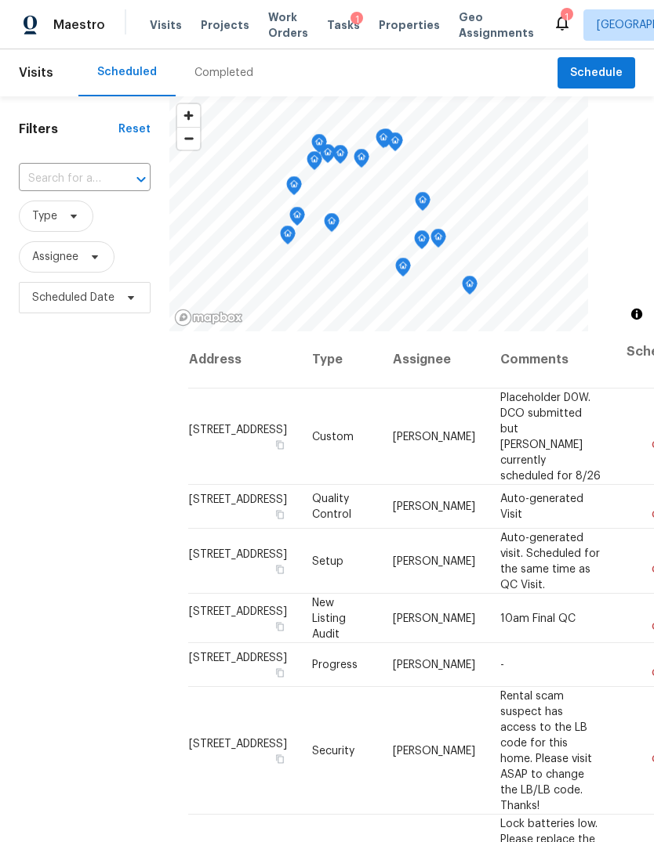
click at [212, 31] on span "Projects" at bounding box center [225, 25] width 49 height 16
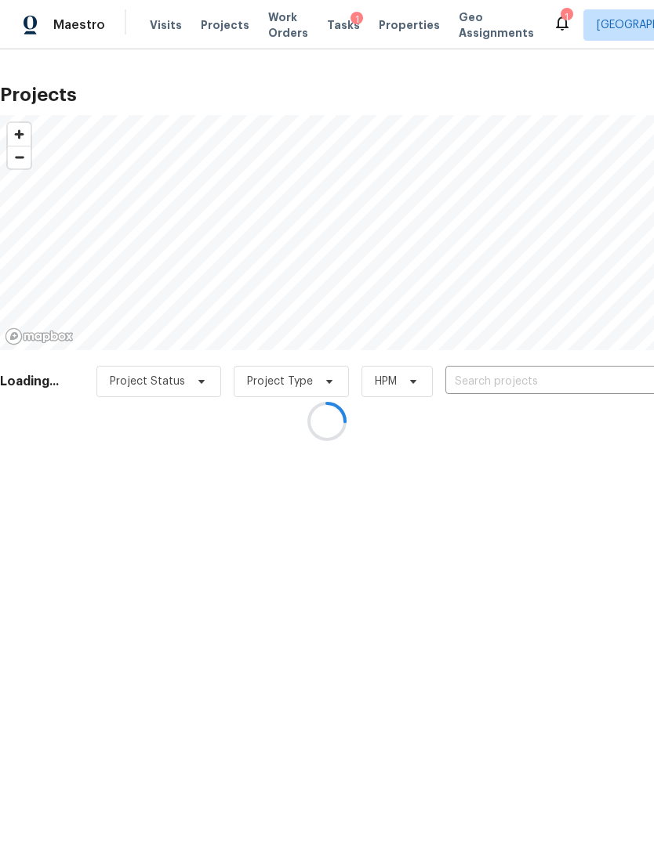
click at [606, 372] on div at bounding box center [327, 421] width 654 height 842
click at [608, 368] on div at bounding box center [327, 421] width 654 height 842
click at [608, 386] on div at bounding box center [327, 421] width 654 height 842
click at [605, 383] on div at bounding box center [327, 421] width 654 height 842
click at [609, 388] on div at bounding box center [327, 421] width 654 height 842
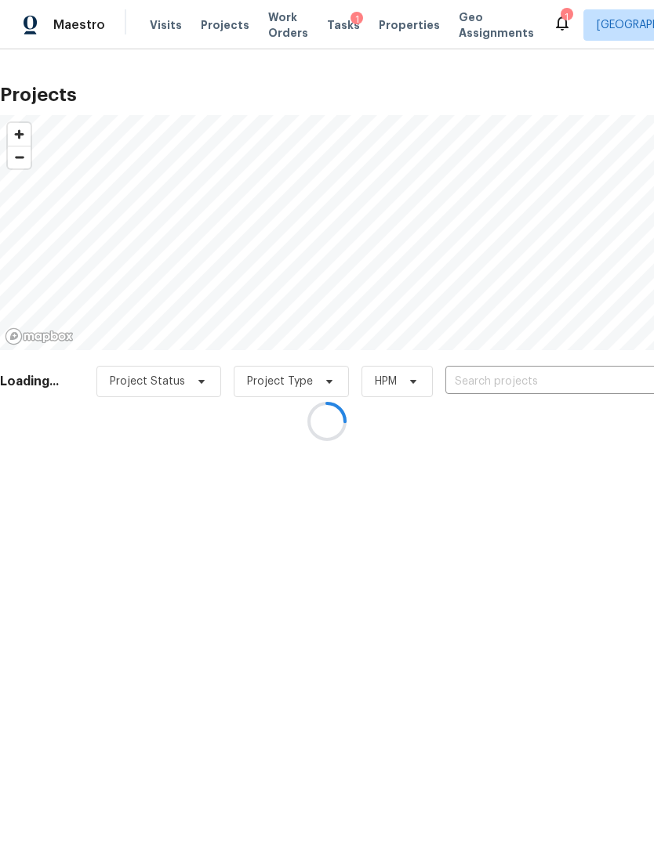
click at [600, 401] on div at bounding box center [327, 421] width 654 height 842
click at [600, 400] on div at bounding box center [327, 421] width 654 height 842
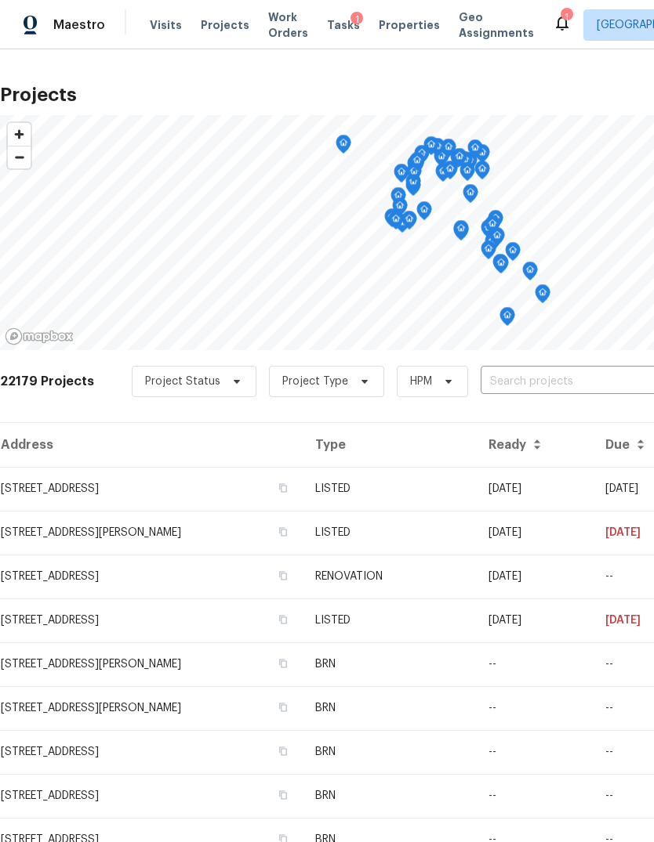
click at [601, 393] on input "text" at bounding box center [569, 382] width 179 height 24
type input "2223 [PERSON_NAME]"
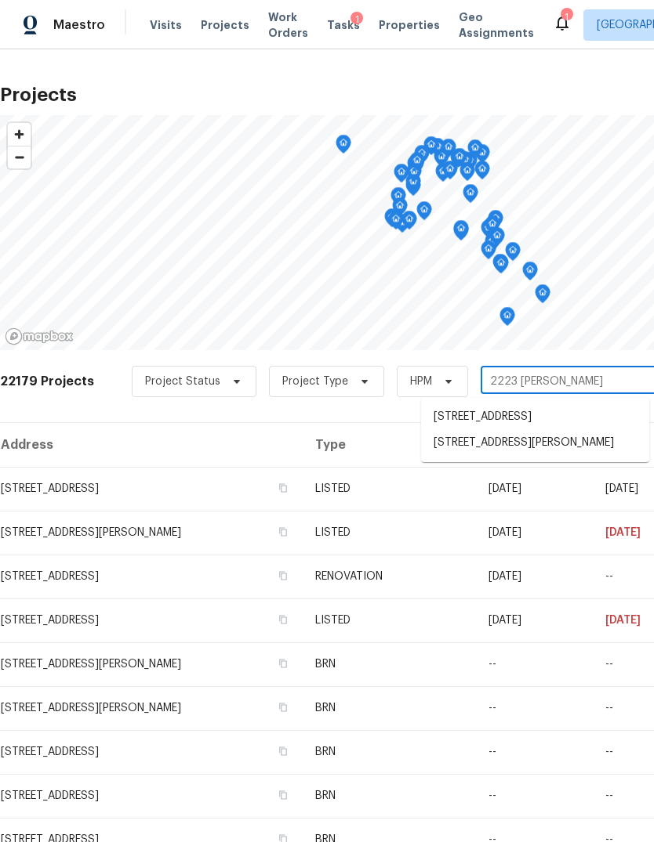
click at [600, 456] on li "[STREET_ADDRESS][PERSON_NAME]" at bounding box center [535, 443] width 228 height 26
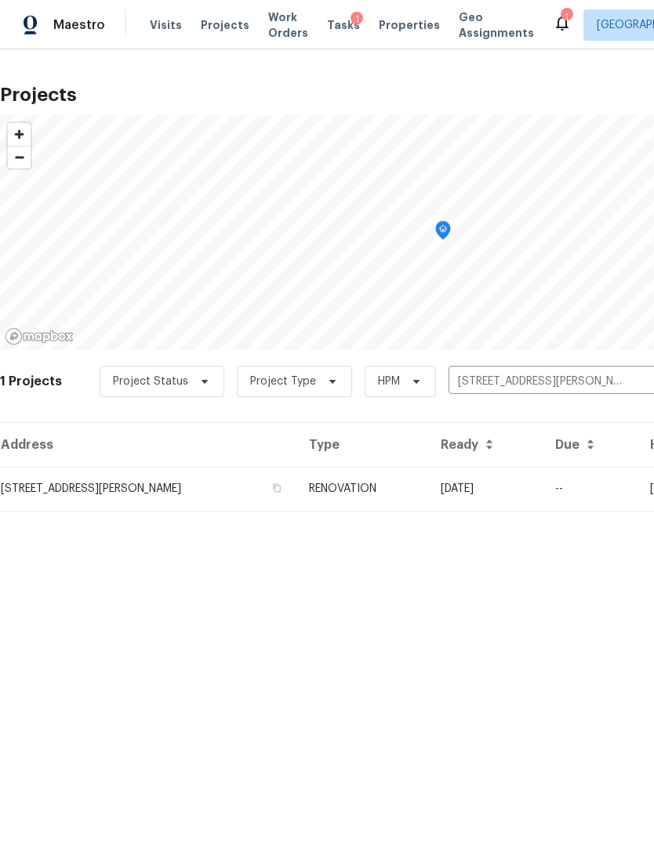
click at [542, 494] on td "08/26/25" at bounding box center [485, 489] width 114 height 44
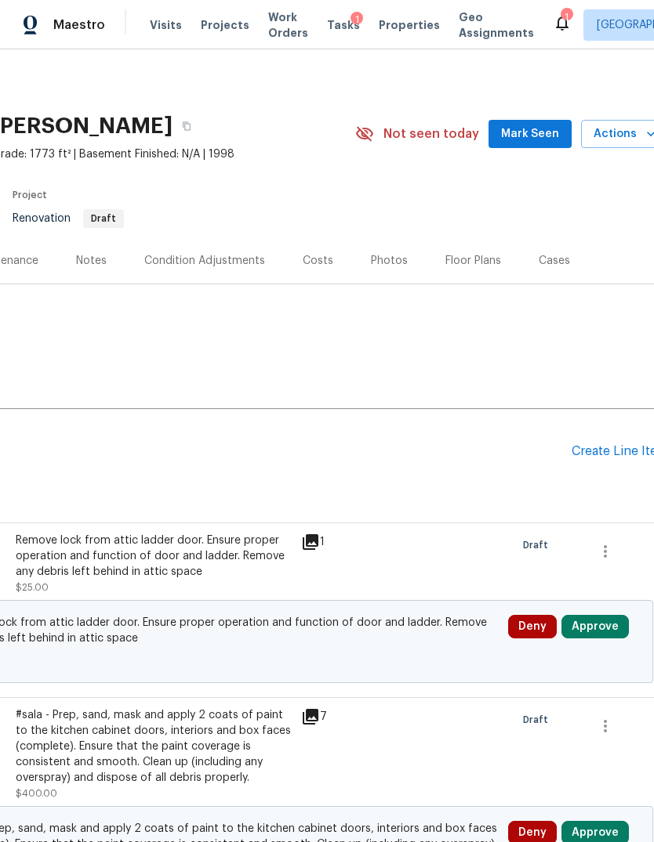
scroll to position [0, 218]
click at [466, 264] on div "Floor Plans" at bounding box center [473, 261] width 56 height 16
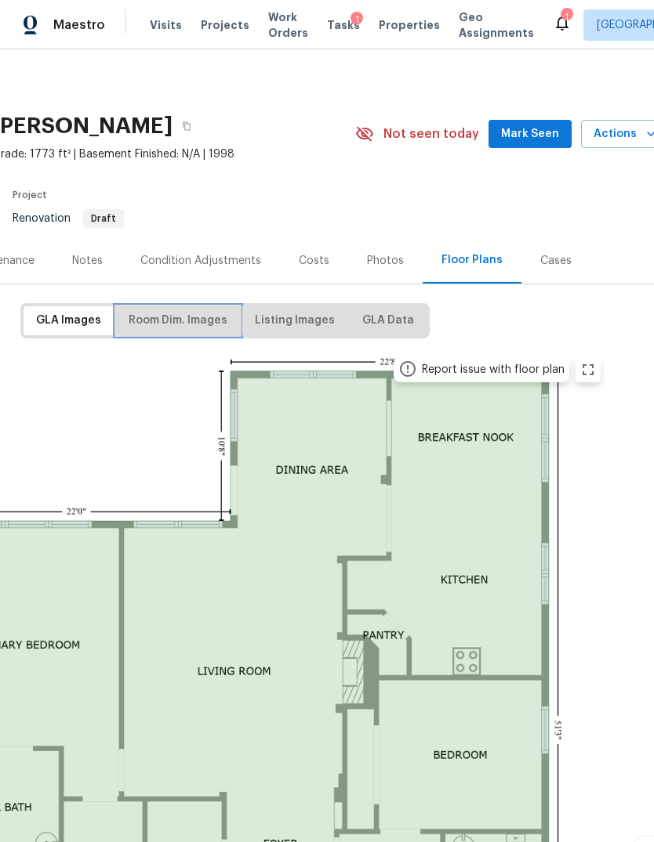
click at [198, 328] on span "Room Dim. Images" at bounding box center [178, 321] width 99 height 20
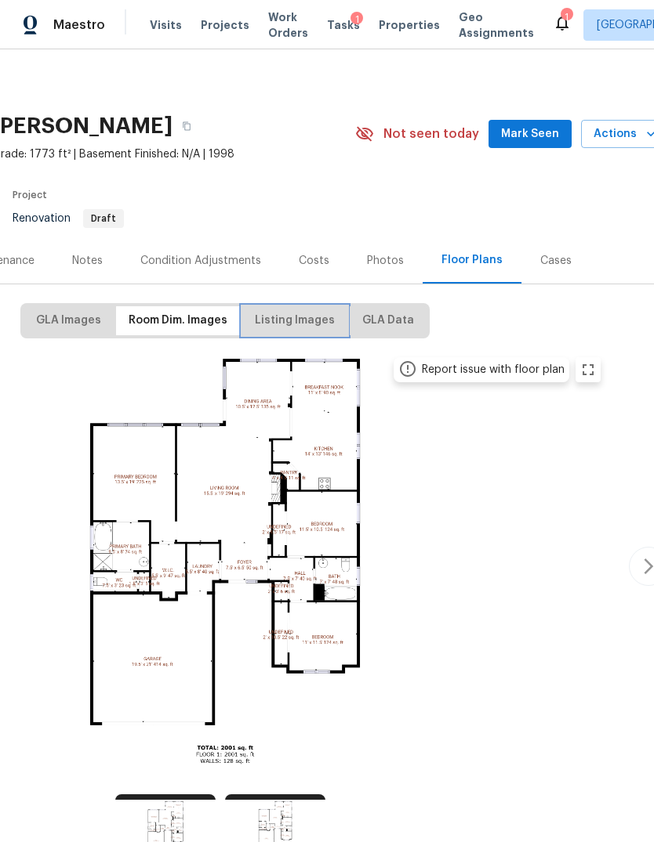
click at [303, 319] on span "Listing Images" at bounding box center [295, 321] width 80 height 20
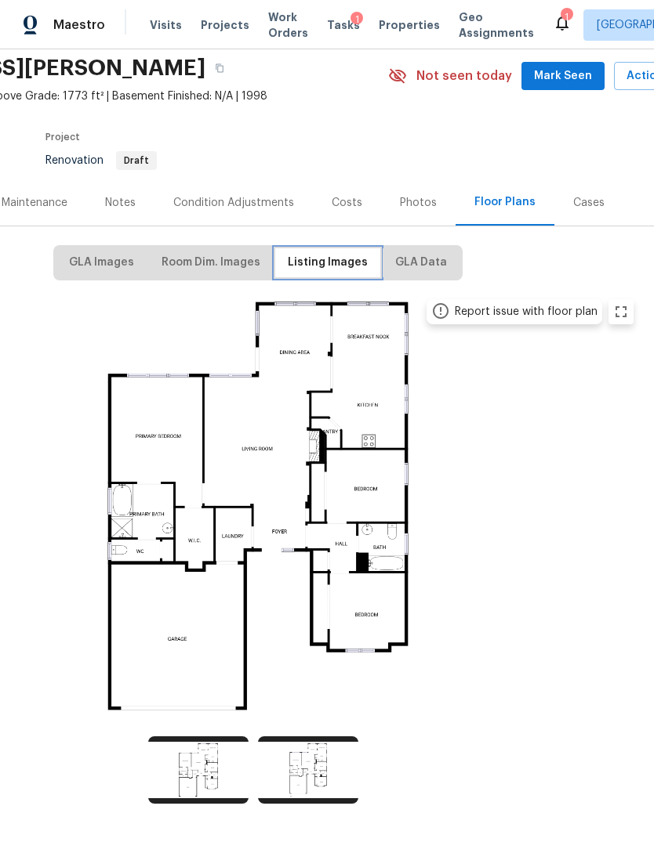
scroll to position [58, 184]
